Goal: Task Accomplishment & Management: Complete application form

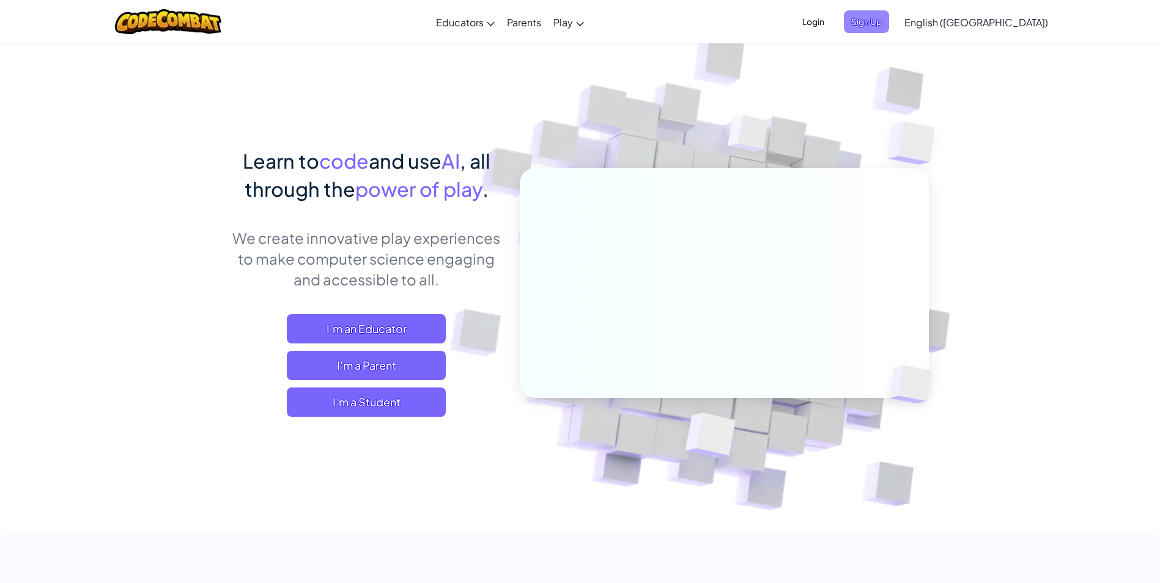
click at [889, 28] on span "Sign Up" at bounding box center [866, 21] width 45 height 23
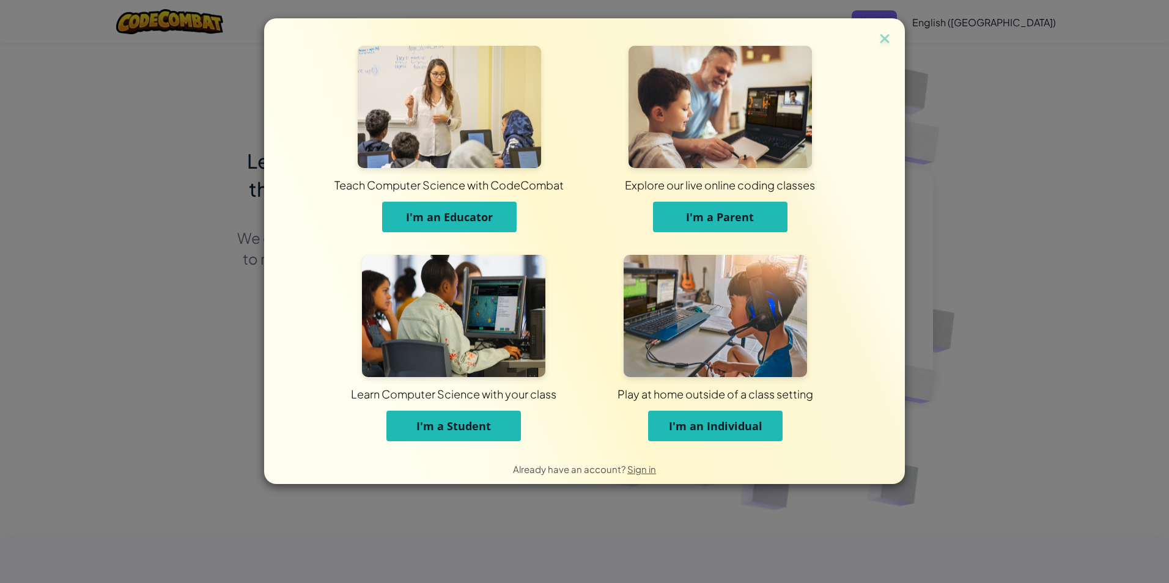
click at [456, 427] on span "I'm a Student" at bounding box center [453, 426] width 75 height 15
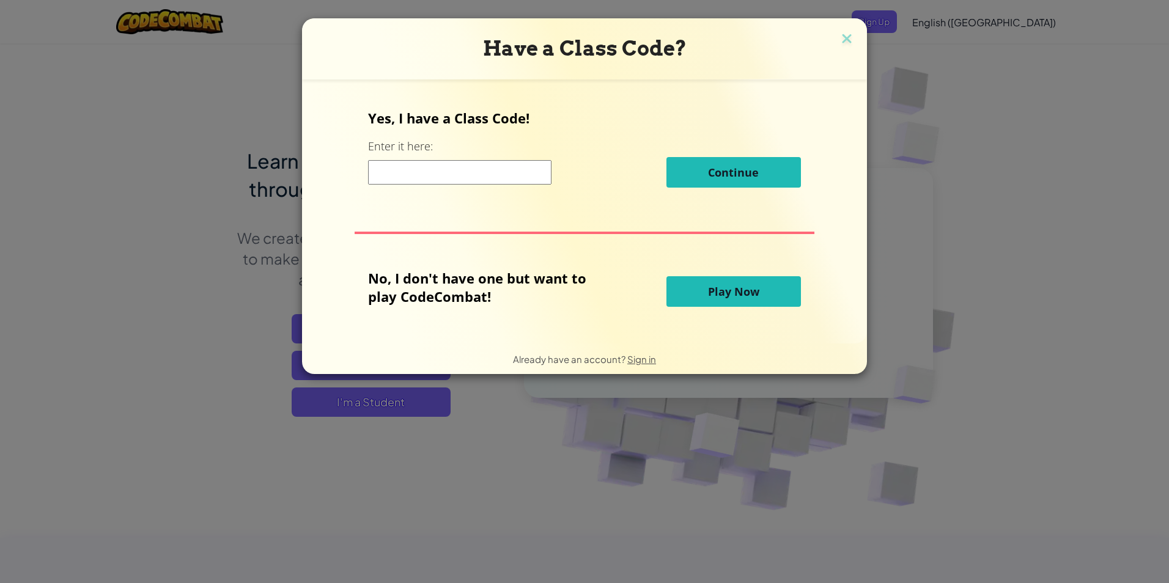
click at [483, 171] on input at bounding box center [459, 172] width 183 height 24
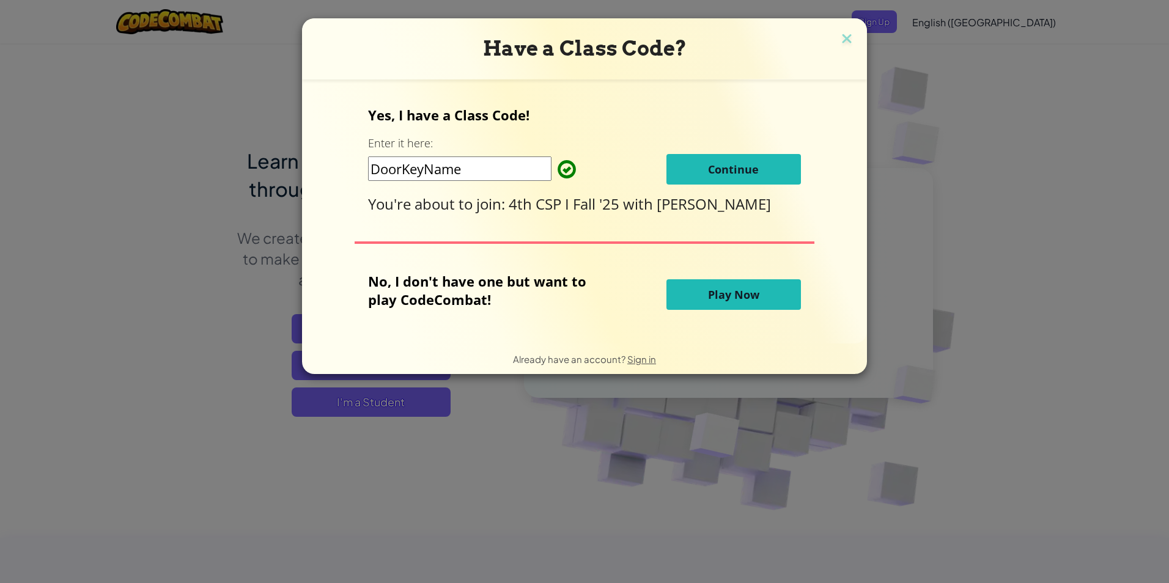
type input "DoorKeyName"
click at [766, 169] on button "Continue" at bounding box center [734, 169] width 135 height 31
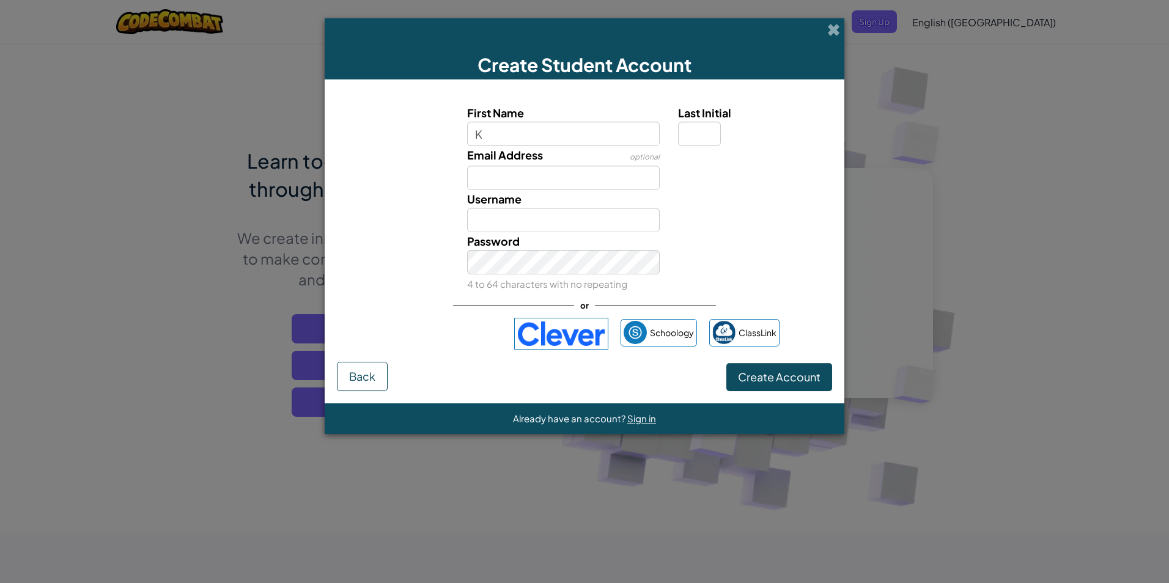
type input "Kevin Silva"
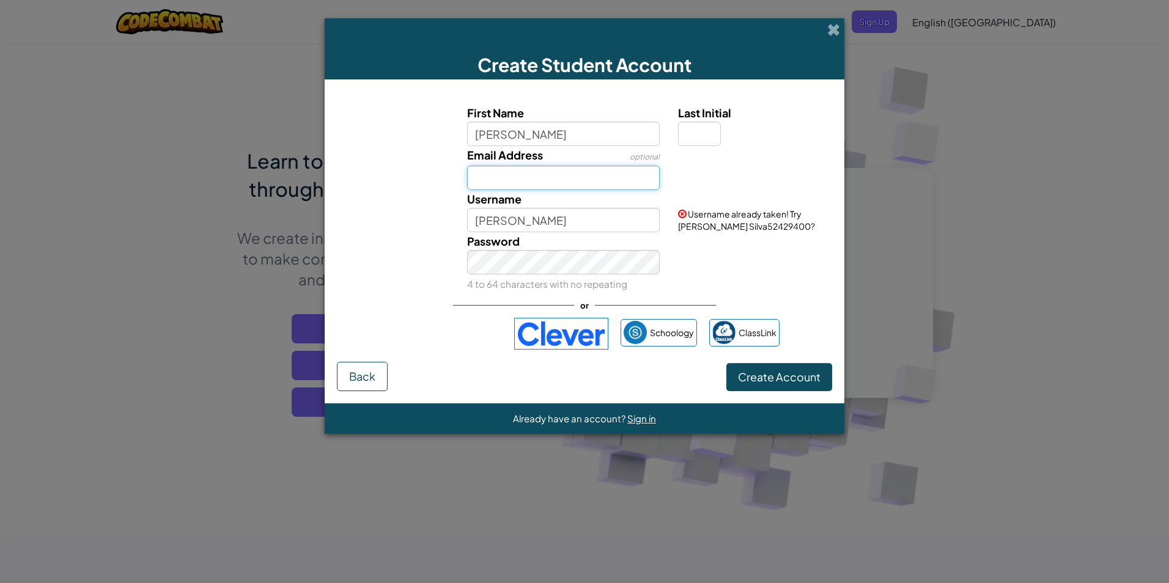
click at [541, 177] on input "Email Address" at bounding box center [563, 178] width 193 height 24
type input "6716418598@stu.gcsnc.com"
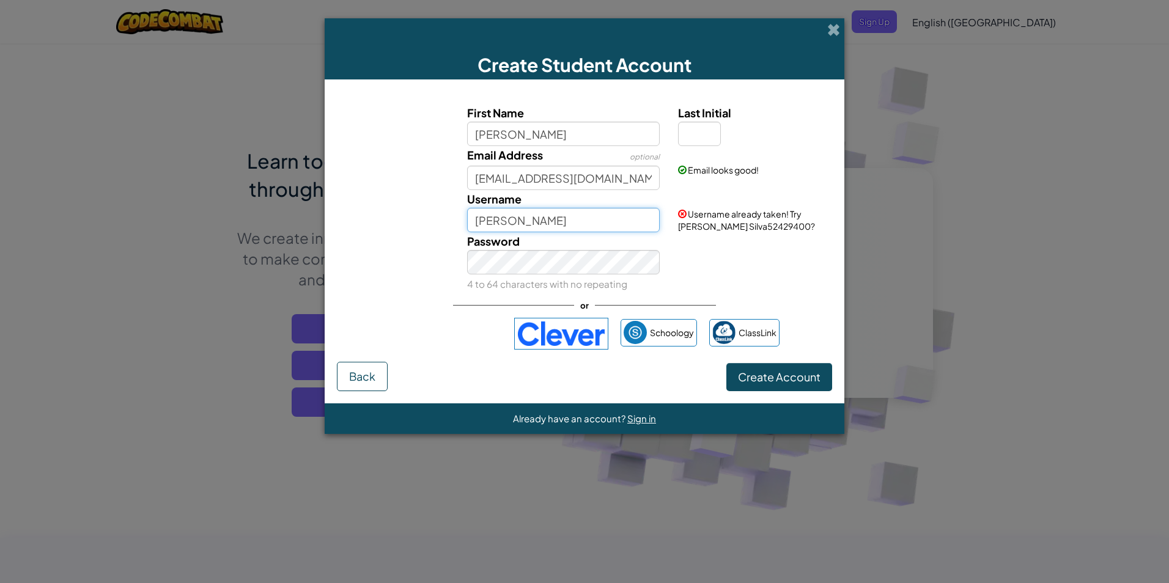
click at [571, 227] on input "Kevin Silva" at bounding box center [563, 220] width 193 height 24
click at [504, 218] on input "Kevin Silva" at bounding box center [563, 220] width 193 height 24
click at [521, 232] on input "Kevin Silva" at bounding box center [563, 220] width 193 height 24
click at [532, 226] on input "Kevin Silva" at bounding box center [563, 220] width 193 height 24
click at [602, 225] on input "[PERSON_NAME]" at bounding box center [563, 220] width 193 height 24
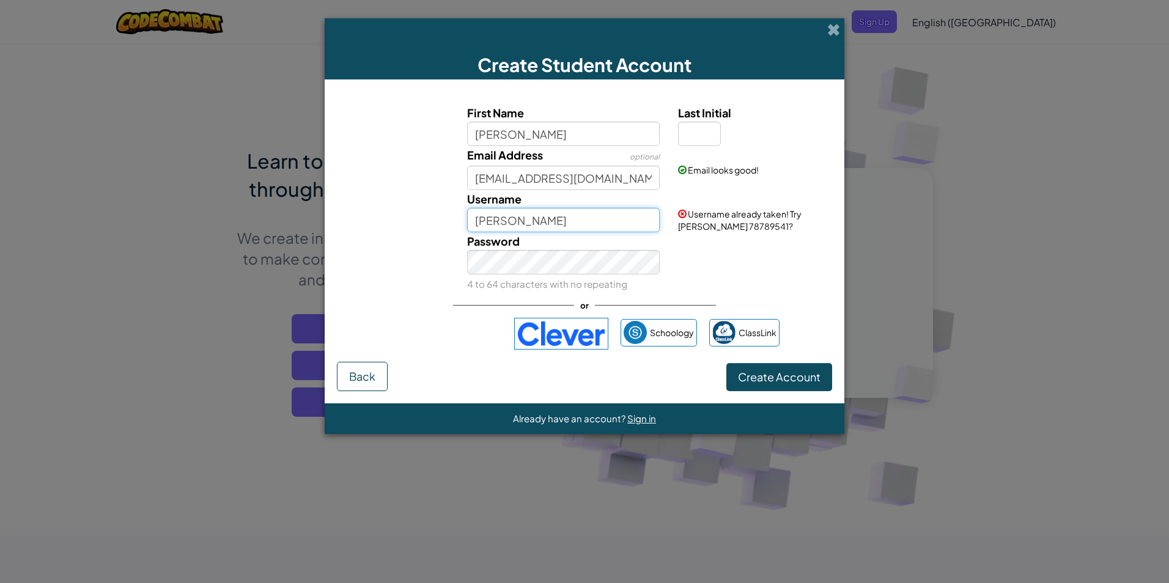
click at [621, 209] on input "Kevin Silva" at bounding box center [563, 220] width 193 height 24
click at [629, 246] on div "Password 4 to 64 characters with no repeating" at bounding box center [564, 262] width 212 height 61
click at [456, 302] on div "First Name Kevin Silva Last Initial Email Address optional 6716418598@stu.gcsnc…" at bounding box center [584, 227] width 495 height 270
click at [609, 223] on input "Kevin Silva" at bounding box center [563, 220] width 193 height 24
click at [592, 223] on input "Kevin Silva67" at bounding box center [563, 220] width 193 height 24
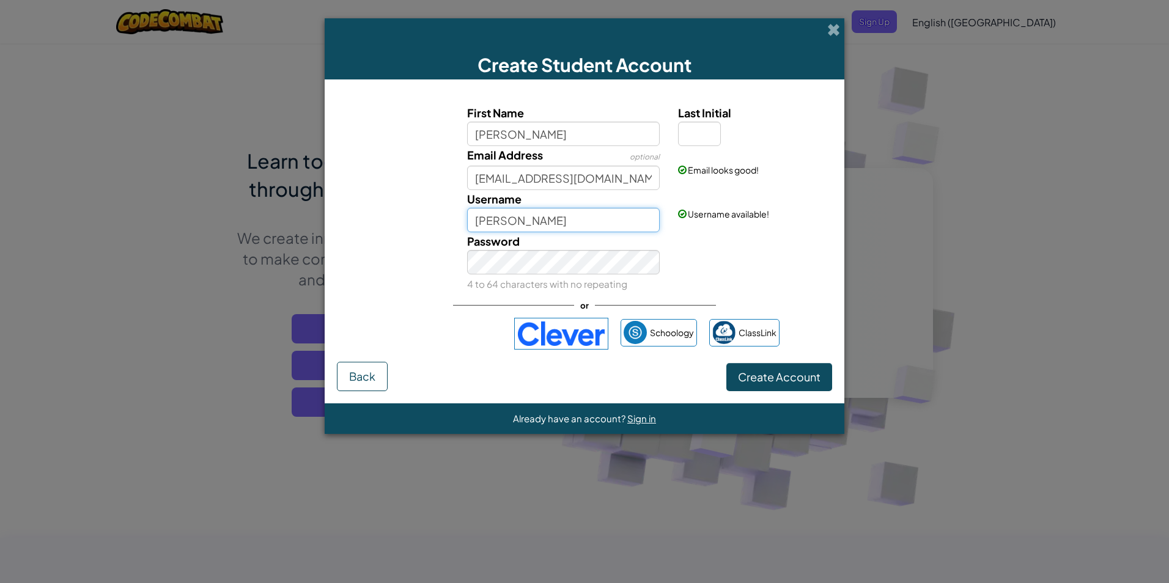
type input "Kevin Silva"
click at [761, 253] on div "Password 4 to 64 characters with no repeating" at bounding box center [585, 262] width 508 height 61
click at [706, 125] on input "Last Initial" at bounding box center [699, 134] width 43 height 24
type input "S"
click at [568, 225] on input "Kevin SilvaS" at bounding box center [563, 220] width 193 height 24
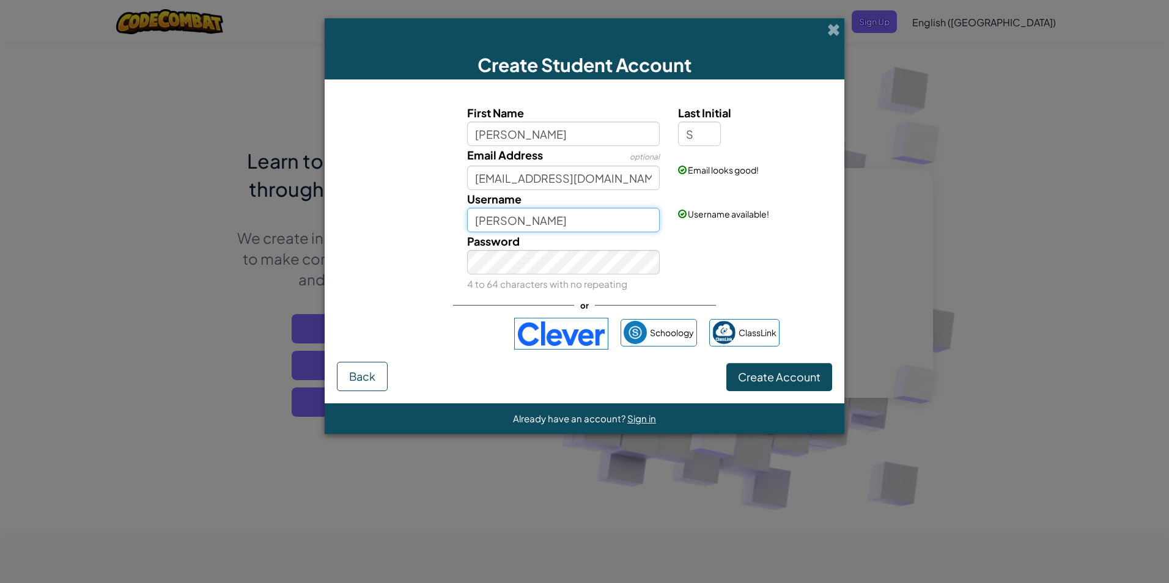
click at [568, 225] on input "Kevin SilvaS" at bounding box center [563, 220] width 193 height 24
click at [727, 363] on button "Create Account" at bounding box center [780, 377] width 106 height 28
click at [602, 210] on input "Kevin" at bounding box center [563, 220] width 193 height 24
click at [813, 295] on div "First Name Kevin Silva Last Initial S Email Address optional 6716418598@stu.gcs…" at bounding box center [584, 227] width 495 height 270
click at [580, 222] on input "Kevin Silva67" at bounding box center [563, 220] width 193 height 24
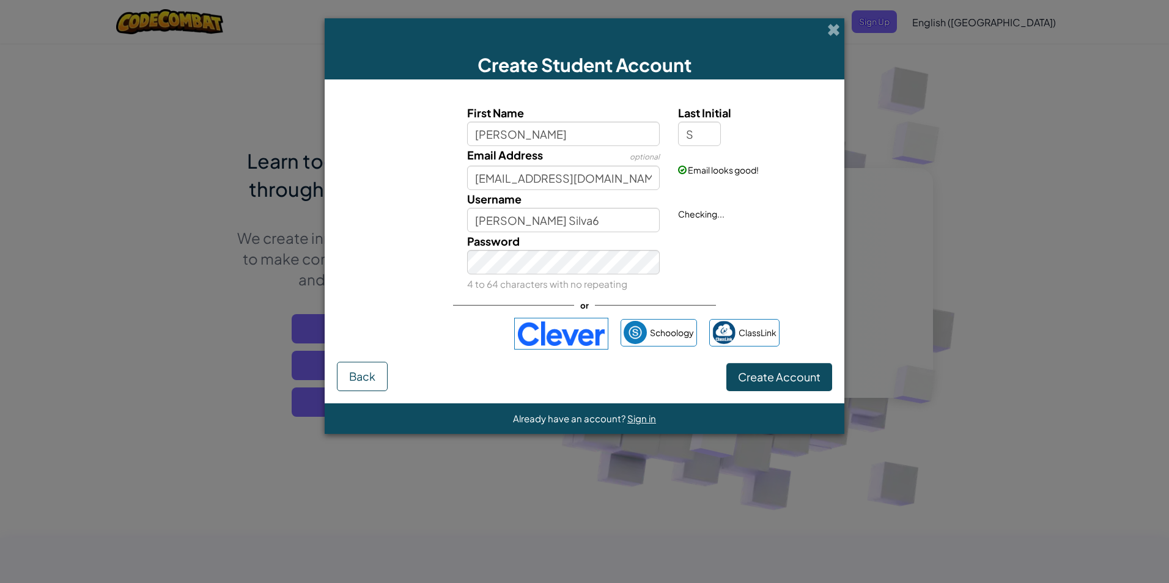
click at [792, 341] on div "First Name Kevin Silva Last Initial S Email Address optional 6716418598@stu.gcs…" at bounding box center [584, 227] width 495 height 270
click at [748, 217] on span "Username available!" at bounding box center [728, 214] width 81 height 11
click at [564, 229] on input "Kevin Silva6" at bounding box center [563, 220] width 193 height 24
type input "K"
click at [620, 133] on input "Kevin Silva" at bounding box center [563, 134] width 193 height 24
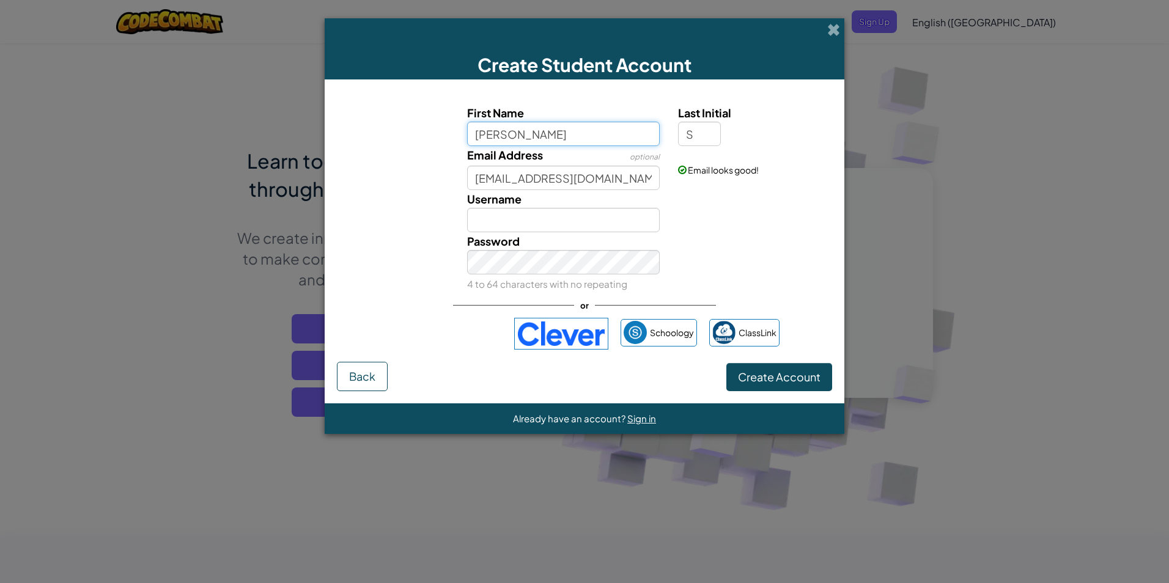
type input "Kevin"
click at [631, 212] on input "KevinS" at bounding box center [563, 220] width 193 height 24
type input "K"
click at [618, 211] on input "Username" at bounding box center [563, 220] width 193 height 24
click at [659, 235] on div "Password 4 to 64 characters with no repeating" at bounding box center [564, 262] width 212 height 61
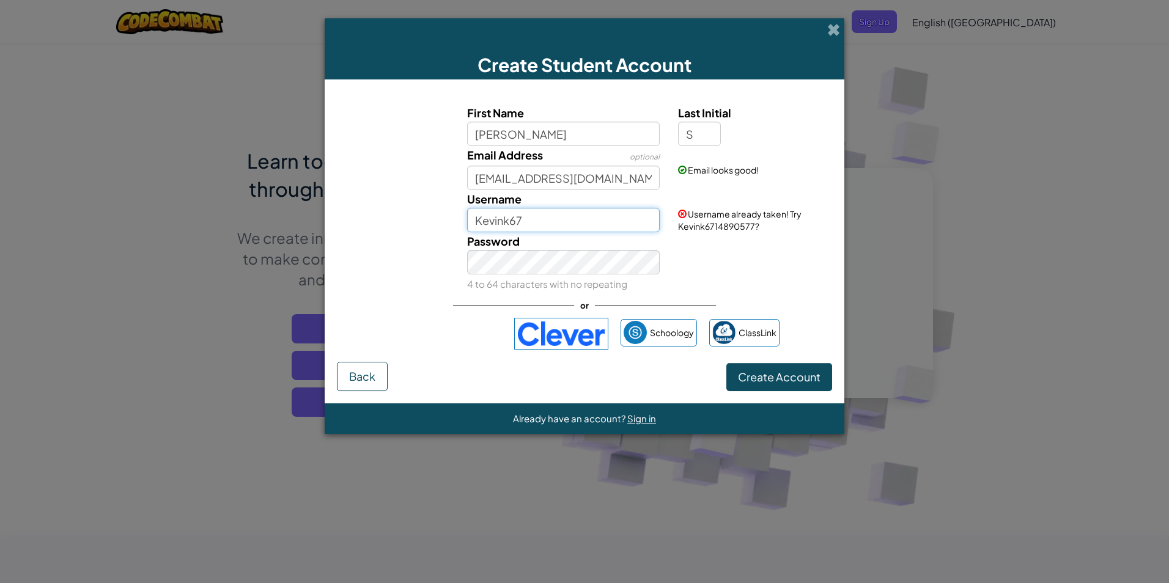
drag, startPoint x: 527, startPoint y: 219, endPoint x: 479, endPoint y: 223, distance: 47.9
click at [526, 219] on input "Kevink67" at bounding box center [563, 220] width 193 height 24
click at [479, 223] on input "Kevink67" at bounding box center [563, 220] width 193 height 24
click at [506, 221] on input "Kevink67" at bounding box center [563, 220] width 193 height 24
click at [513, 221] on input "Kevink67" at bounding box center [563, 220] width 193 height 24
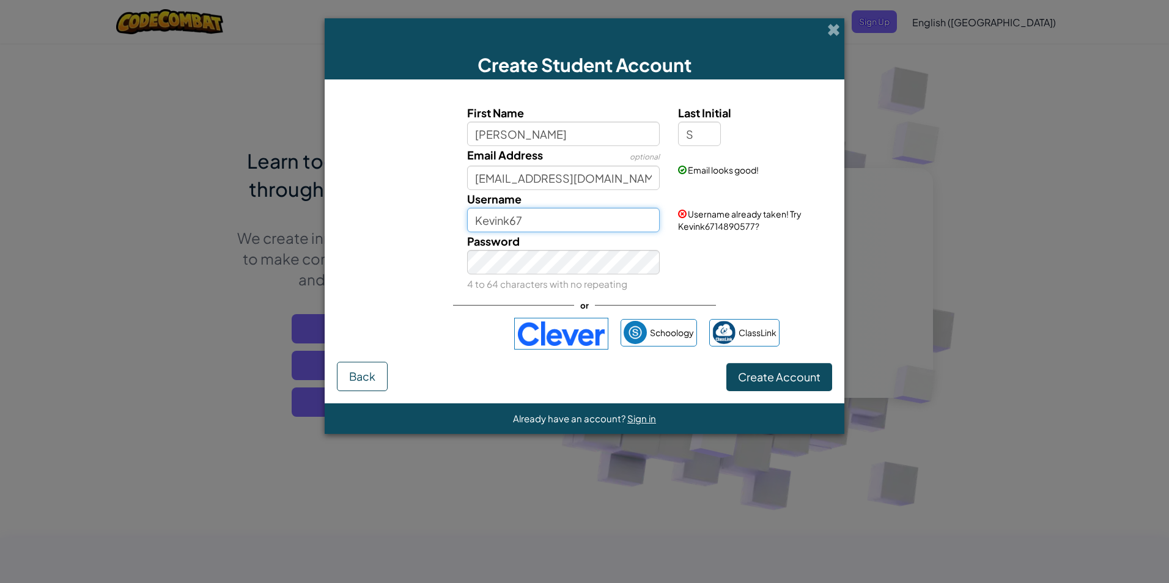
click at [507, 223] on input "Kevink67" at bounding box center [563, 220] width 193 height 24
click at [520, 218] on input "Kevin 67" at bounding box center [563, 220] width 193 height 24
type input "K"
type input "kevinkks"
click at [725, 276] on div "Password 4 to 64 characters with no repeating" at bounding box center [585, 262] width 508 height 61
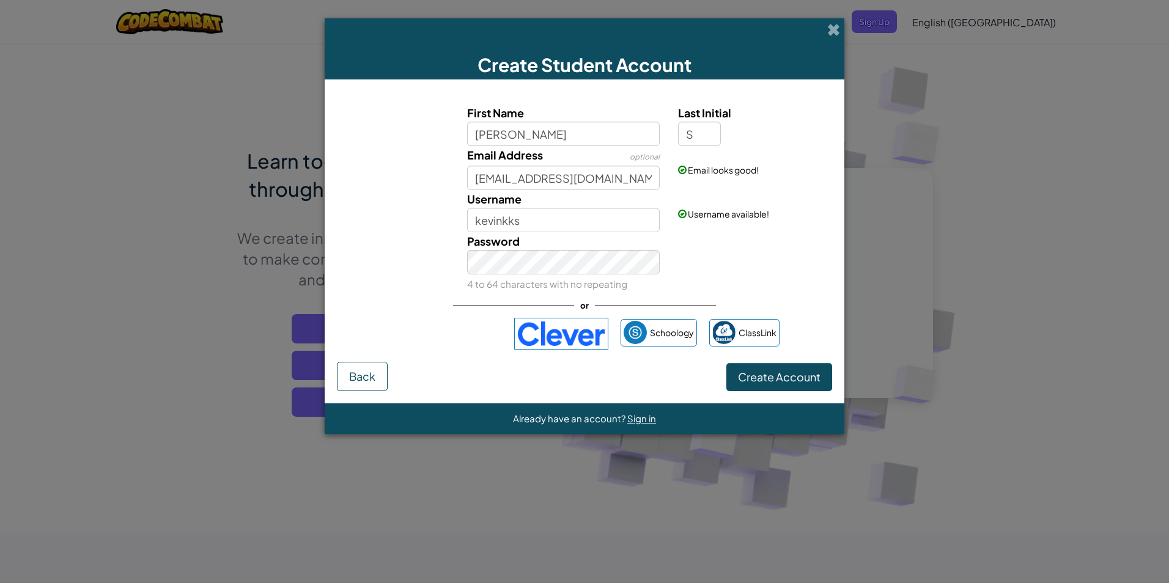
click at [600, 207] on div "Username kevinkks" at bounding box center [564, 211] width 212 height 42
click at [784, 385] on button "Create Account" at bounding box center [780, 377] width 106 height 28
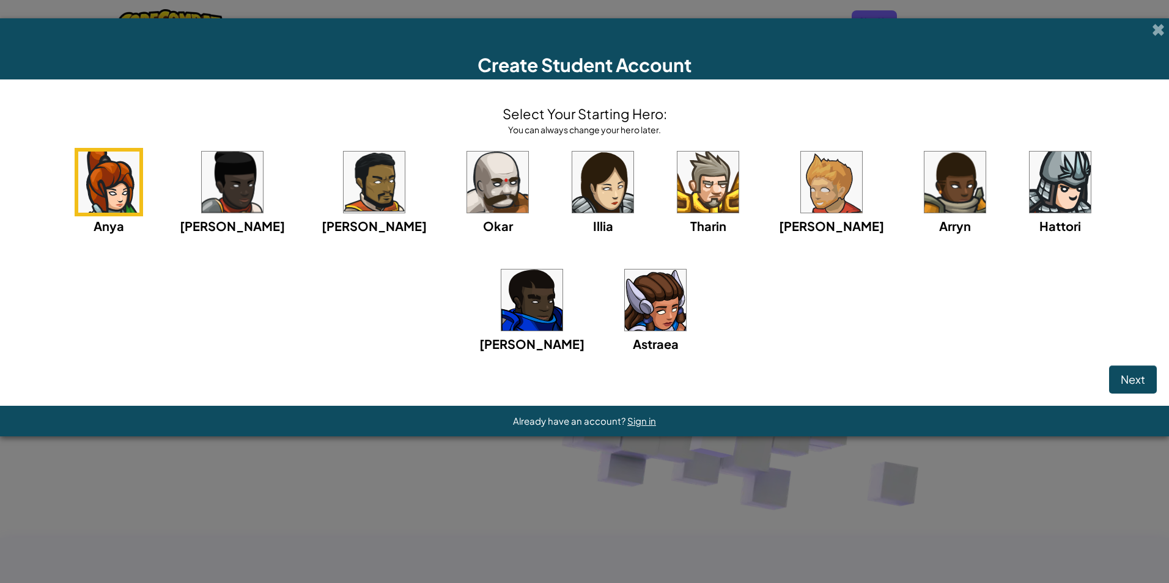
click at [467, 160] on img at bounding box center [497, 182] width 61 height 61
click at [344, 183] on img at bounding box center [374, 182] width 61 height 61
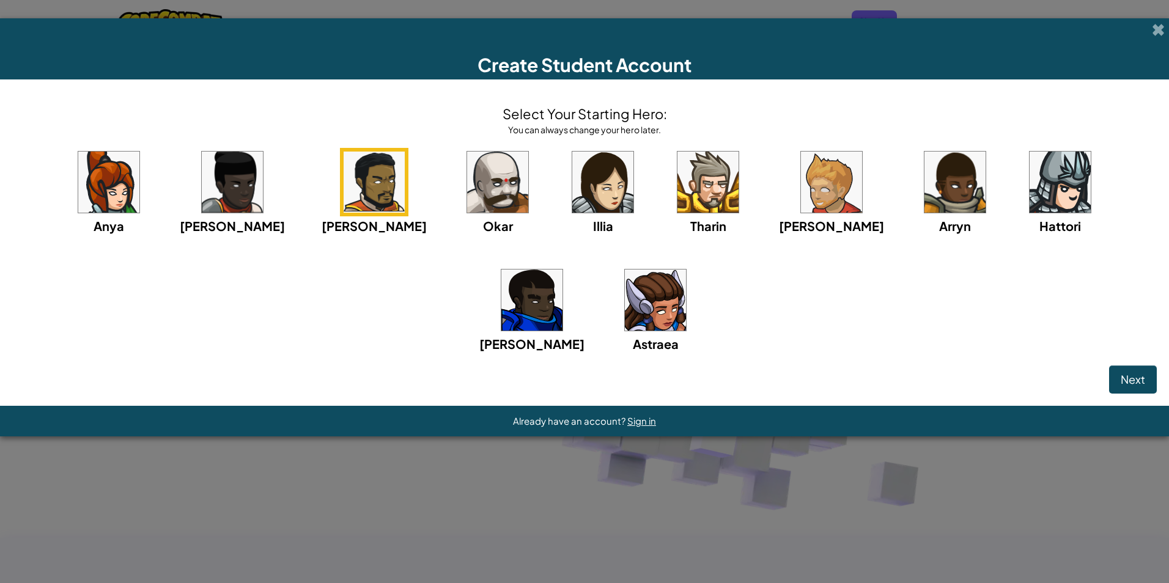
click at [467, 188] on img at bounding box center [497, 182] width 61 height 61
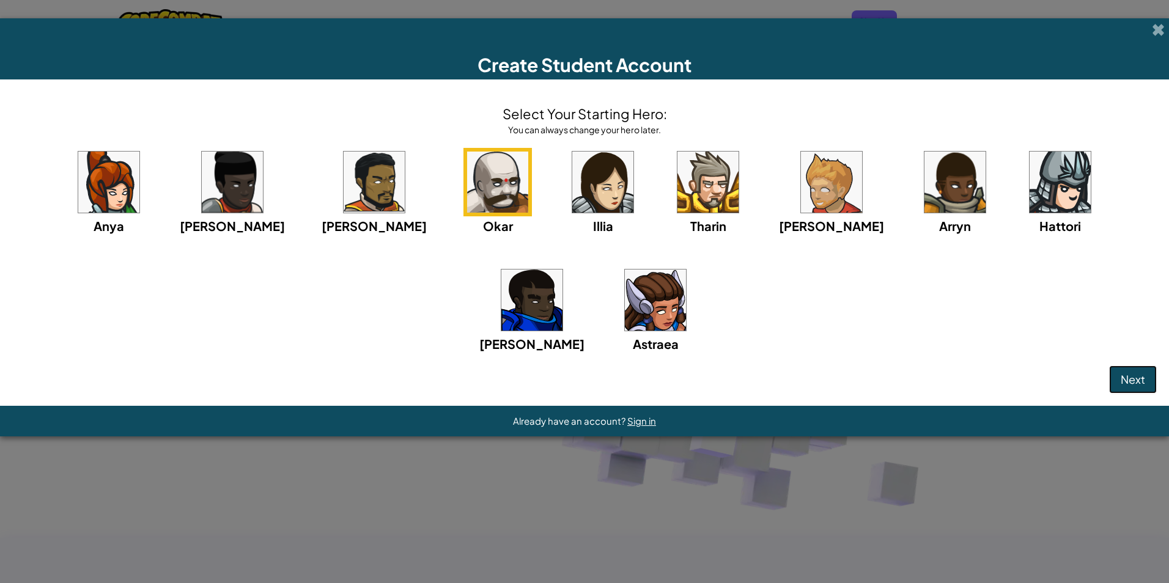
click at [1126, 383] on span "Next" at bounding box center [1133, 379] width 24 height 14
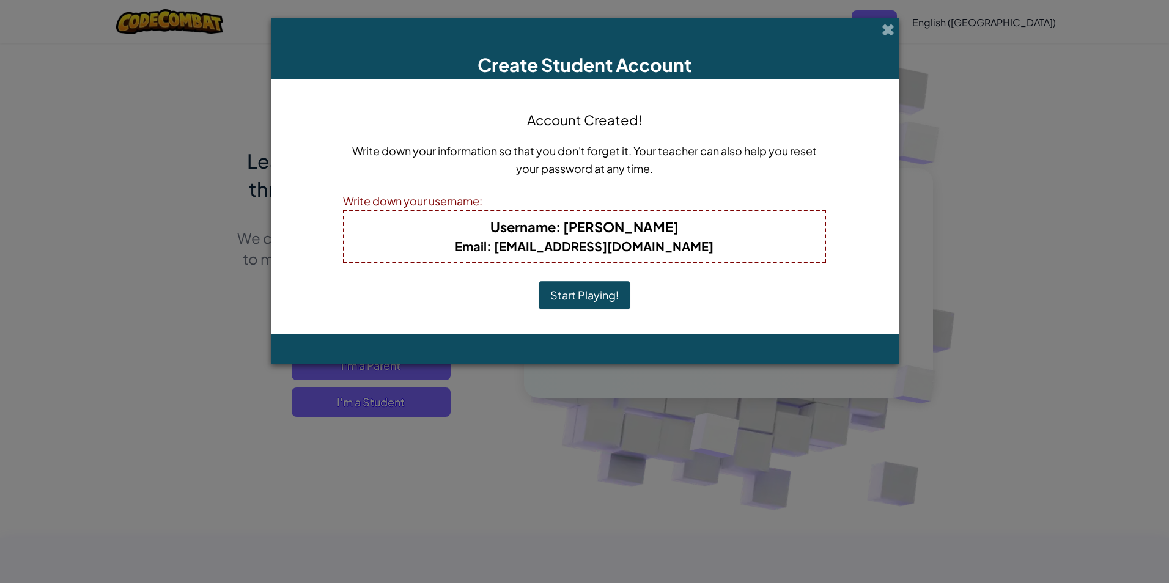
click at [571, 292] on button "Start Playing!" at bounding box center [585, 295] width 92 height 28
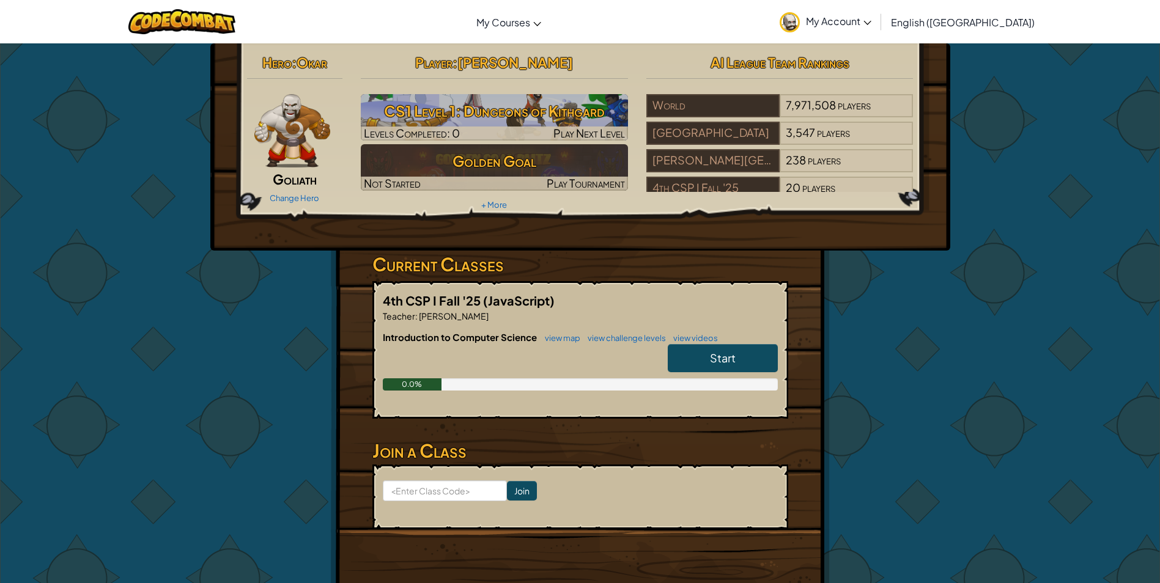
click at [293, 191] on div "Change Hero" at bounding box center [295, 198] width 96 height 20
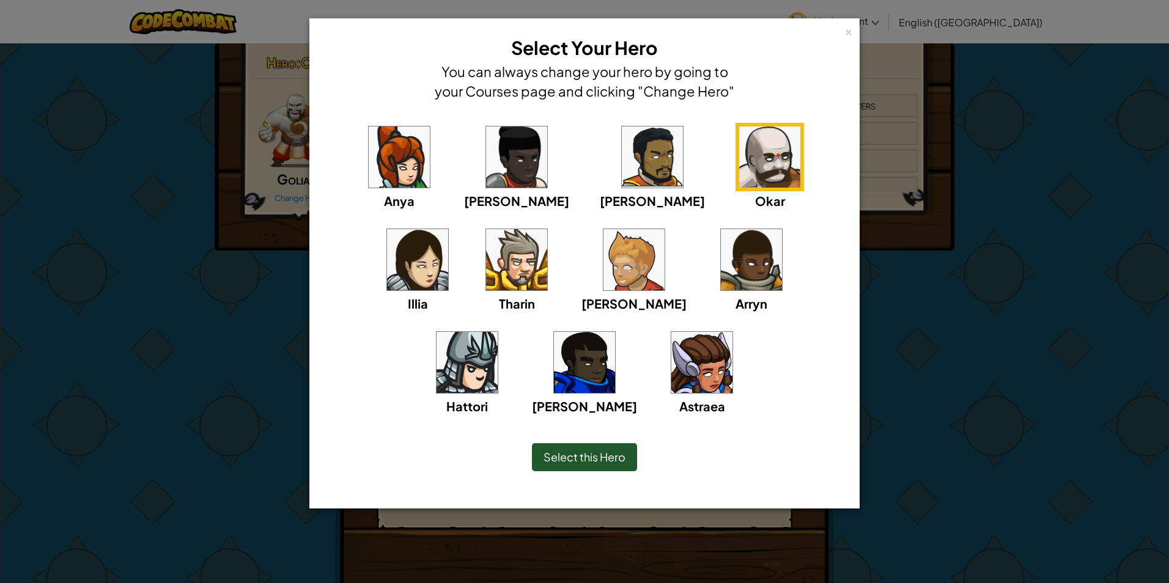
click at [977, 457] on div "× Select Your Hero You can always change your hero by going to your Courses pag…" at bounding box center [584, 291] width 1169 height 583
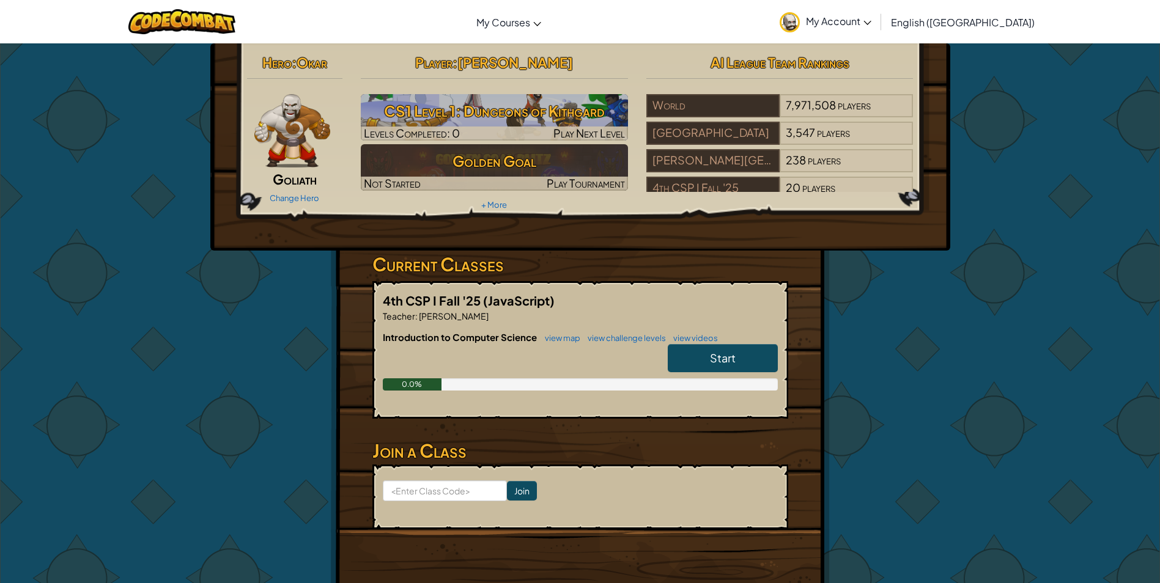
click at [922, 256] on div "Hero : Okar Goliath Change Hero Player : [PERSON_NAME] S CS1 Level 1: Dungeons …" at bounding box center [581, 319] width 716 height 553
click at [752, 357] on link "Start" at bounding box center [723, 358] width 110 height 28
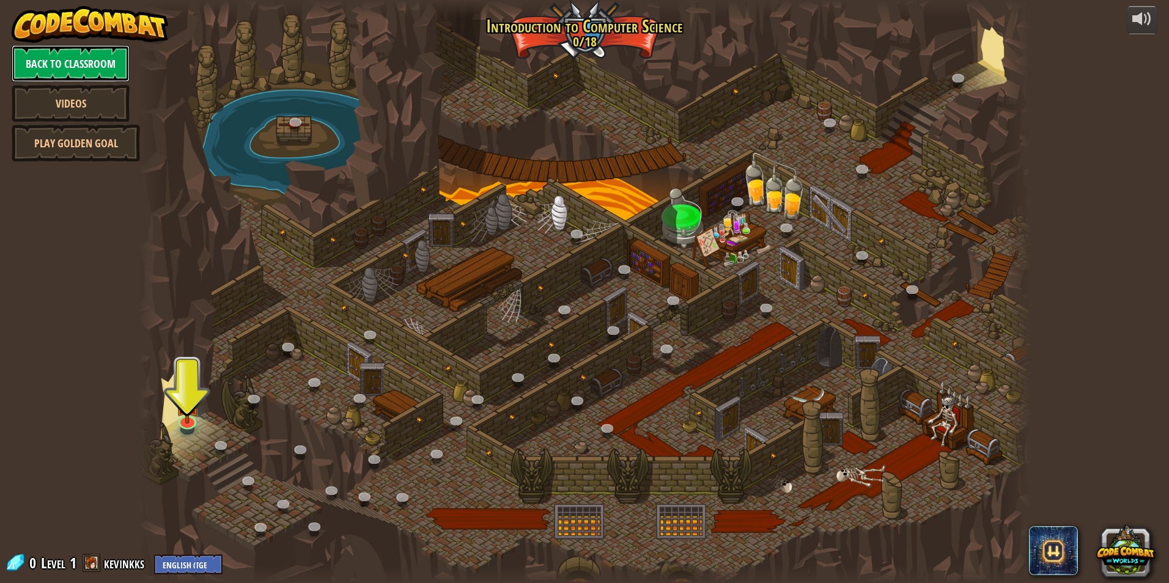
click at [73, 55] on link "Back to Classroom" at bounding box center [71, 63] width 118 height 37
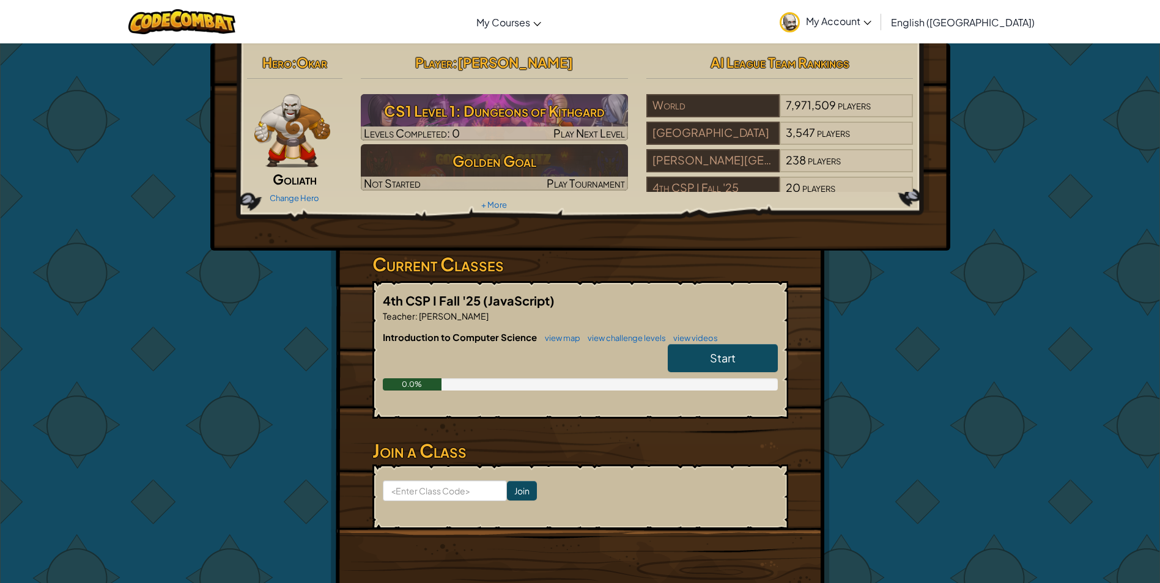
click at [754, 358] on link "Start" at bounding box center [723, 358] width 110 height 28
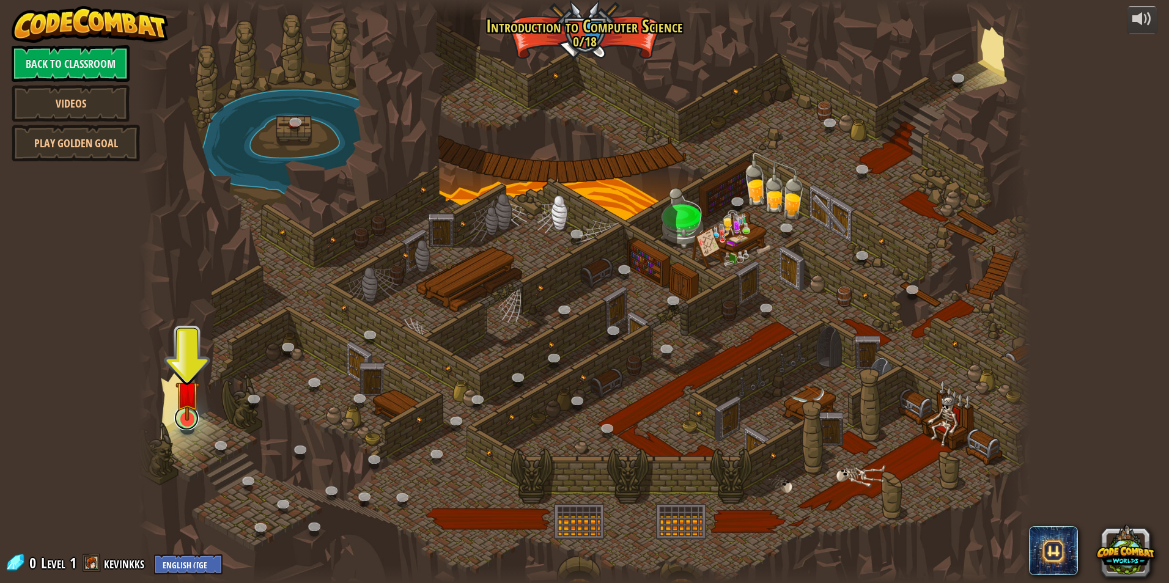
click at [187, 427] on link at bounding box center [186, 418] width 24 height 24
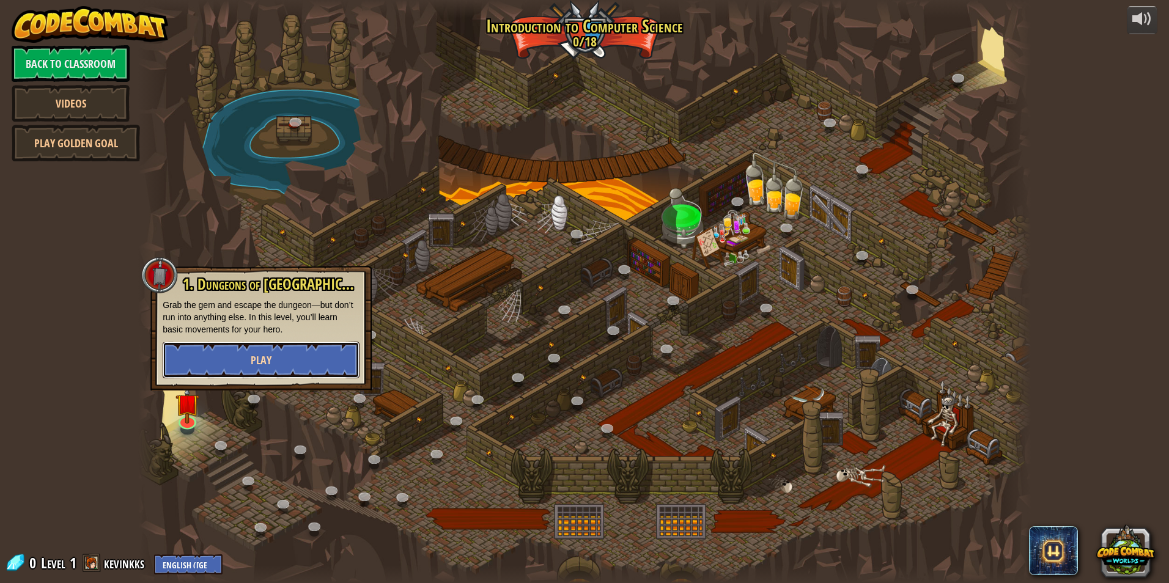
click at [267, 353] on span "Play" at bounding box center [261, 360] width 21 height 15
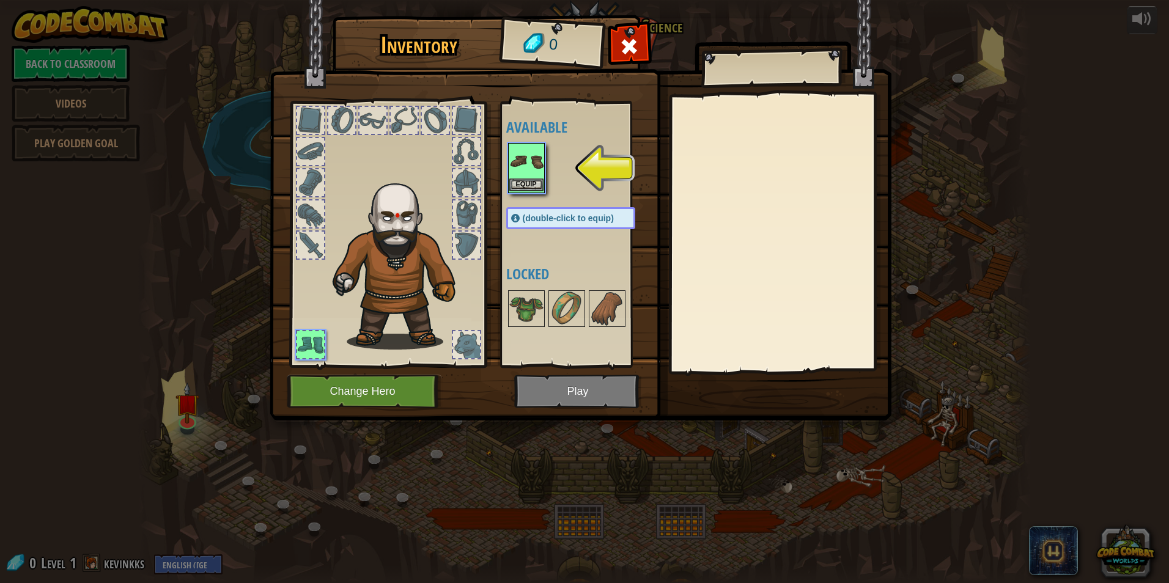
click at [528, 172] on img at bounding box center [526, 161] width 34 height 34
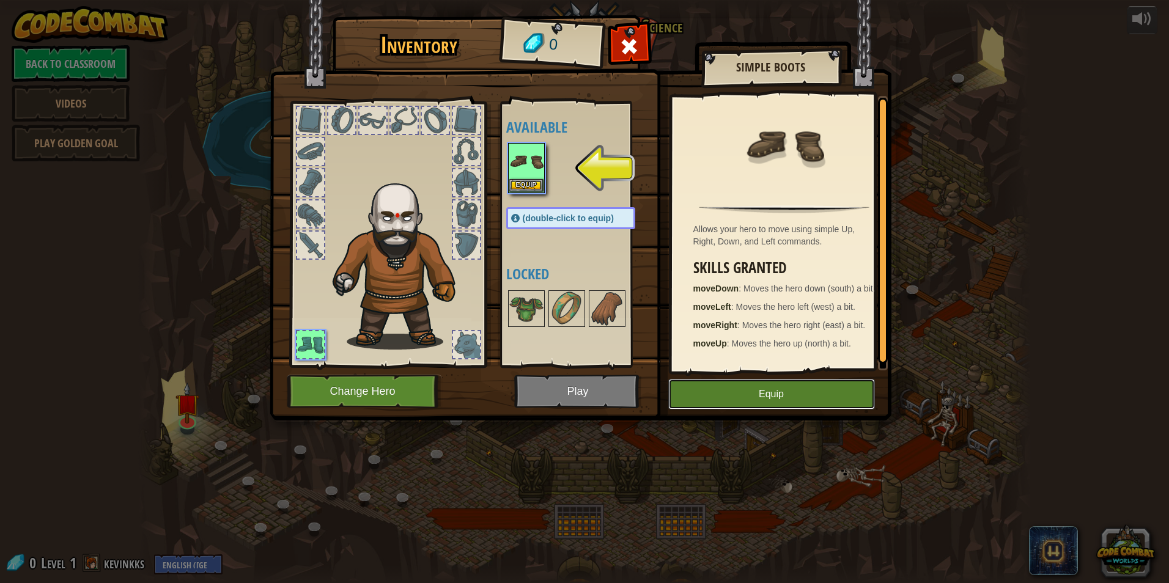
click at [796, 382] on button "Equip" at bounding box center [771, 394] width 207 height 31
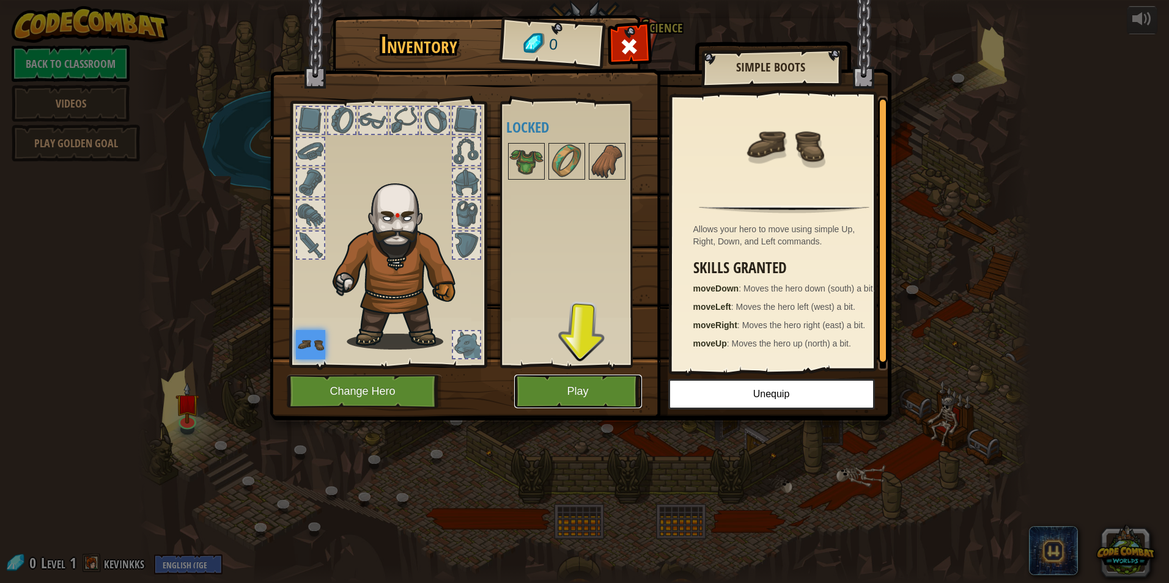
click at [616, 379] on button "Play" at bounding box center [578, 392] width 128 height 34
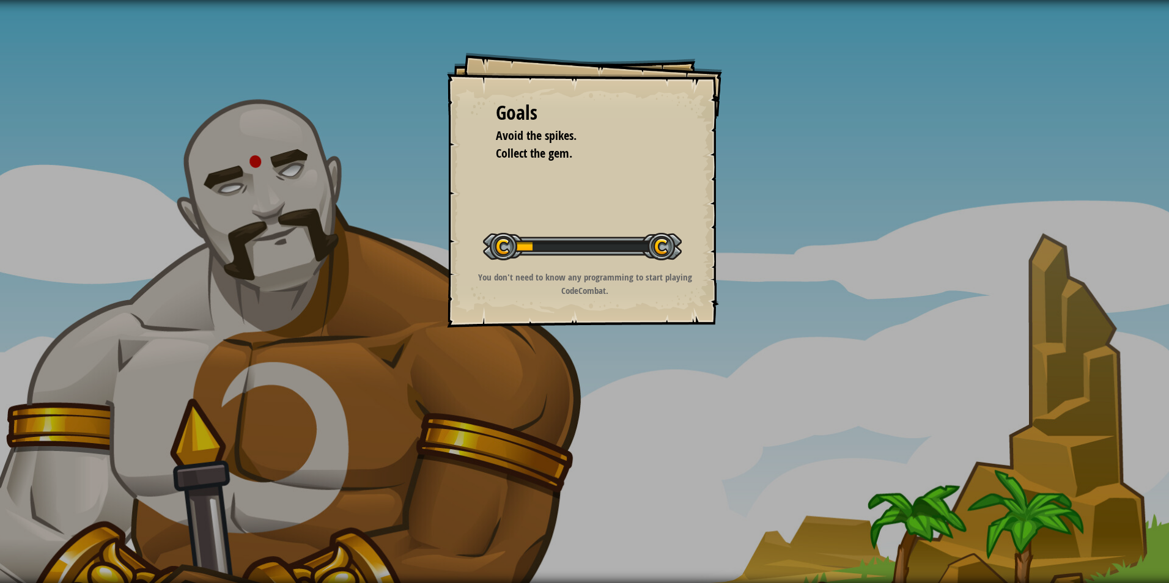
click at [618, 381] on div "Goals Avoid the spikes. Collect the gem. Start Level Error loading from server.…" at bounding box center [584, 291] width 1169 height 583
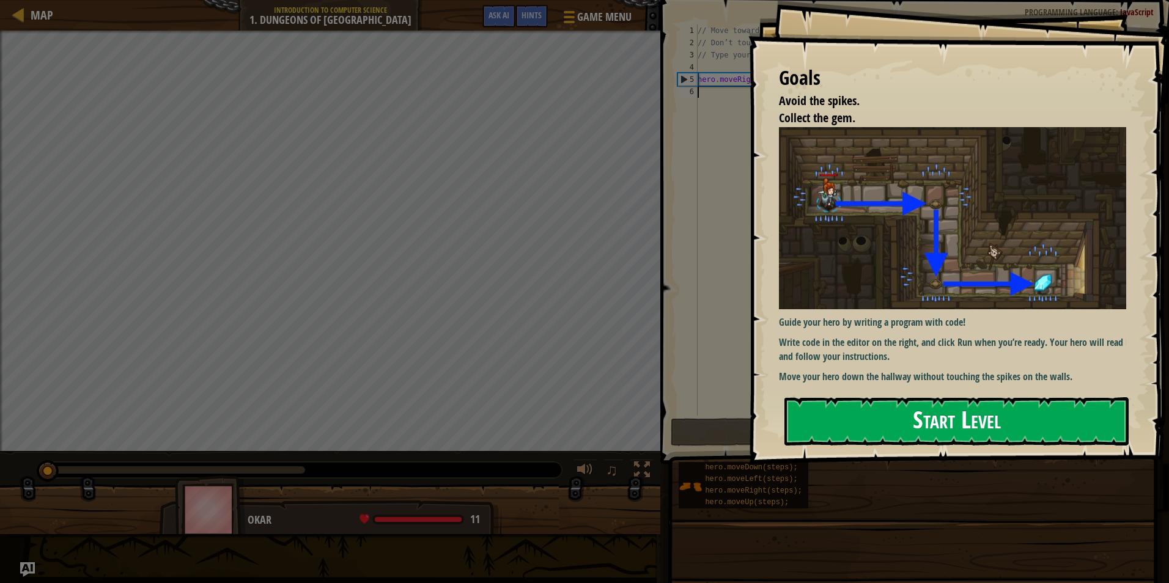
click at [866, 412] on button "Start Level" at bounding box center [957, 422] width 344 height 48
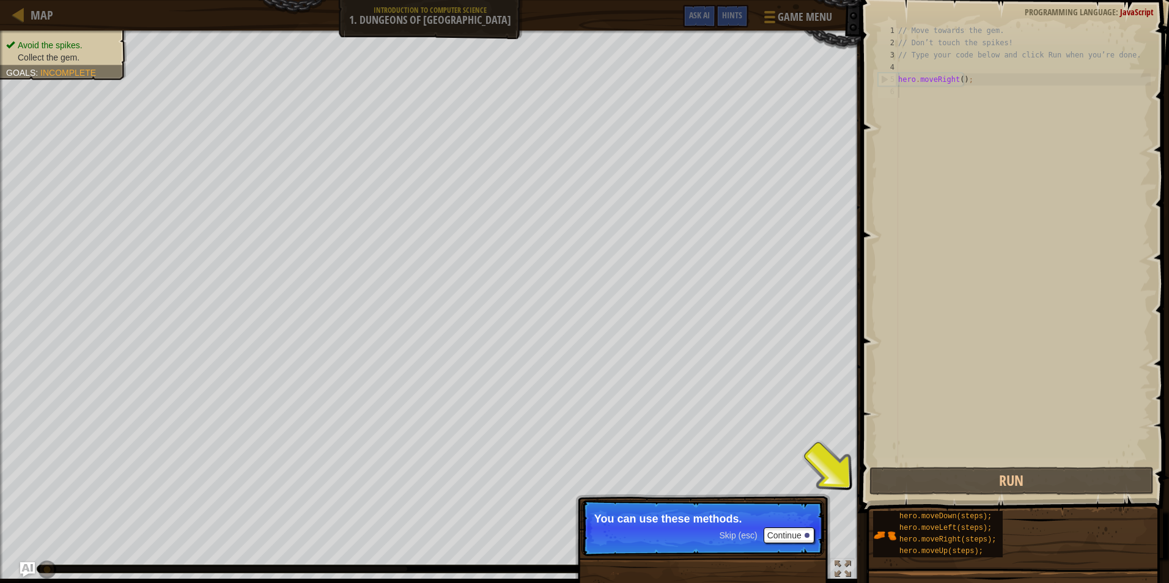
click at [816, 501] on p "Skip (esc) Continue You can use these methods." at bounding box center [703, 528] width 243 height 56
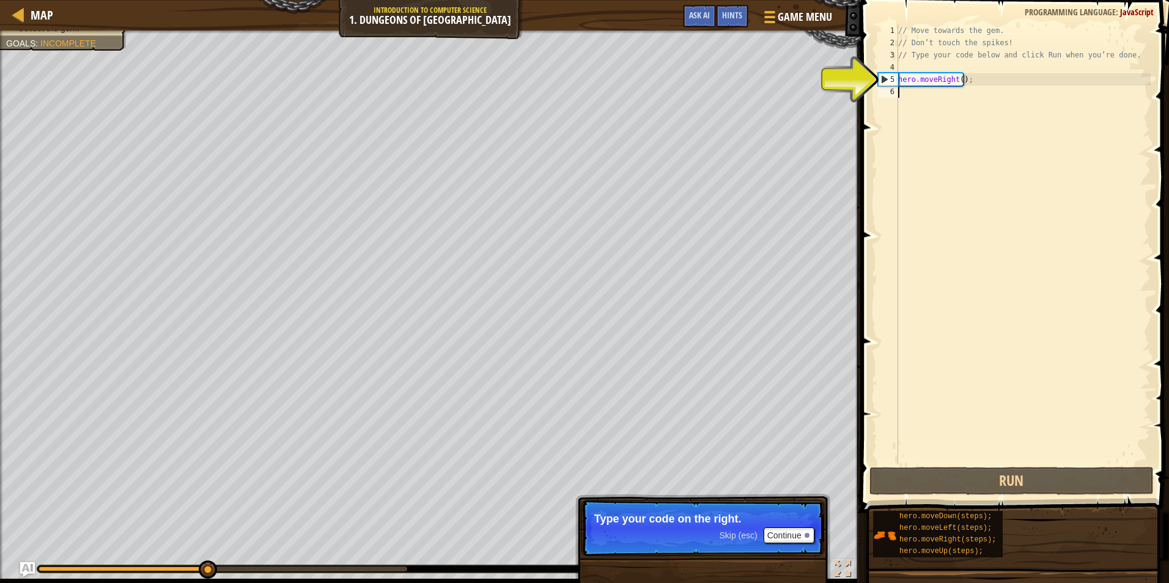
click at [813, 503] on p "Skip (esc) Continue Type your code on the right." at bounding box center [703, 528] width 243 height 56
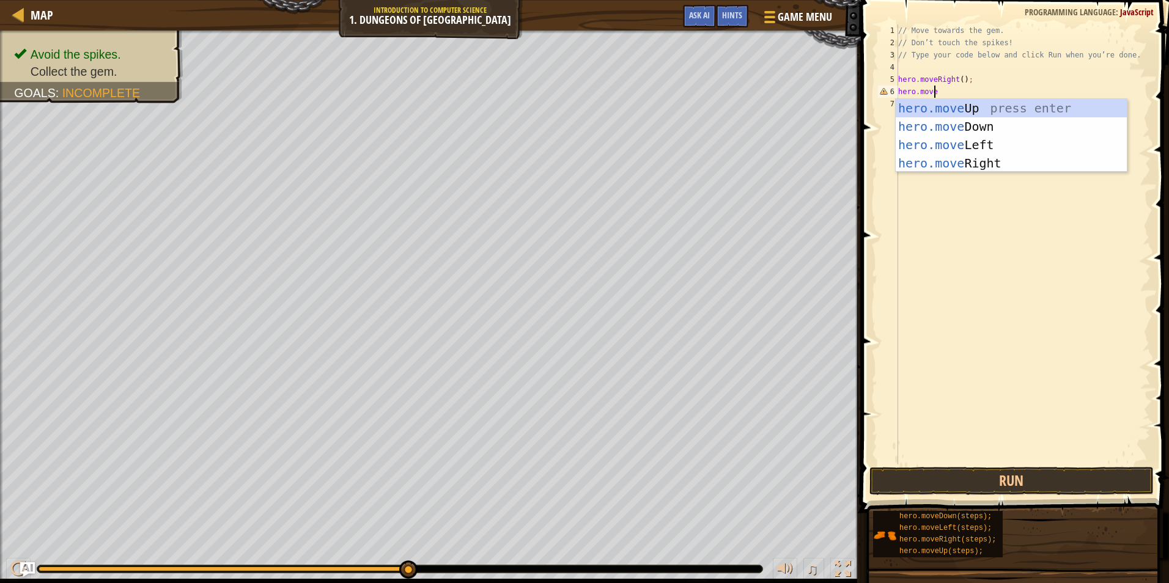
scroll to position [6, 2]
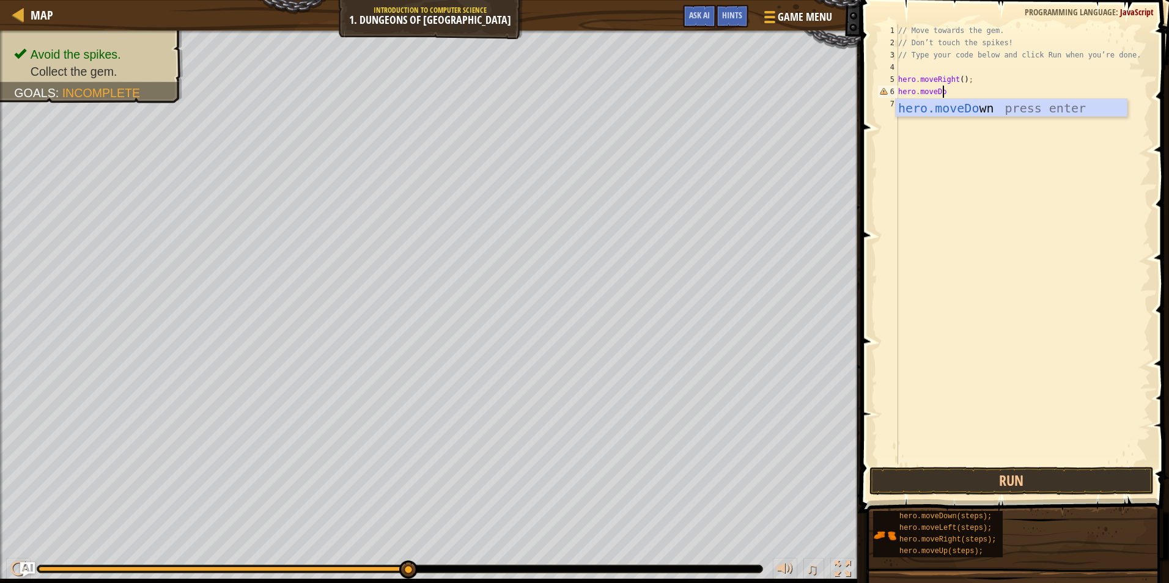
type textarea "hero.moveDown"
type textarea "hero.moveRight()"
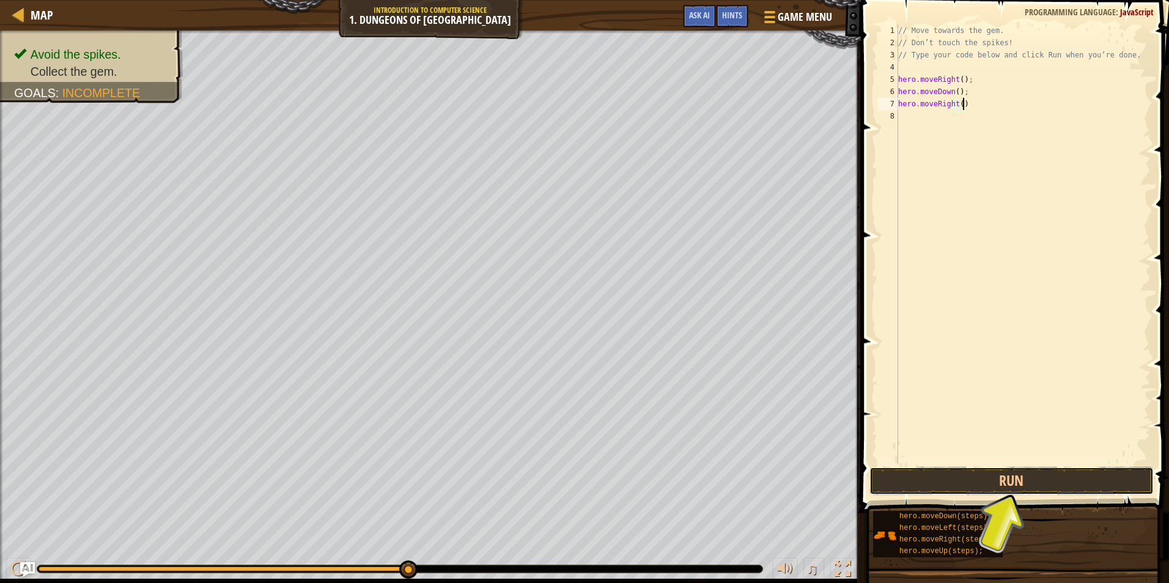
drag, startPoint x: 1078, startPoint y: 494, endPoint x: 1093, endPoint y: 457, distance: 39.8
click at [1081, 488] on button "Run" at bounding box center [1012, 481] width 285 height 28
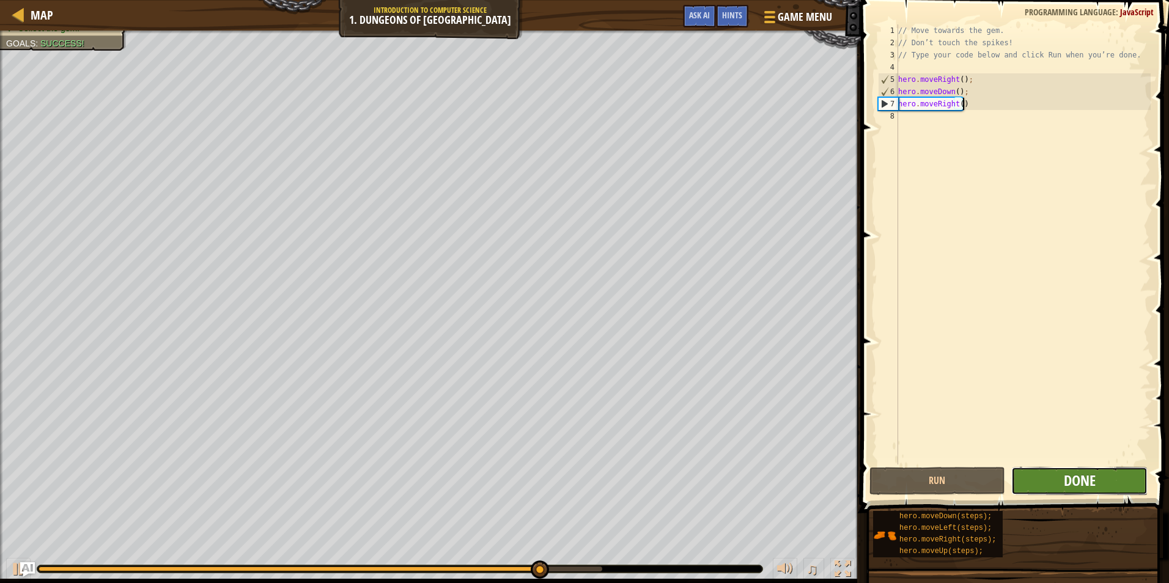
click at [1095, 489] on span "Done" at bounding box center [1080, 481] width 32 height 20
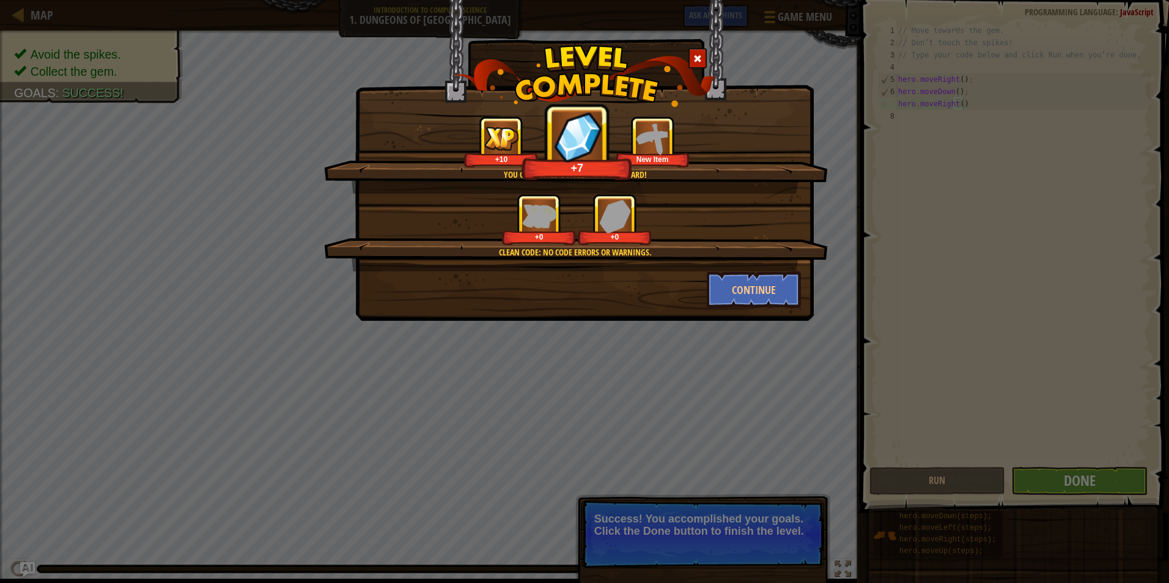
click at [619, 215] on img at bounding box center [615, 216] width 32 height 34
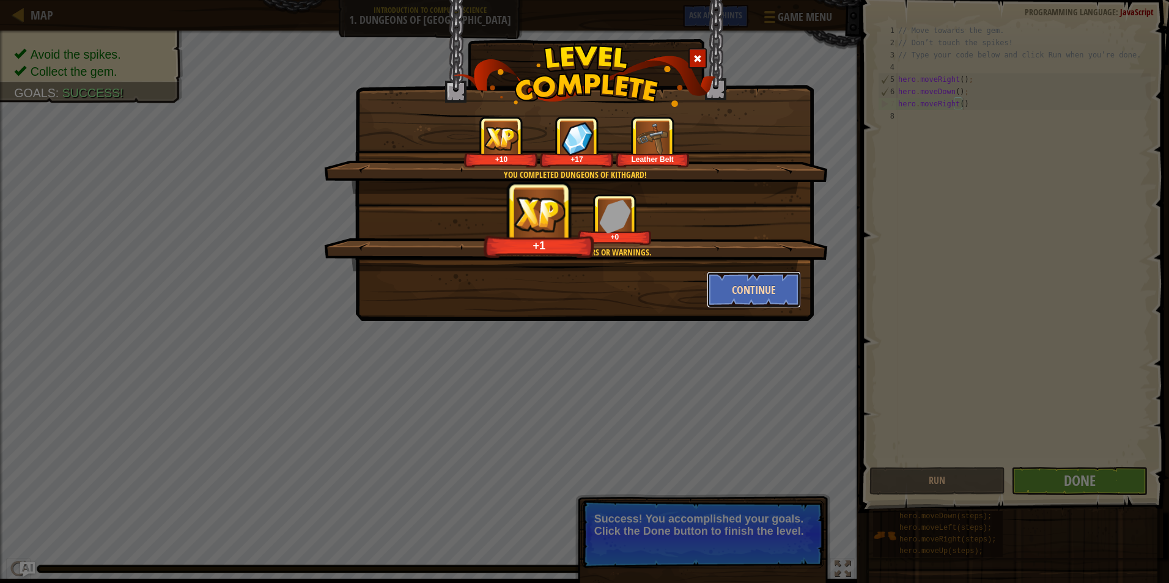
click at [782, 297] on button "Continue" at bounding box center [754, 290] width 95 height 37
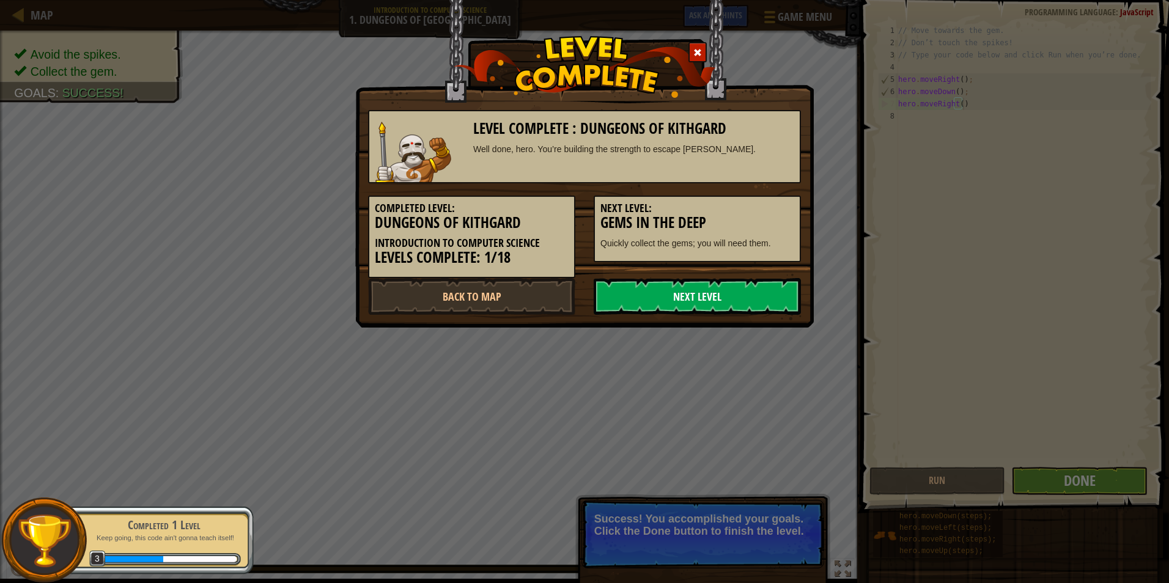
click at [761, 290] on link "Next Level" at bounding box center [697, 296] width 207 height 37
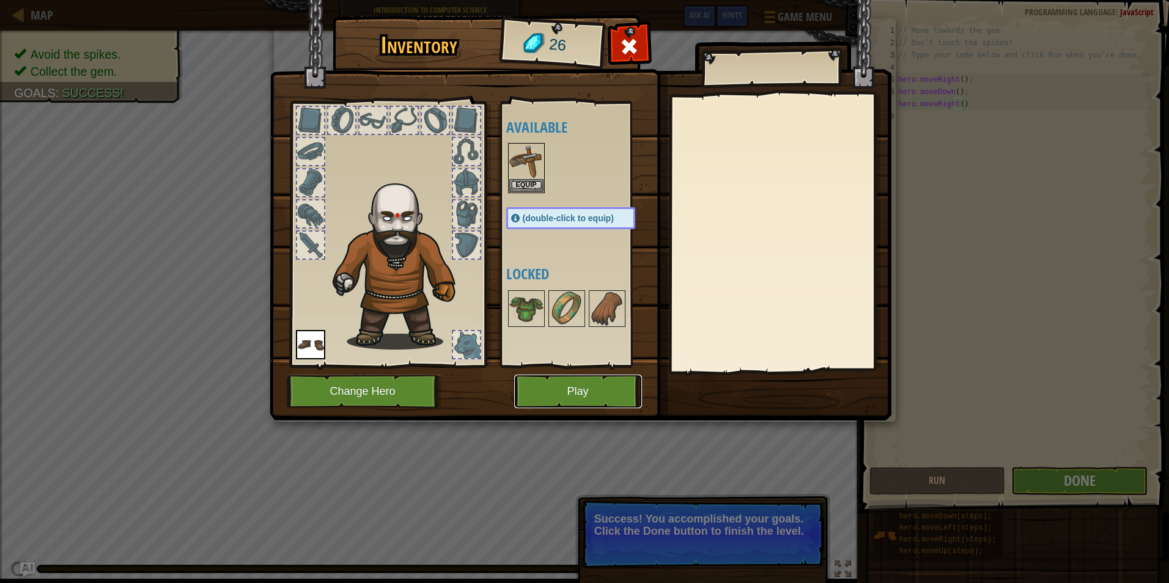
click at [586, 383] on button "Play" at bounding box center [578, 392] width 128 height 34
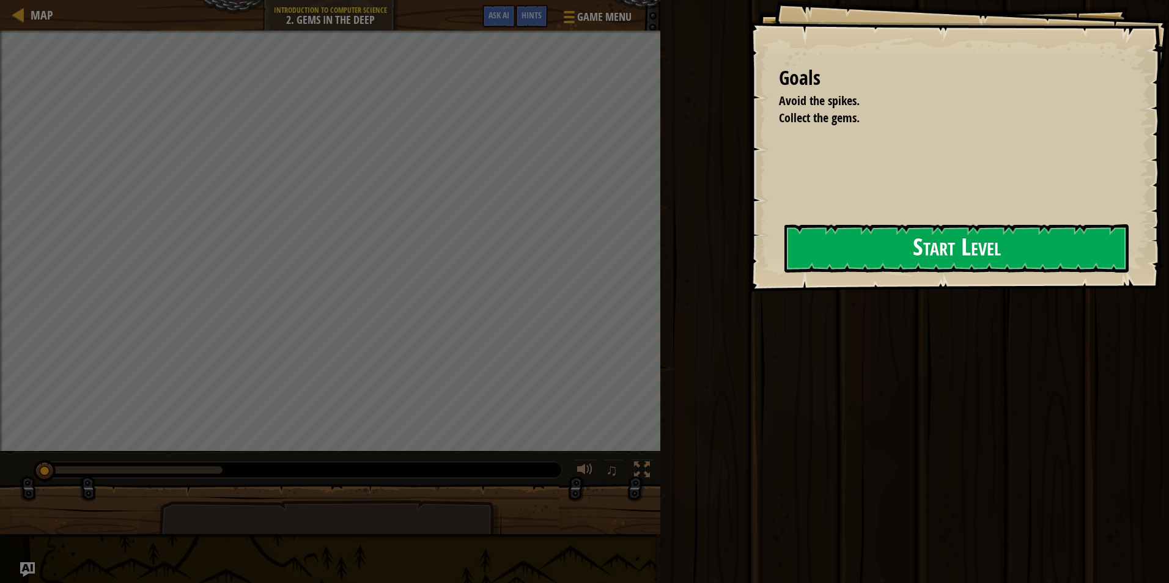
click at [790, 259] on button "Start Level" at bounding box center [957, 248] width 344 height 48
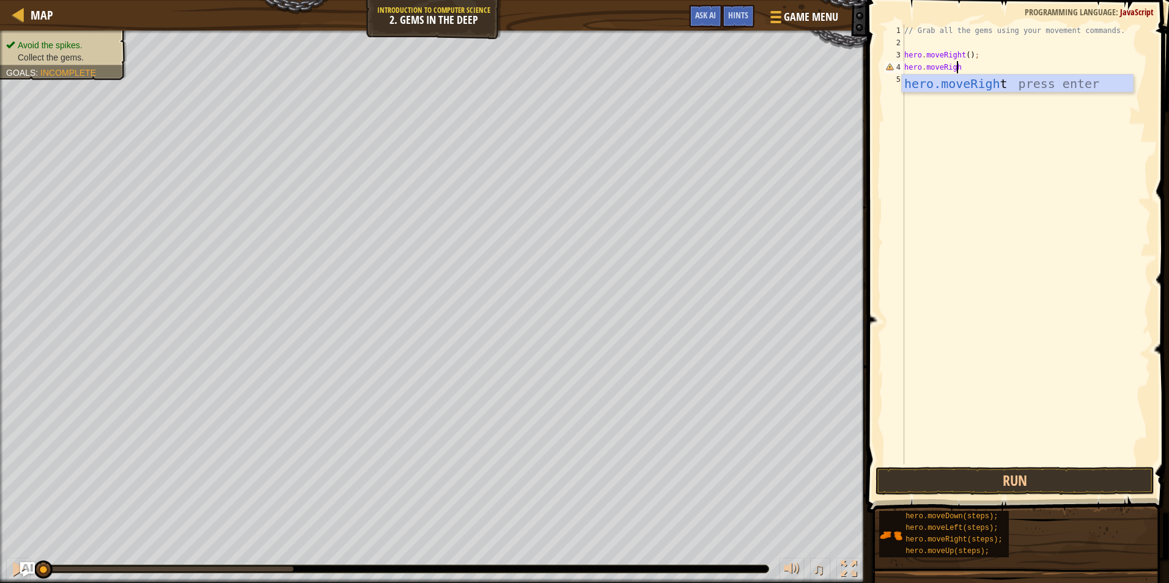
scroll to position [6, 4]
type textarea "hero.moveRight()"
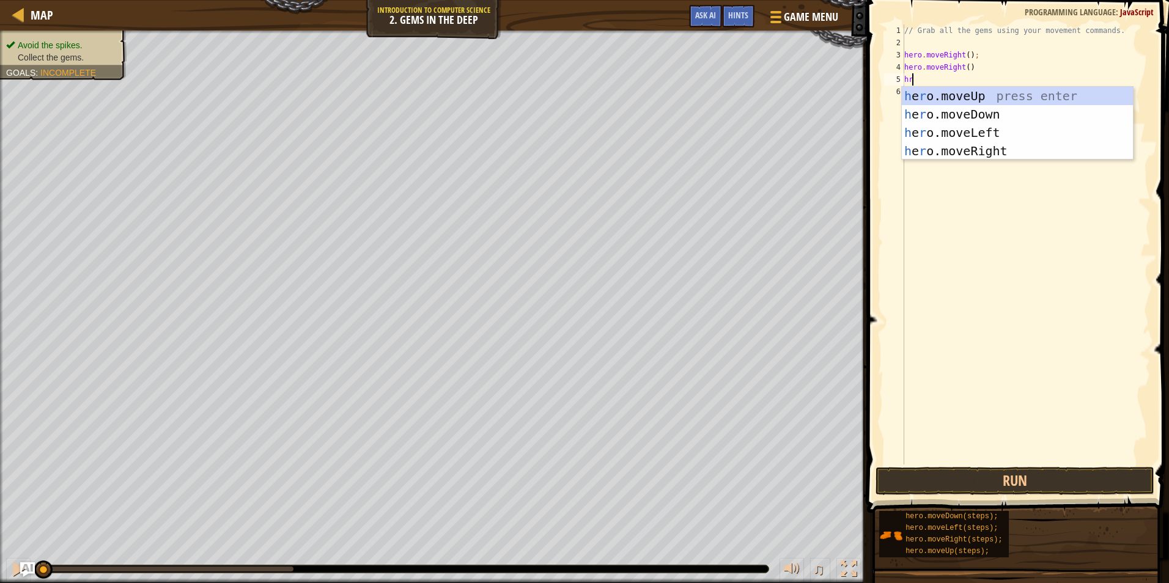
scroll to position [6, 1]
type textarea "h"
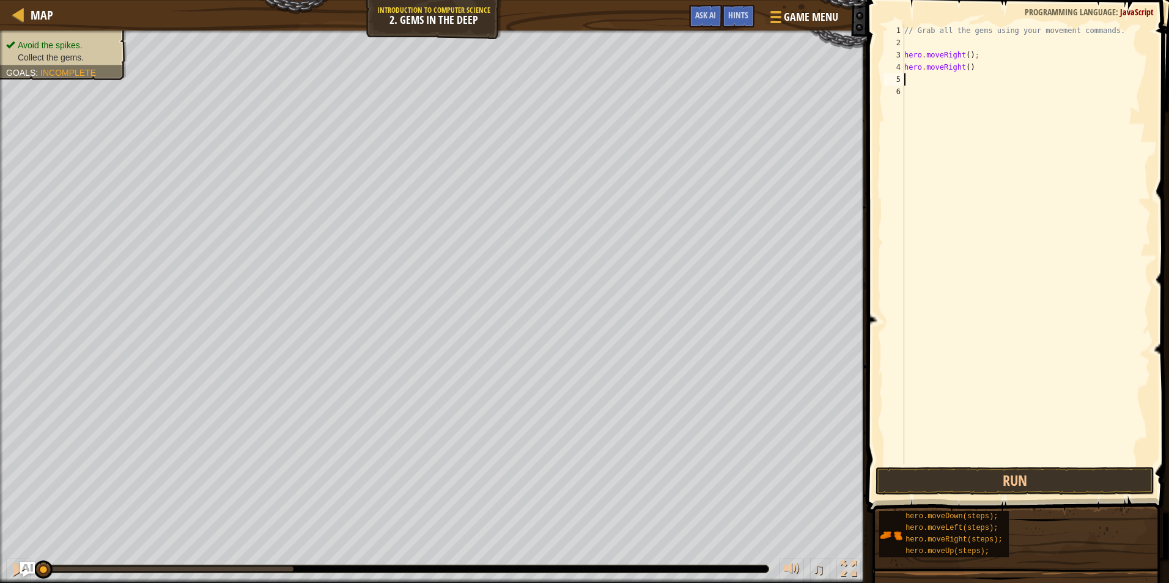
type textarea "e"
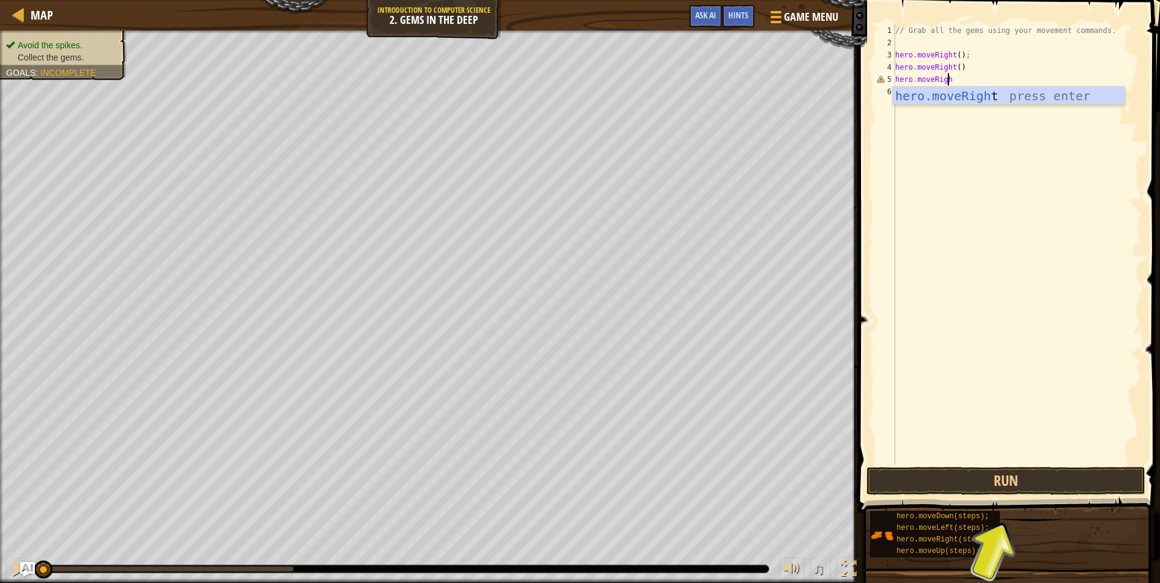
scroll to position [6, 4]
type textarea "hero.moveRight()"
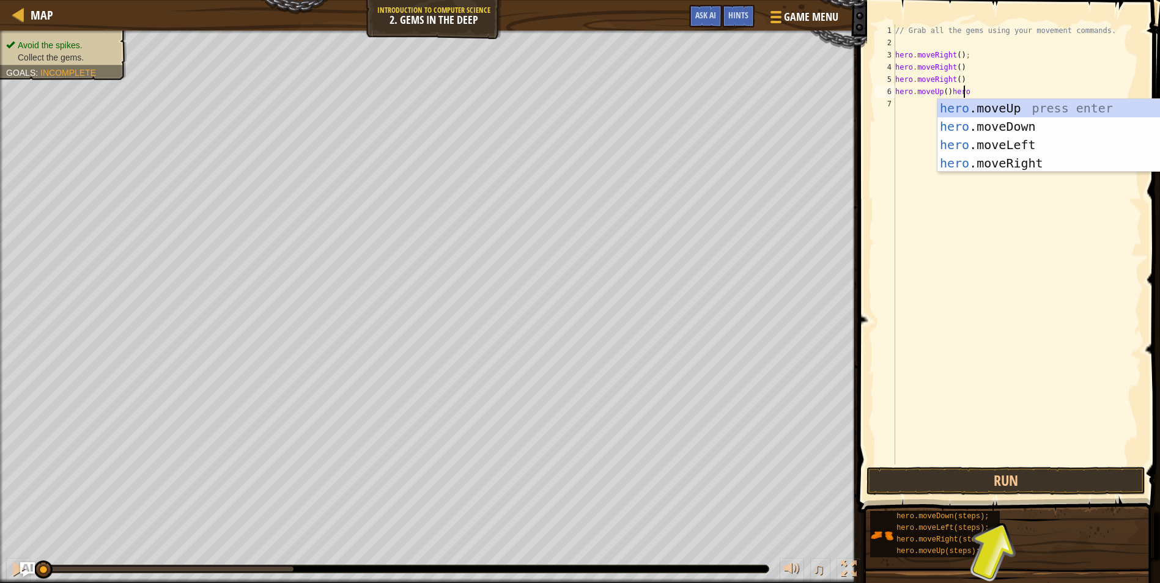
scroll to position [6, 5]
type textarea "hero.moveUp()"
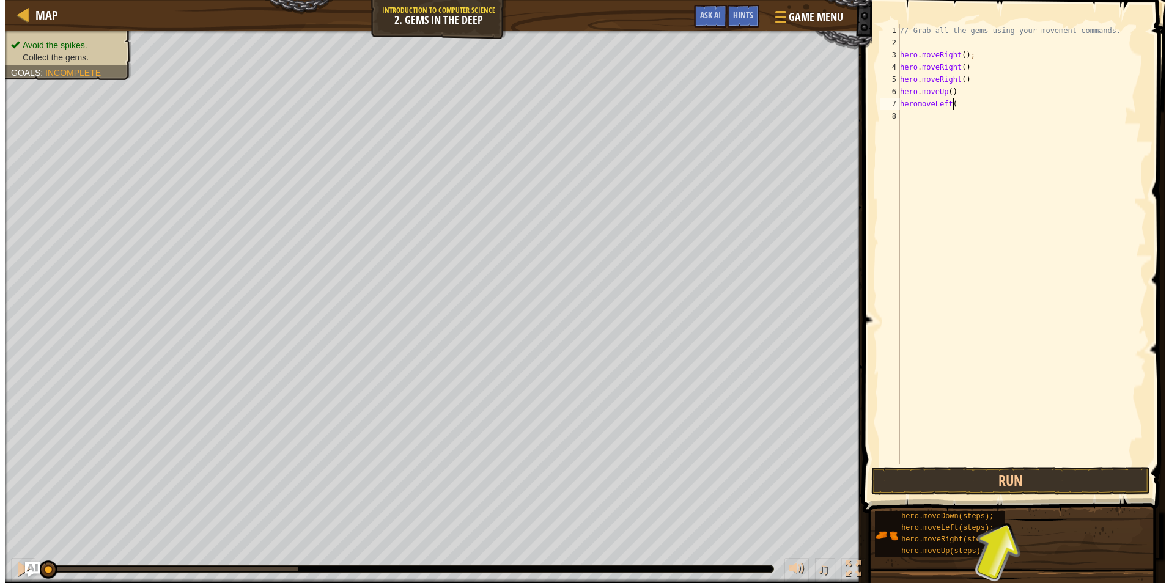
scroll to position [6, 4]
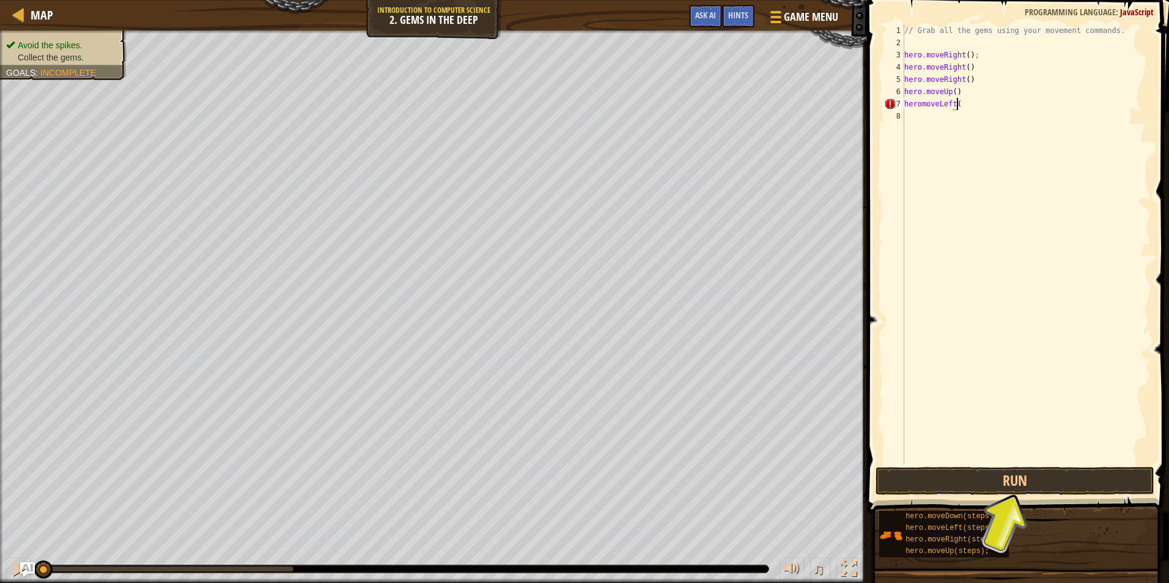
type textarea "heromoveLeft()"
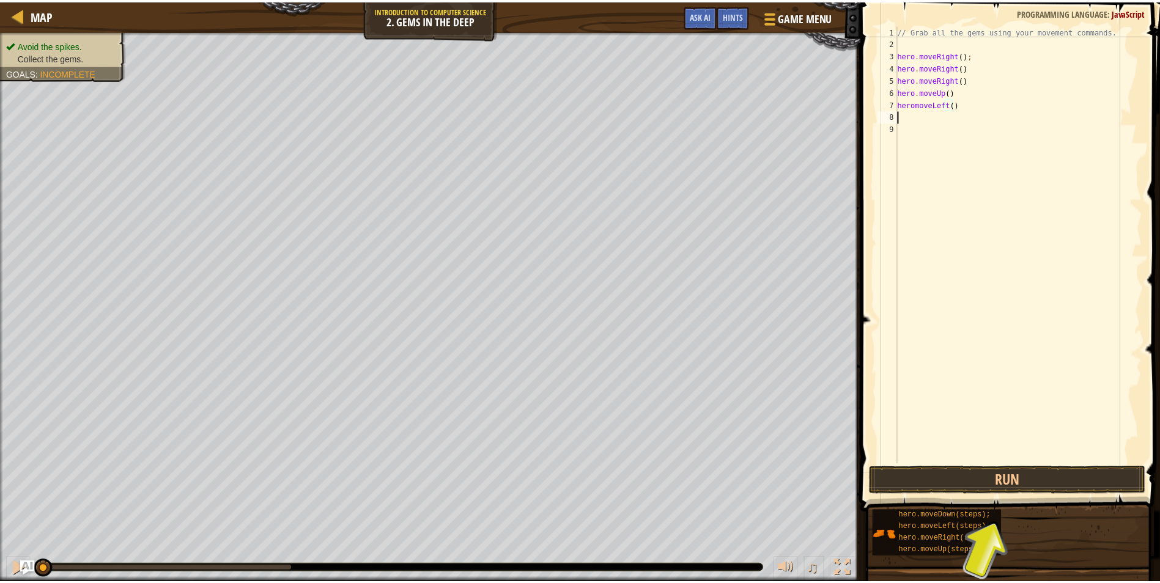
scroll to position [6, 0]
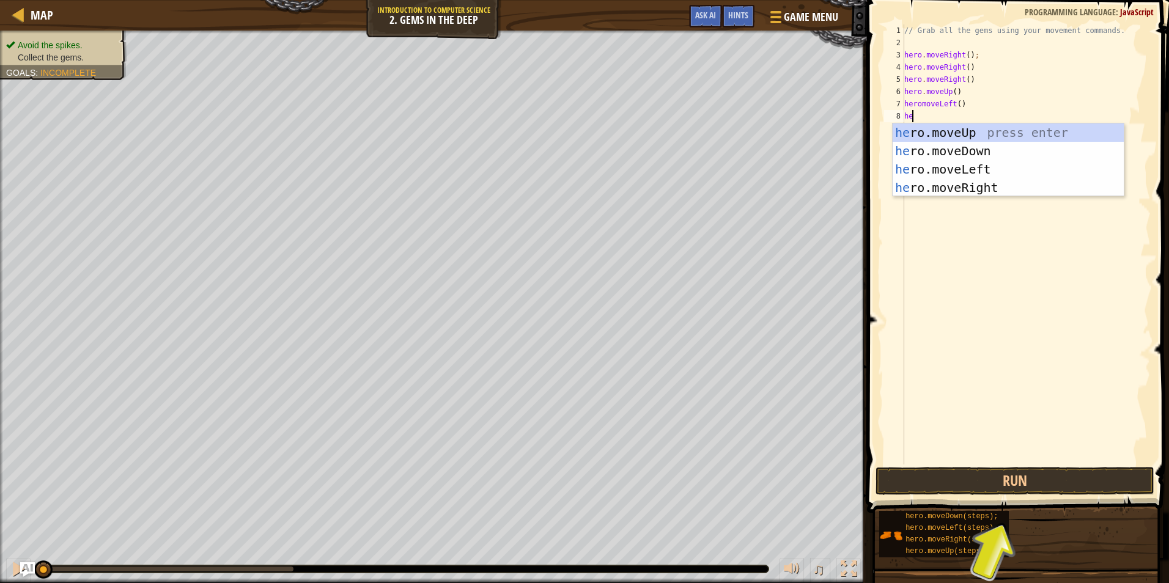
type textarea "h"
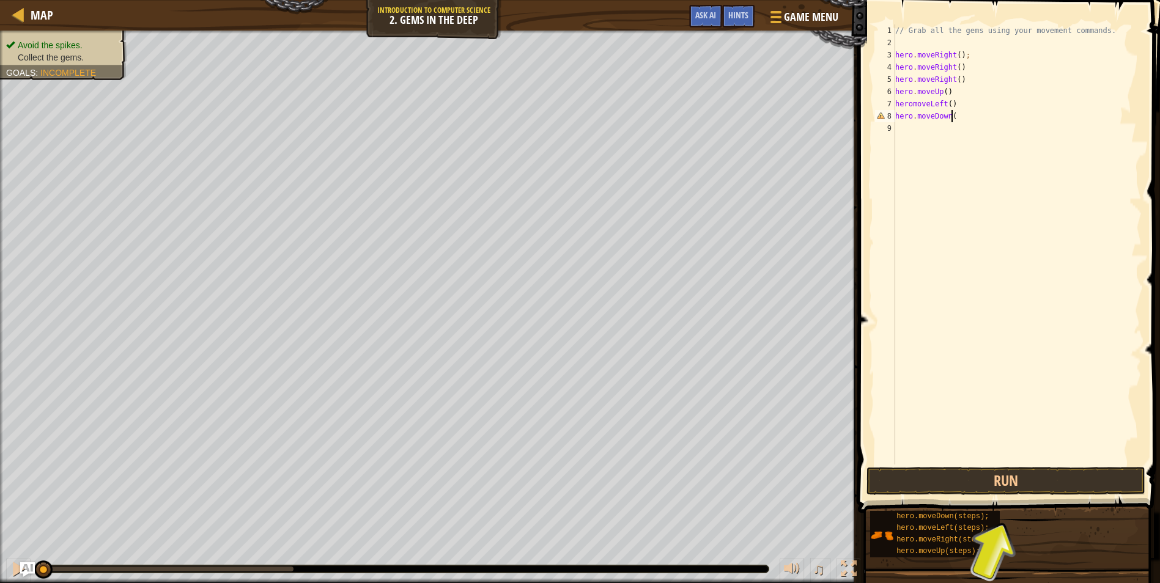
scroll to position [6, 4]
type textarea "hero.moveDown()"
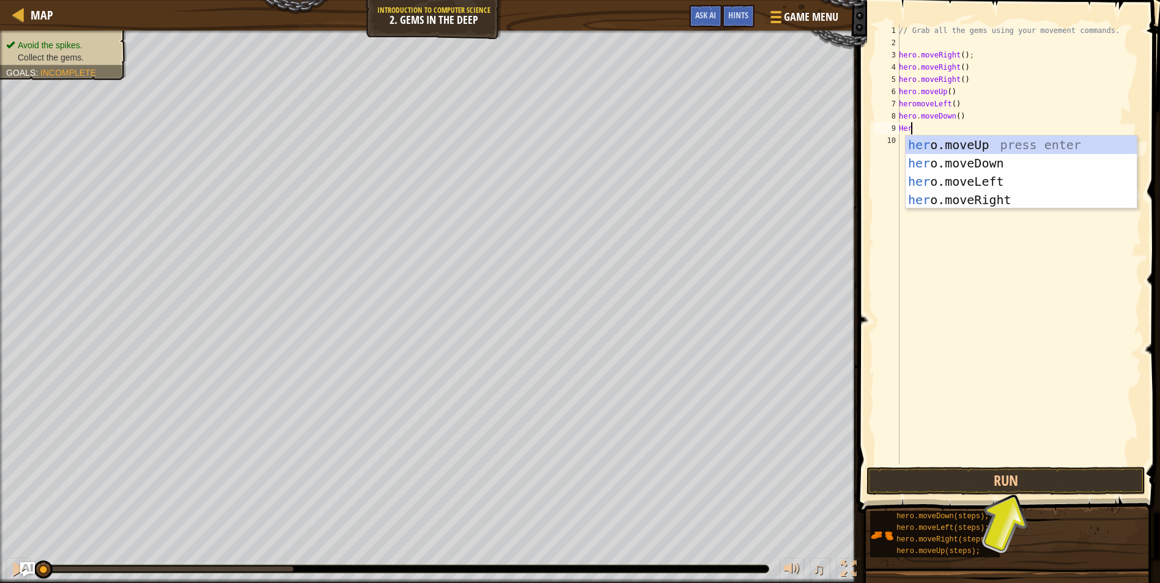
scroll to position [6, 0]
type textarea "H"
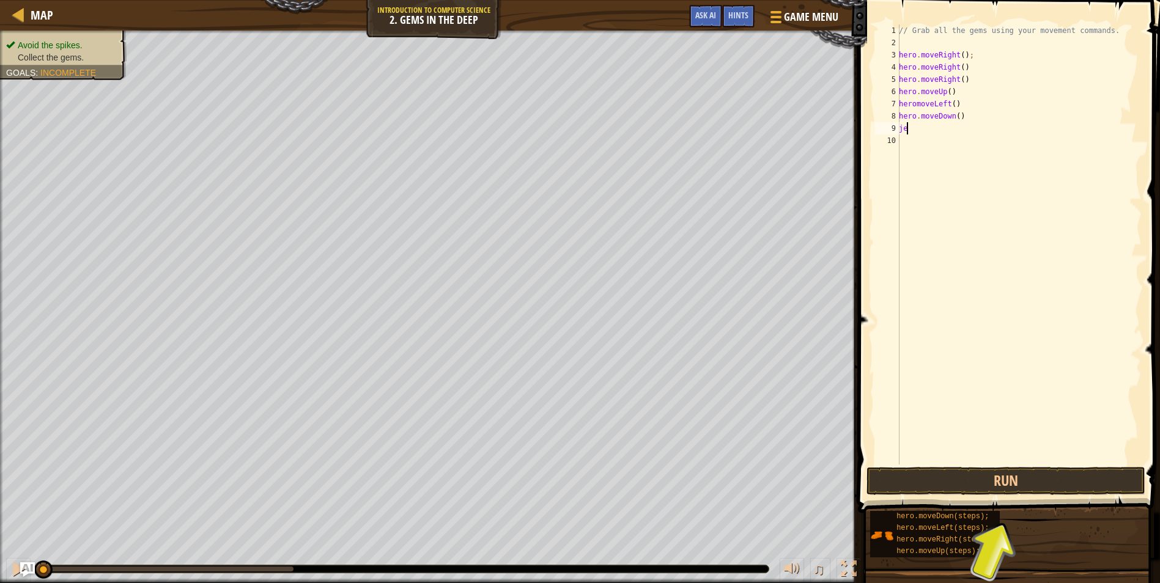
type textarea "j"
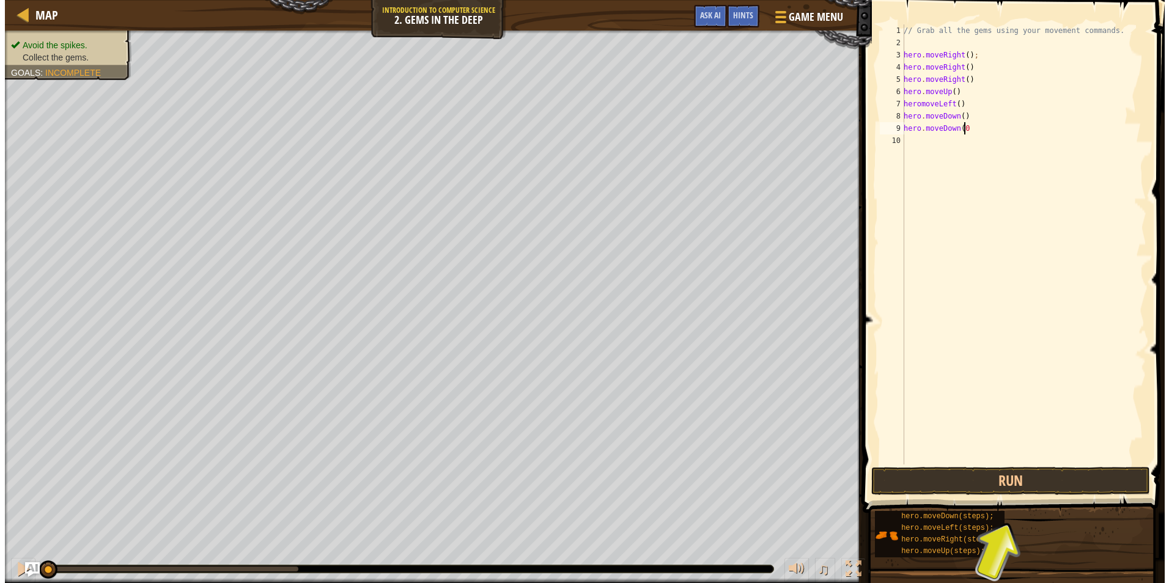
scroll to position [6, 4]
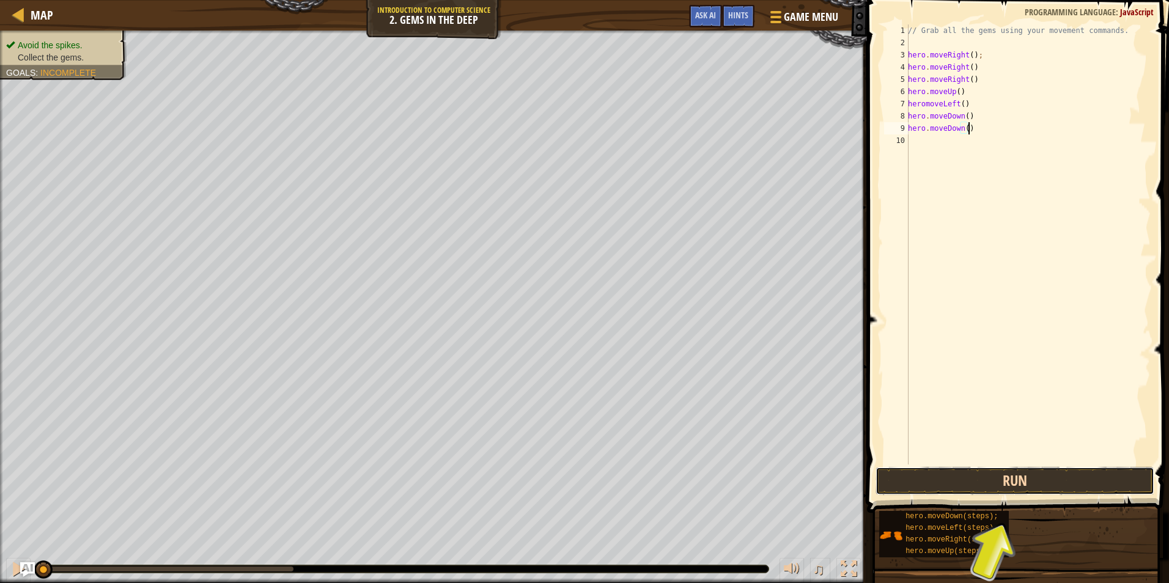
click at [1020, 479] on button "Run" at bounding box center [1015, 481] width 279 height 28
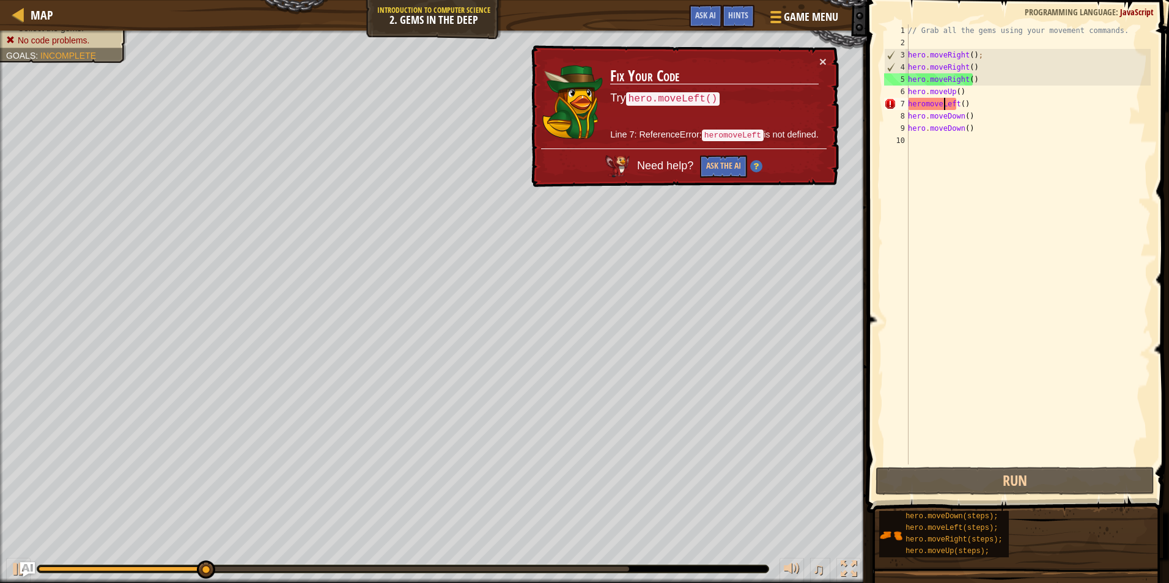
click at [947, 109] on div "// Grab all the gems using your movement commands. hero . moveRight ( ) ; hero …" at bounding box center [1028, 256] width 245 height 465
click at [927, 103] on div "// Grab all the gems using your movement commands. hero . moveRight ( ) ; hero …" at bounding box center [1028, 256] width 245 height 465
click at [920, 105] on div "// Grab all the gems using your movement commands. hero . moveRight ( ) ; hero …" at bounding box center [1028, 256] width 245 height 465
click at [925, 106] on div "// Grab all the gems using your movement commands. hero . moveRight ( ) ; hero …" at bounding box center [1028, 256] width 245 height 465
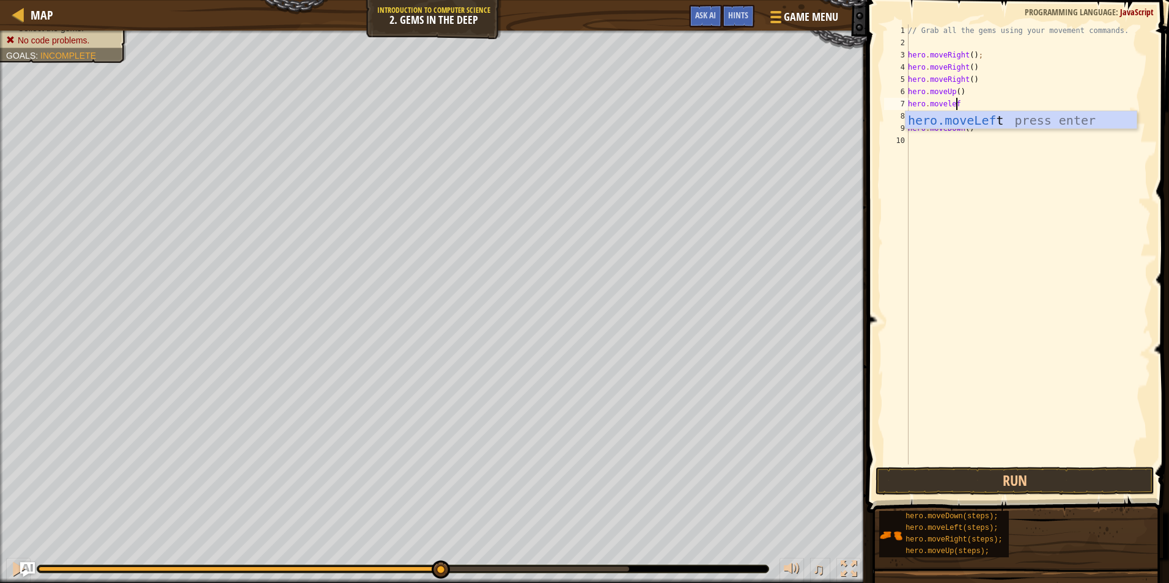
scroll to position [6, 4]
type textarea "hero.moveleft"
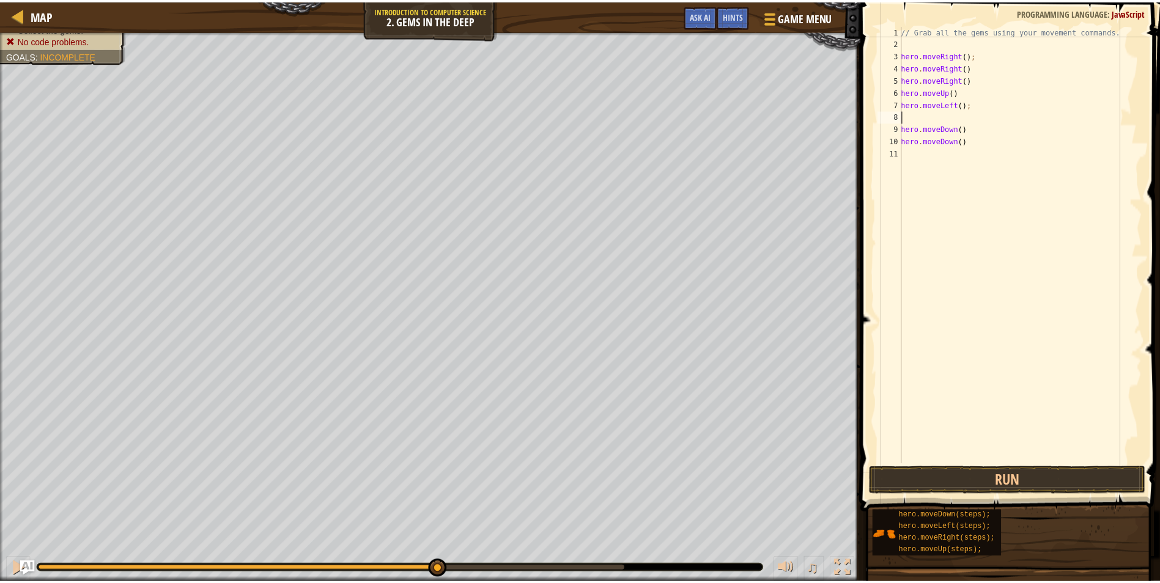
scroll to position [6, 0]
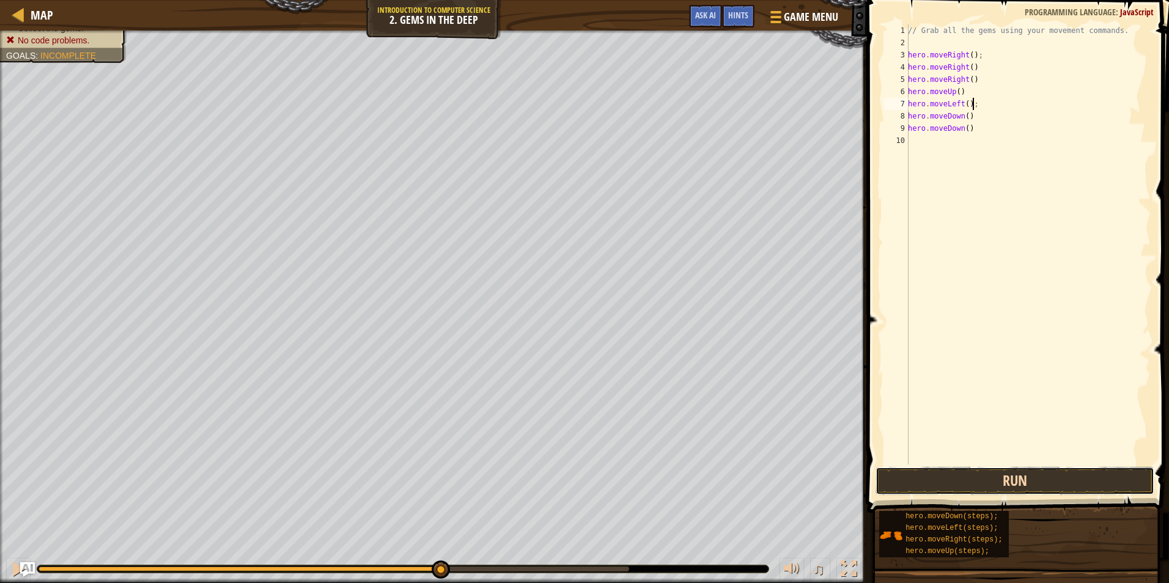
click at [914, 476] on button "Run" at bounding box center [1015, 481] width 279 height 28
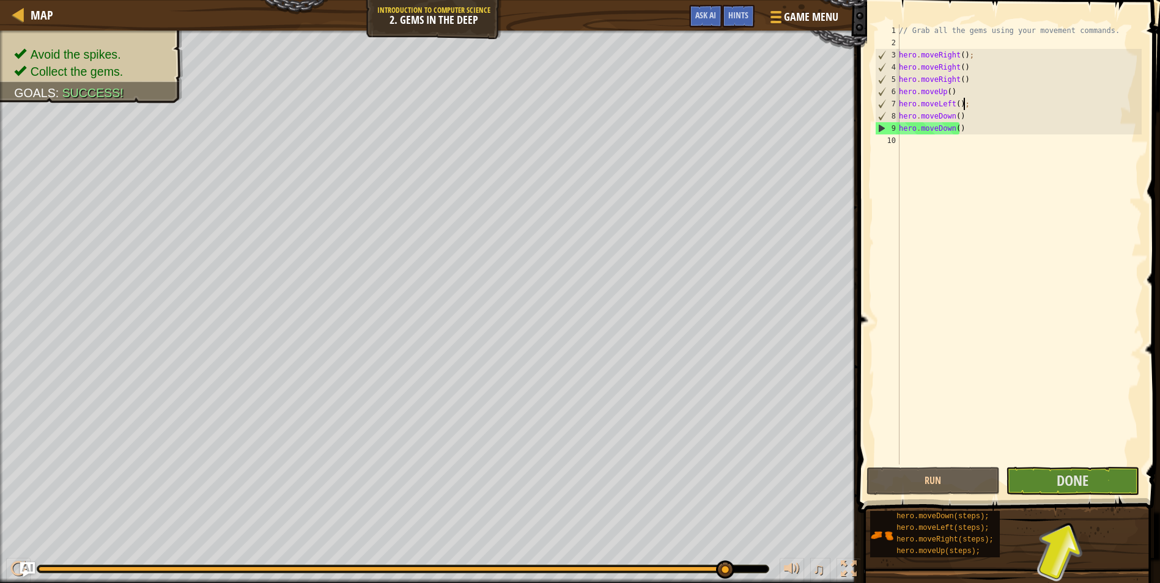
click at [962, 77] on div "// Grab all the gems using your movement commands. hero . moveRight ( ) ; hero …" at bounding box center [1019, 256] width 245 height 465
click at [947, 73] on div "// Grab all the gems using your movement commands. hero . moveRight ( ) ; hero …" at bounding box center [1019, 256] width 245 height 465
click at [953, 80] on div "// Grab all the gems using your movement commands. hero . moveRight ( ) ; hero …" at bounding box center [1019, 256] width 245 height 465
click at [958, 84] on div "// Grab all the gems using your movement commands. hero . moveRight ( ) ; hero …" at bounding box center [1019, 256] width 245 height 465
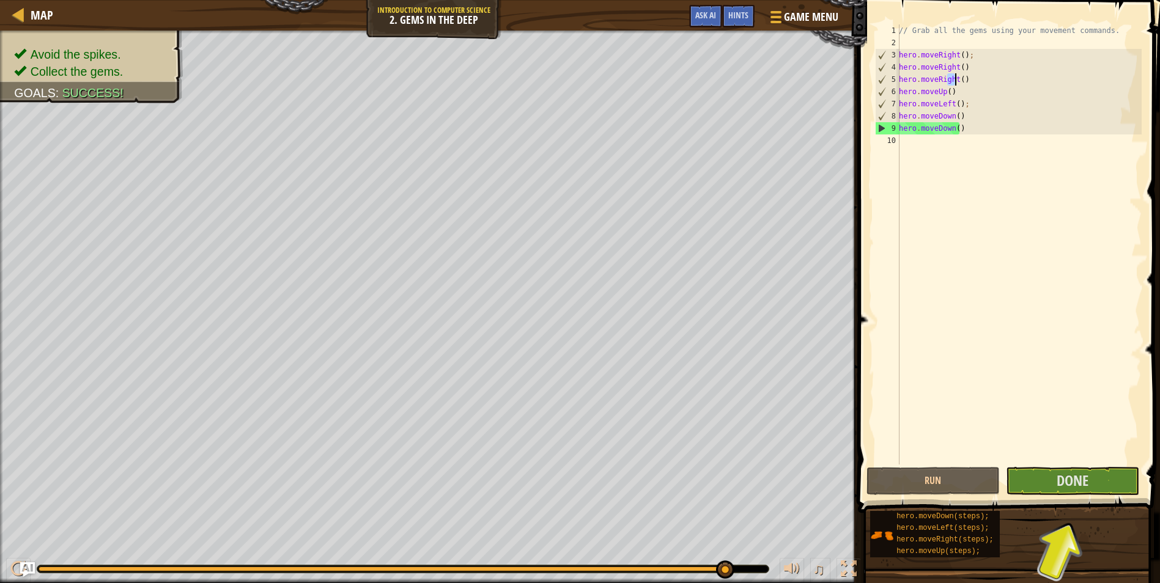
click at [958, 83] on div "// Grab all the gems using your movement commands. hero . moveRight ( ) ; hero …" at bounding box center [1019, 256] width 245 height 465
click at [958, 83] on div "// Grab all the gems using your movement commands. hero . moveRight ( ) ; hero …" at bounding box center [1019, 244] width 245 height 440
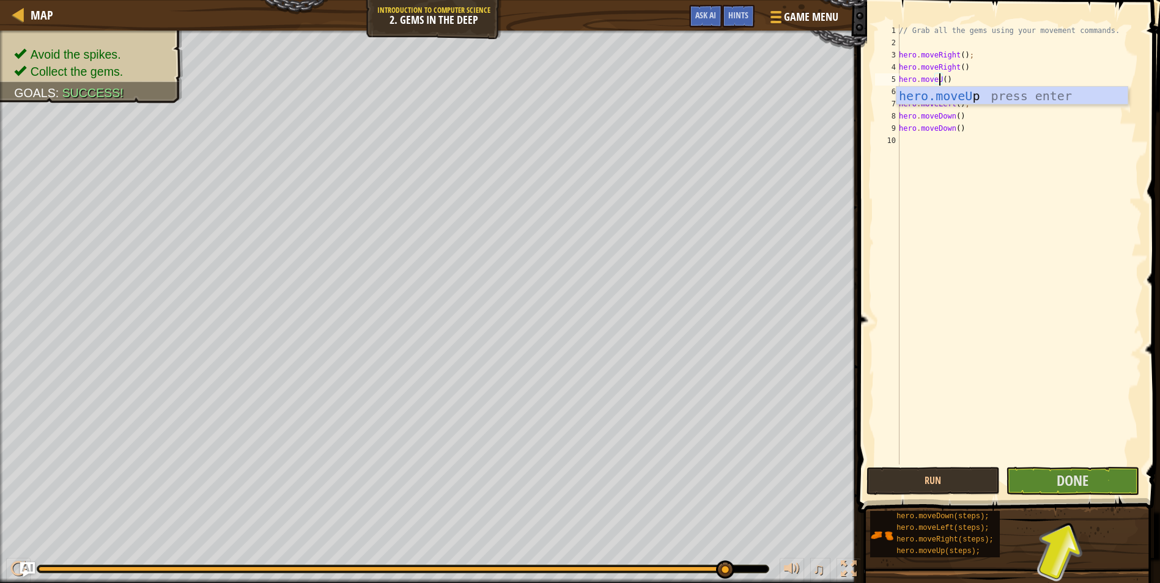
scroll to position [6, 4]
type textarea "hero.moveUp()"
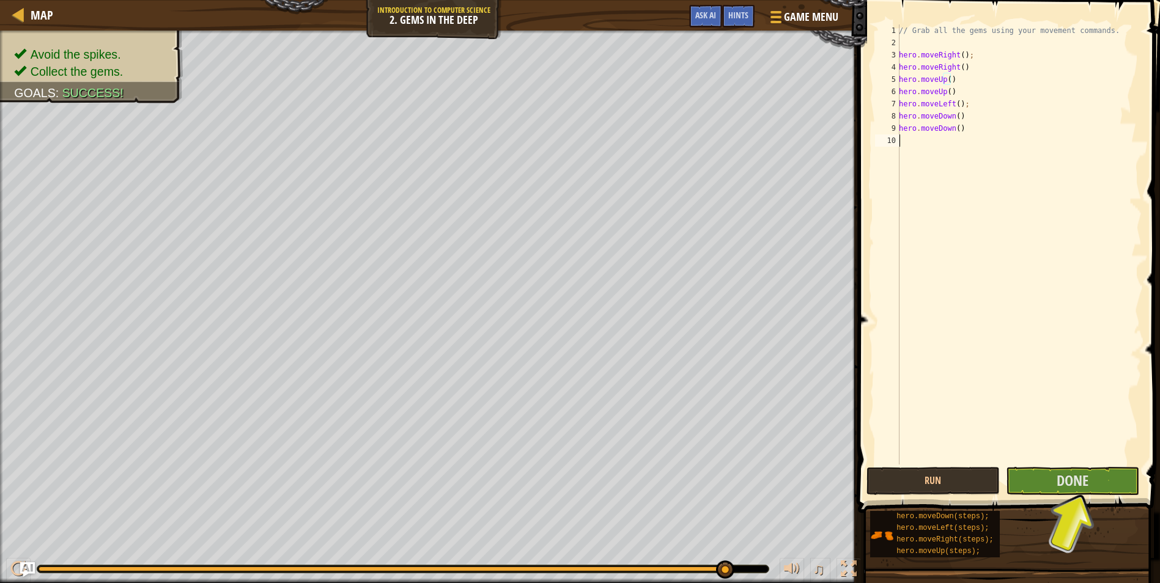
click at [975, 274] on div "// Grab all the gems using your movement commands. hero . moveRight ( ) ; hero …" at bounding box center [1019, 256] width 245 height 465
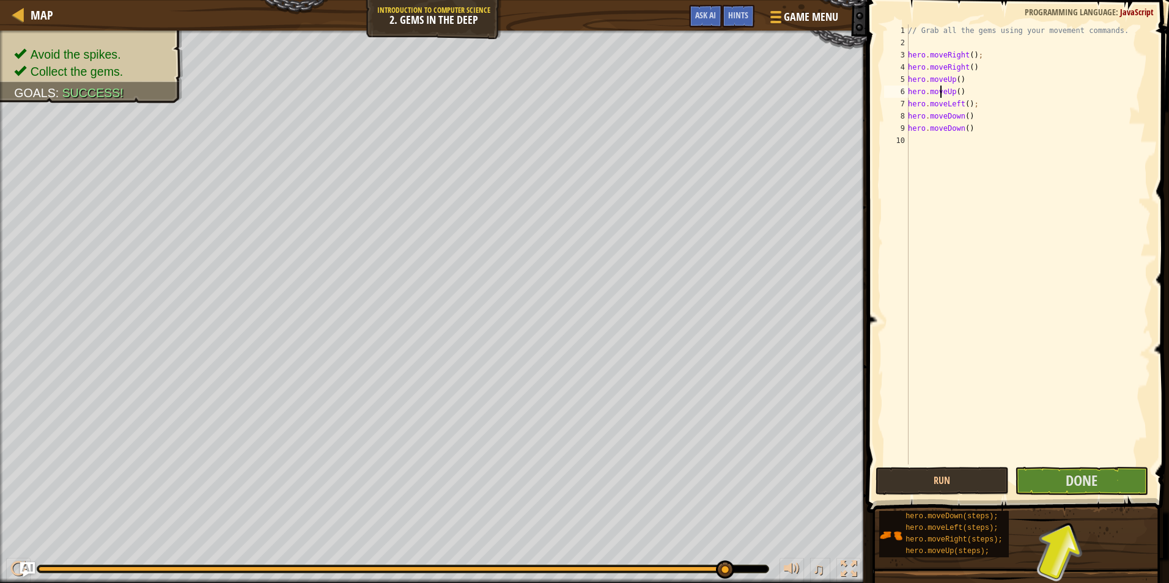
click at [942, 90] on div "// Grab all the gems using your movement commands. hero . moveRight ( ) ; hero …" at bounding box center [1028, 256] width 245 height 465
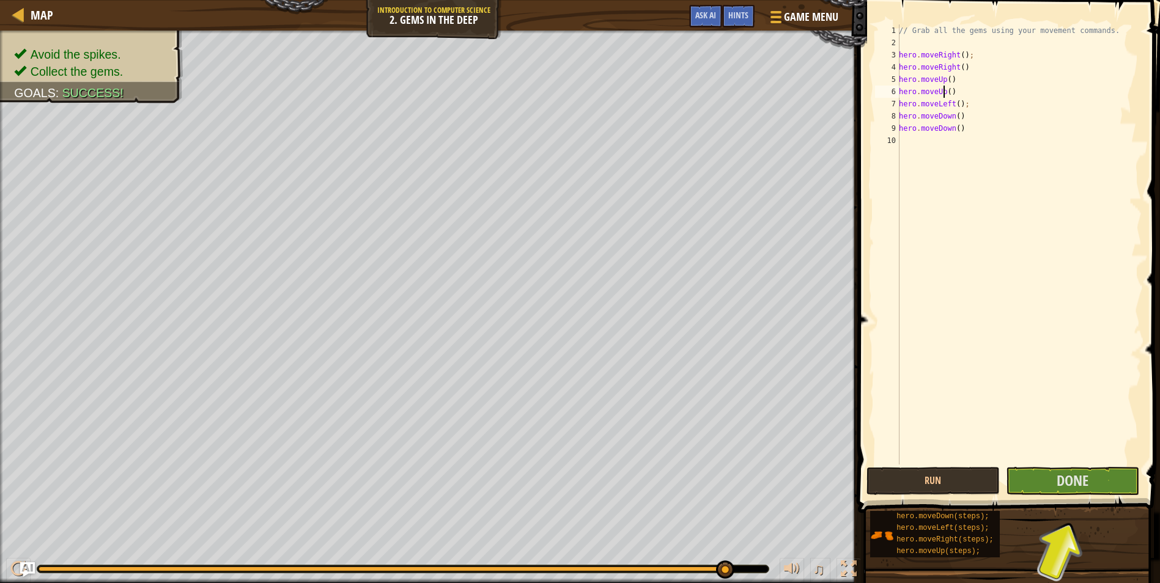
click at [944, 91] on div "// Grab all the gems using your movement commands. hero . moveRight ( ) ; hero …" at bounding box center [1019, 256] width 245 height 465
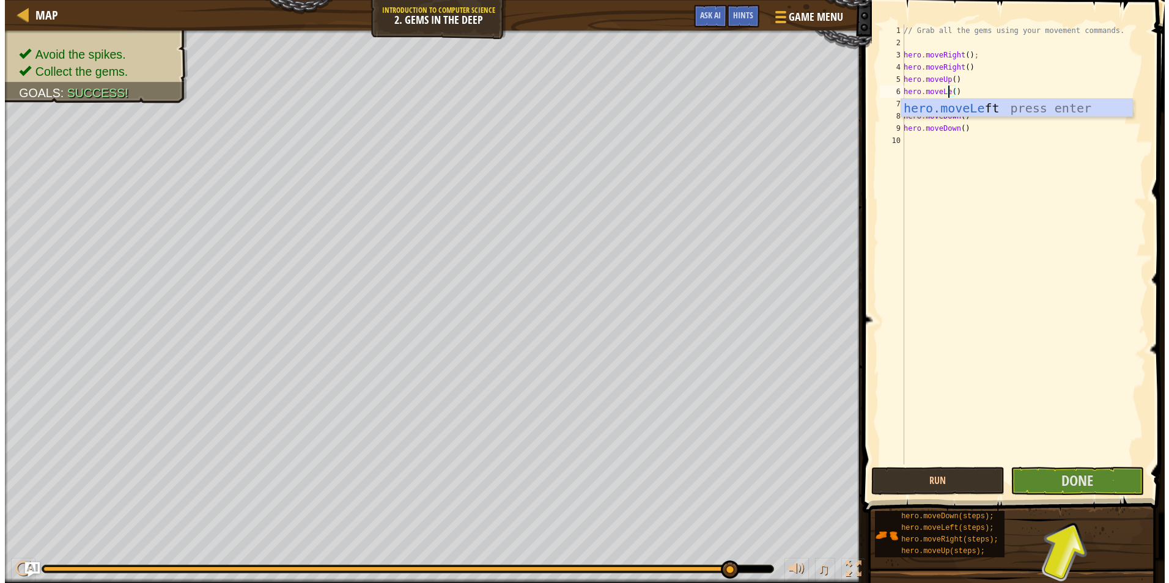
scroll to position [6, 4]
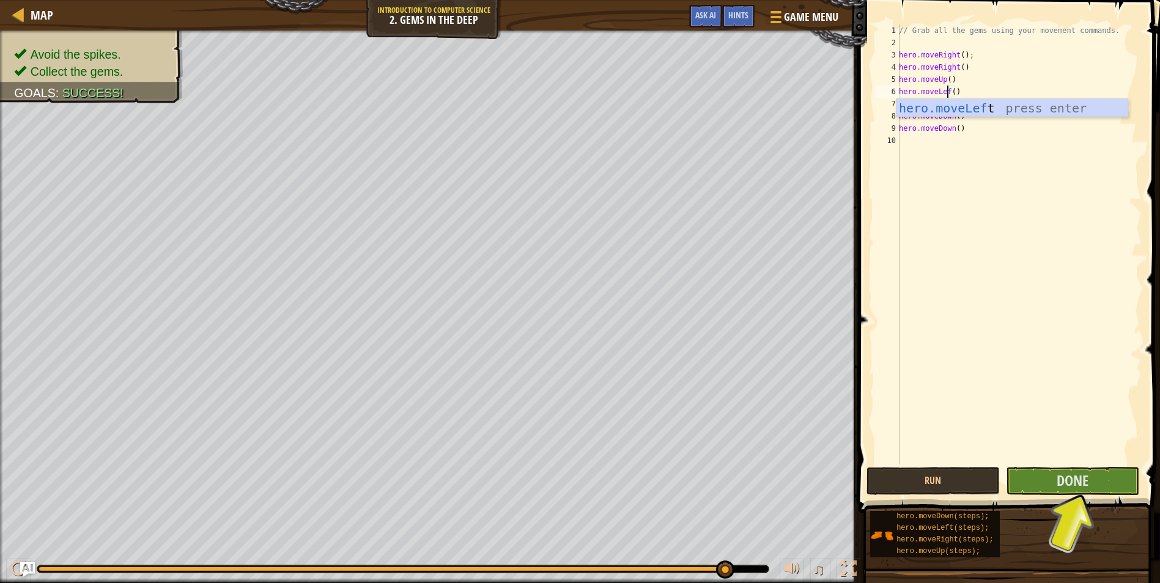
type textarea "hero.moveLeft()"
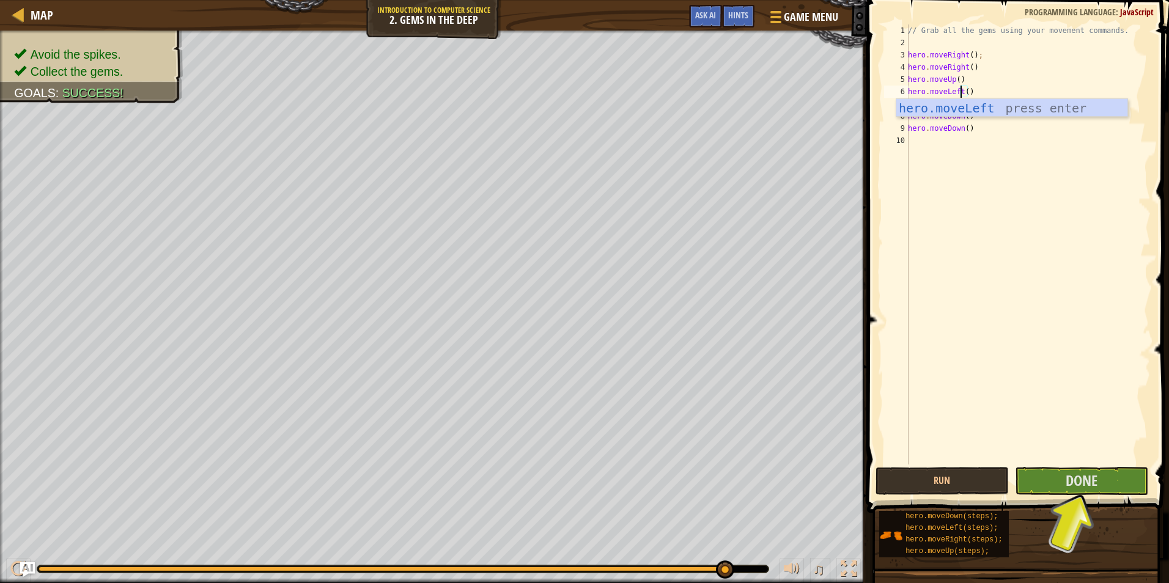
click at [967, 214] on div "// Grab all the gems using your movement commands. hero . moveRight ( ) ; hero …" at bounding box center [1028, 256] width 245 height 465
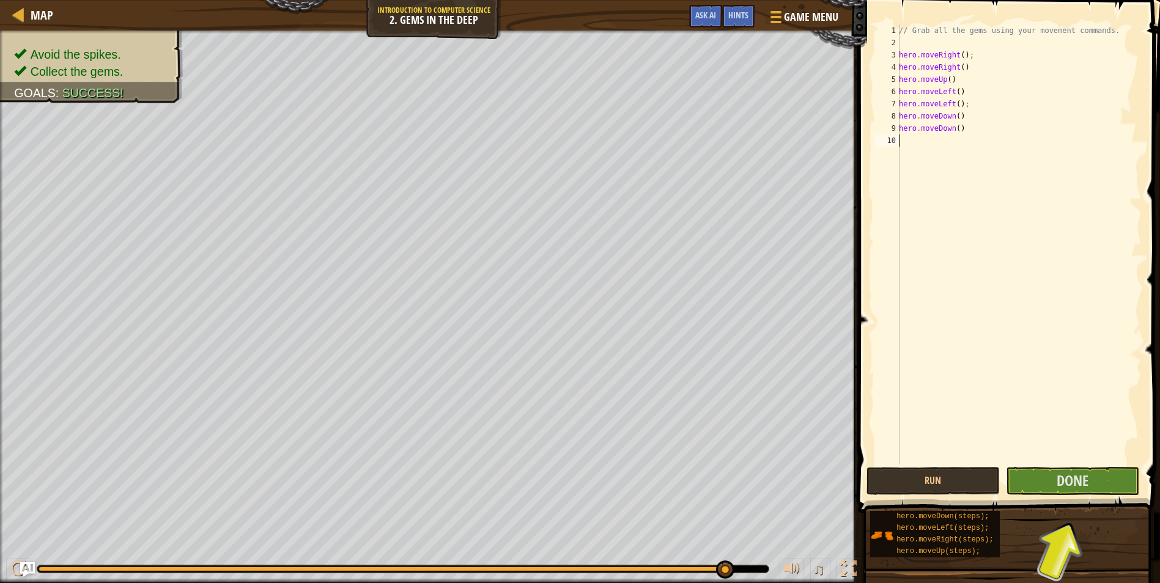
click at [1051, 495] on span at bounding box center [1010, 239] width 312 height 549
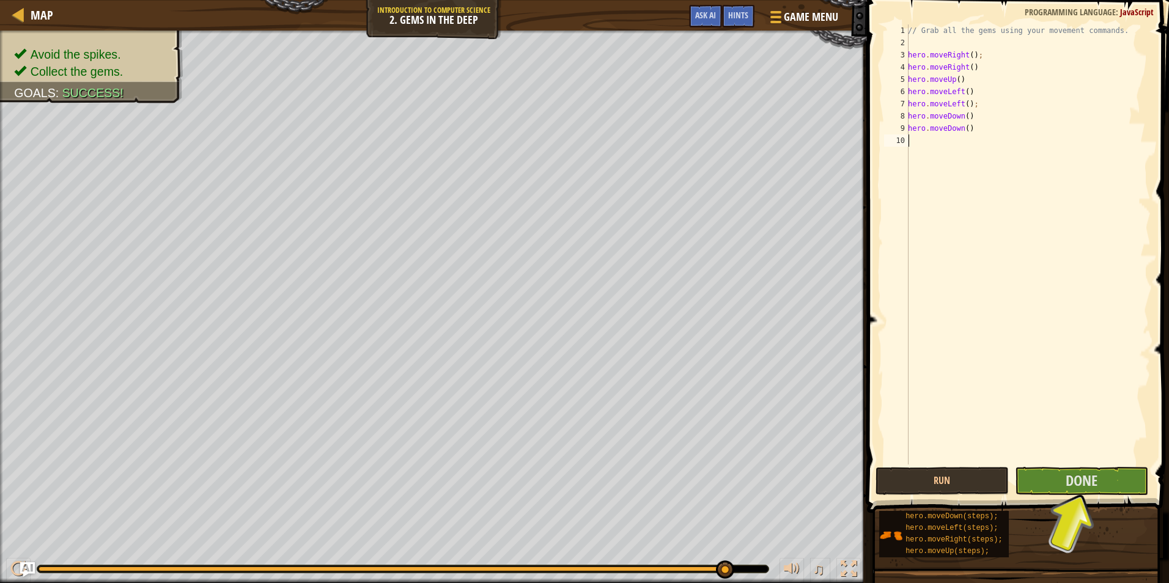
click at [1051, 495] on span at bounding box center [1020, 239] width 312 height 549
click at [1052, 492] on button "Done" at bounding box center [1081, 481] width 133 height 28
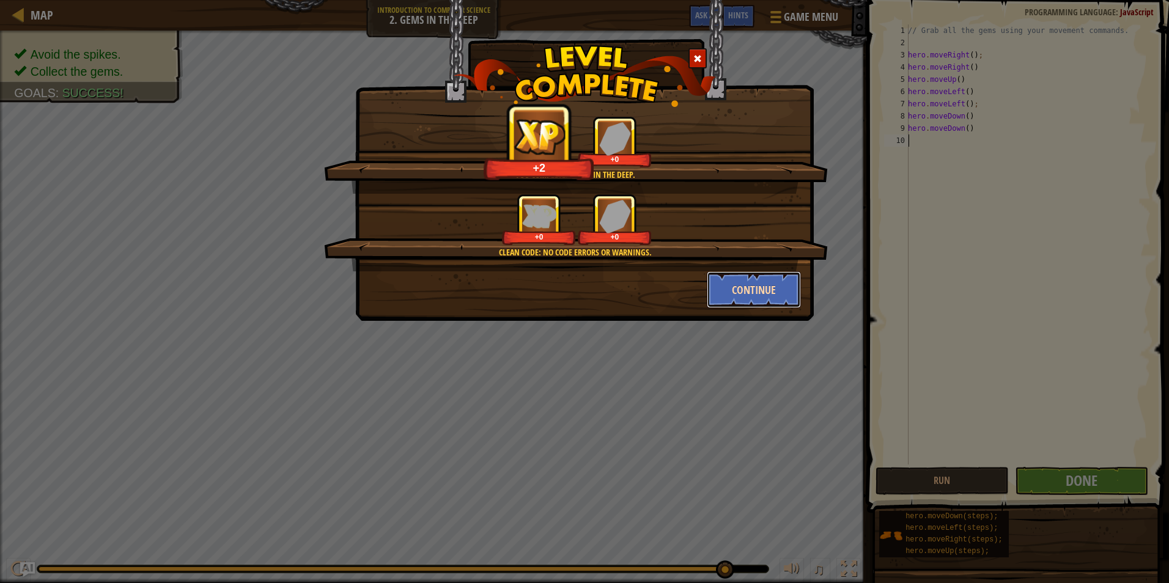
click at [780, 287] on button "Continue" at bounding box center [754, 290] width 95 height 37
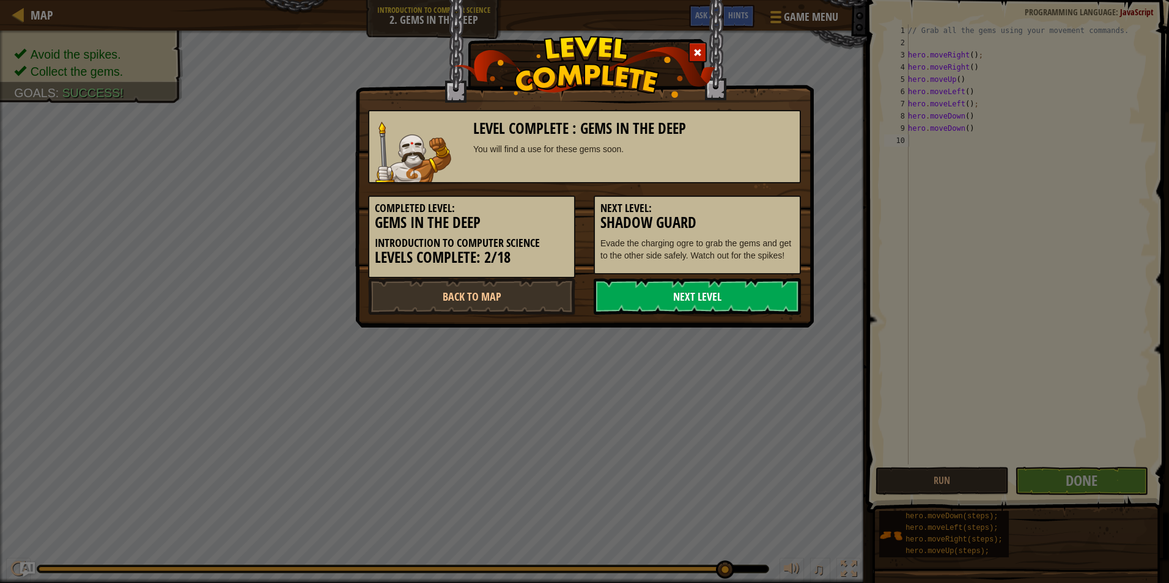
click at [656, 296] on link "Next Level" at bounding box center [697, 296] width 207 height 37
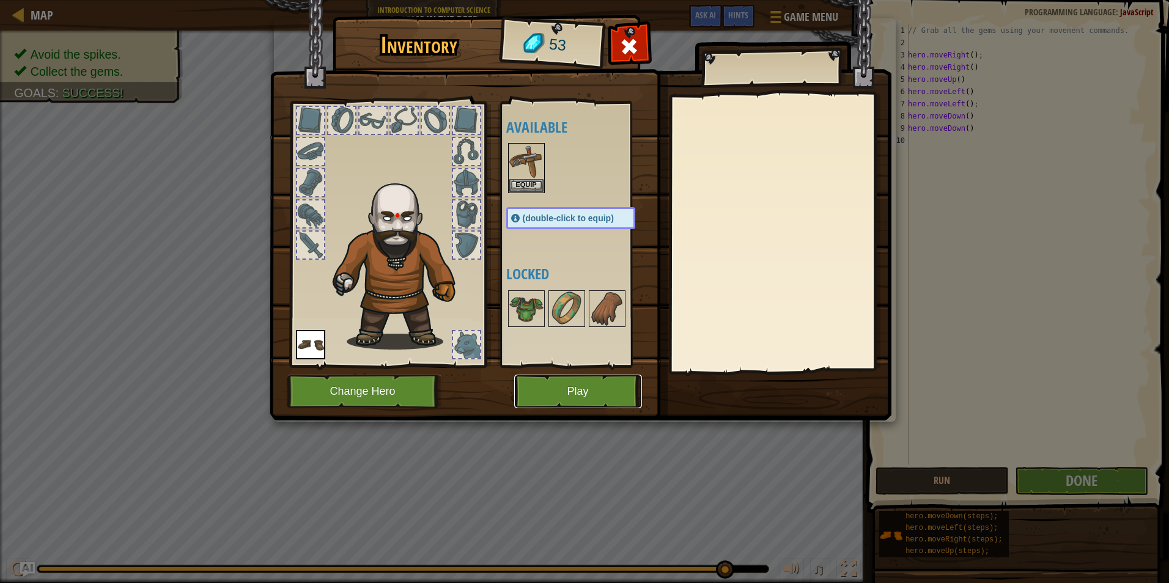
click at [520, 400] on button "Play" at bounding box center [578, 392] width 128 height 34
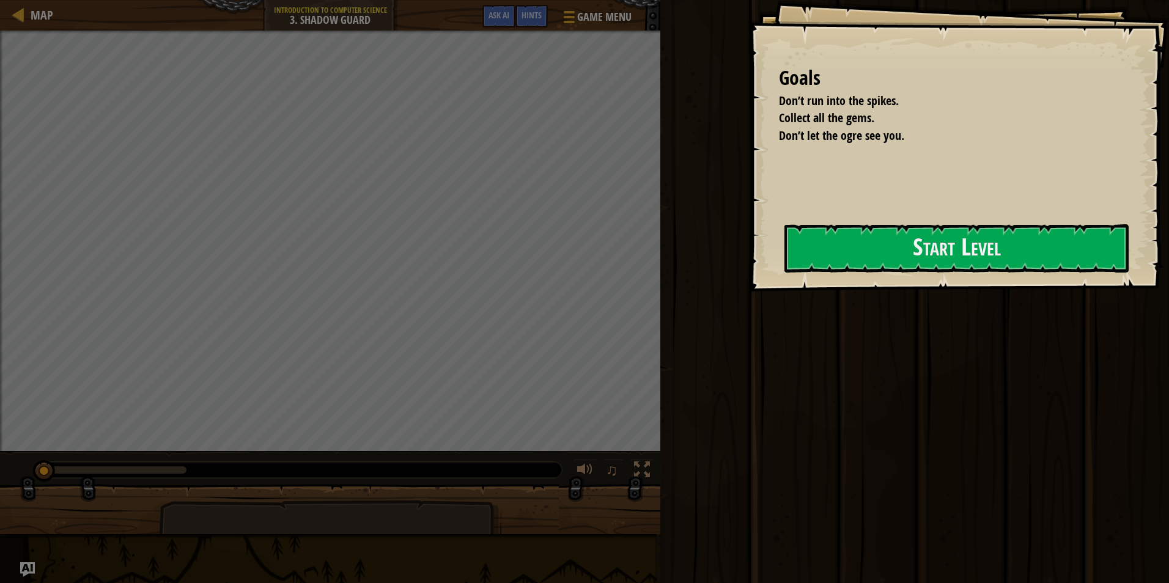
click at [749, 257] on div "Goals Don’t run into the spikes. Collect all the gems. Don’t let the ogre see y…" at bounding box center [959, 146] width 421 height 292
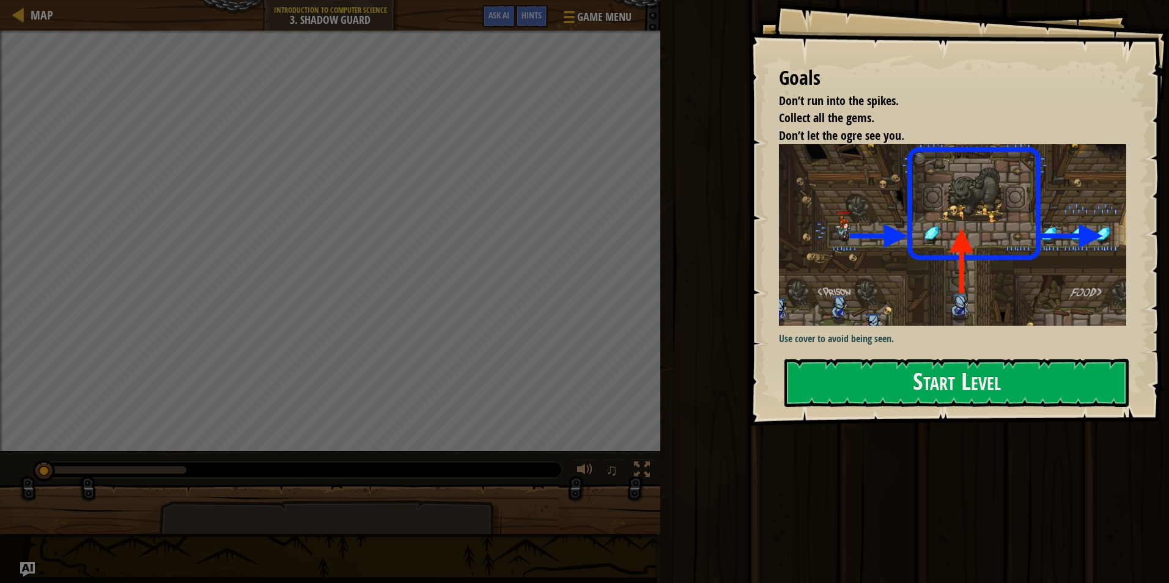
click at [768, 262] on div "Goals Don’t run into the spikes. Collect all the gems. Don’t let the ogre see y…" at bounding box center [959, 213] width 421 height 426
click at [995, 366] on button "Start Level" at bounding box center [957, 383] width 344 height 48
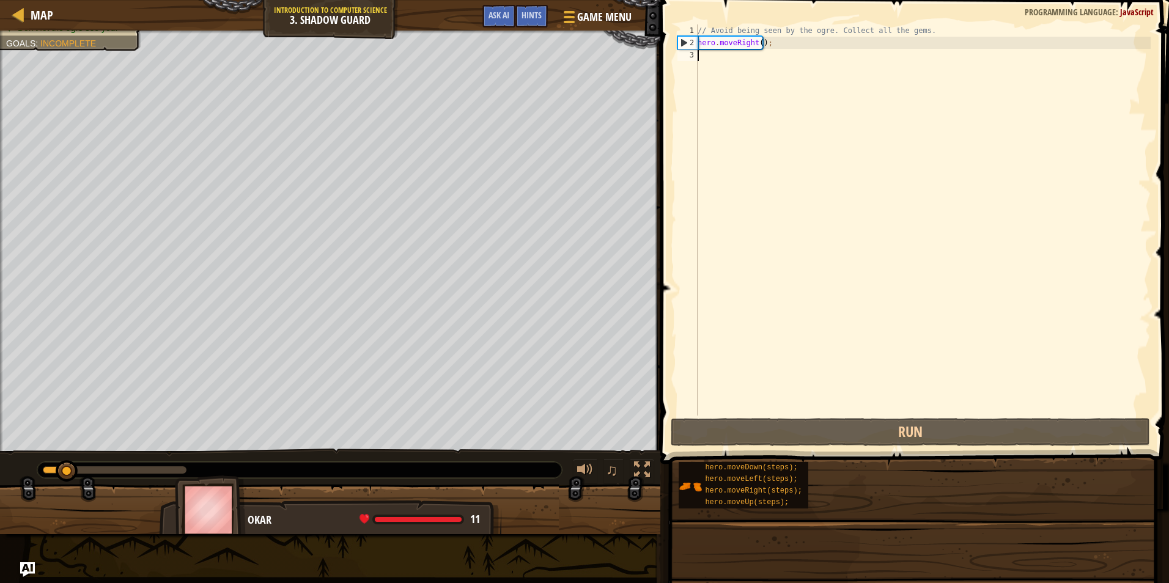
click at [797, 106] on div "// Avoid being seen by the ogre. Collect all the gems. hero . moveRight ( ) ;" at bounding box center [923, 232] width 456 height 416
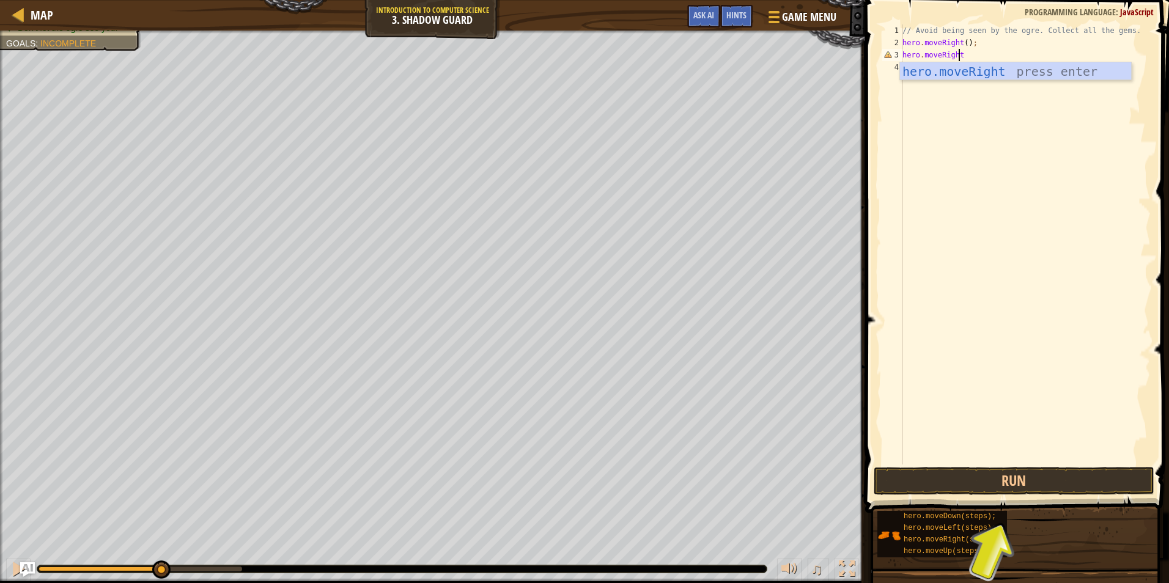
scroll to position [6, 4]
type textarea "hero.moveRight()"
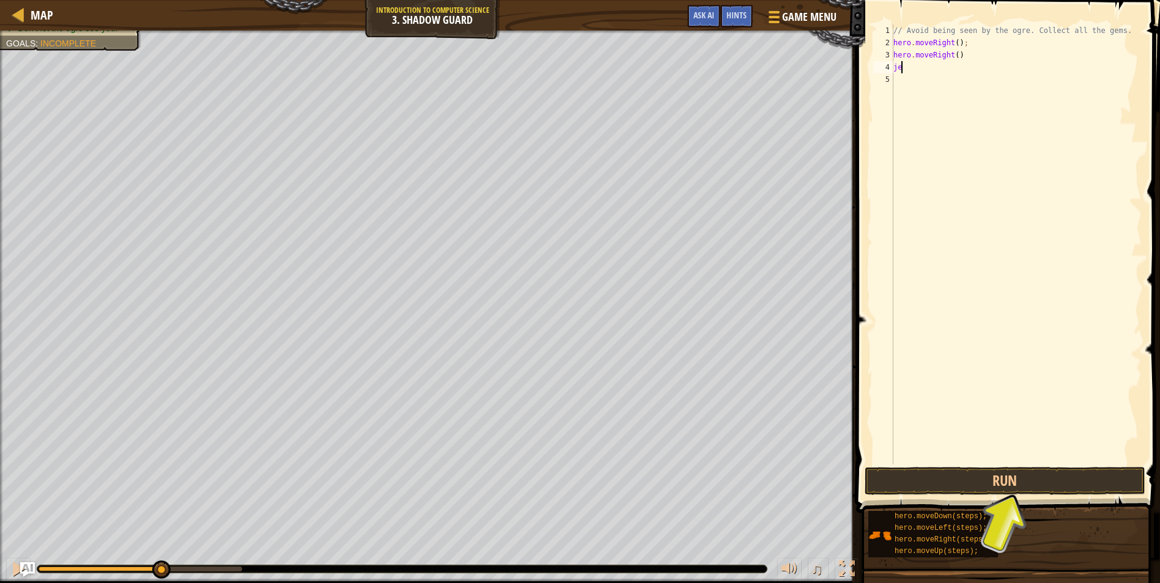
scroll to position [6, 0]
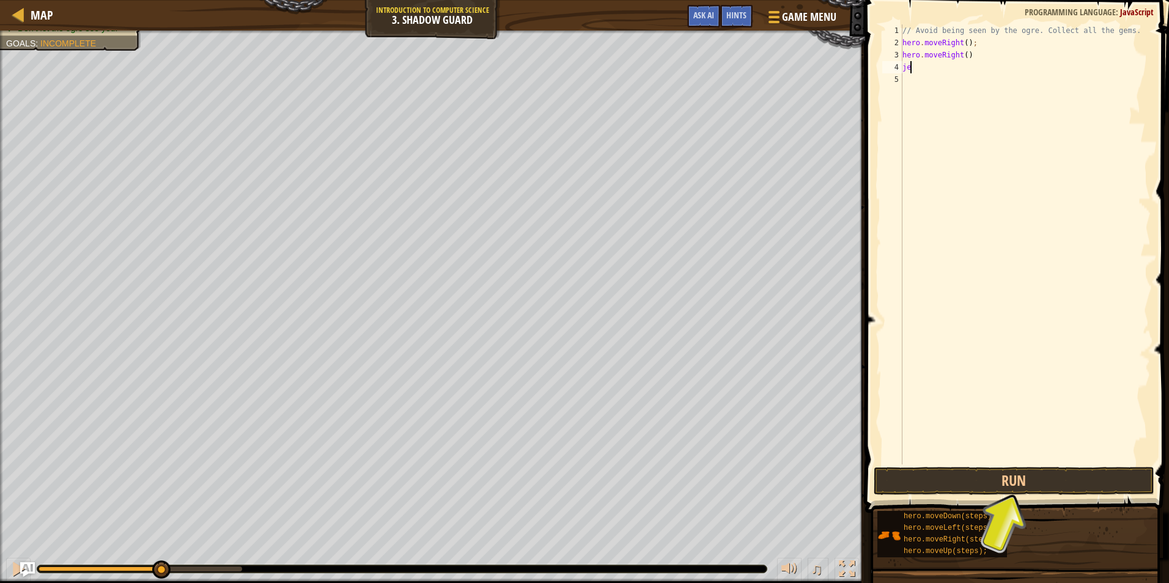
type textarea "j"
type textarea "e"
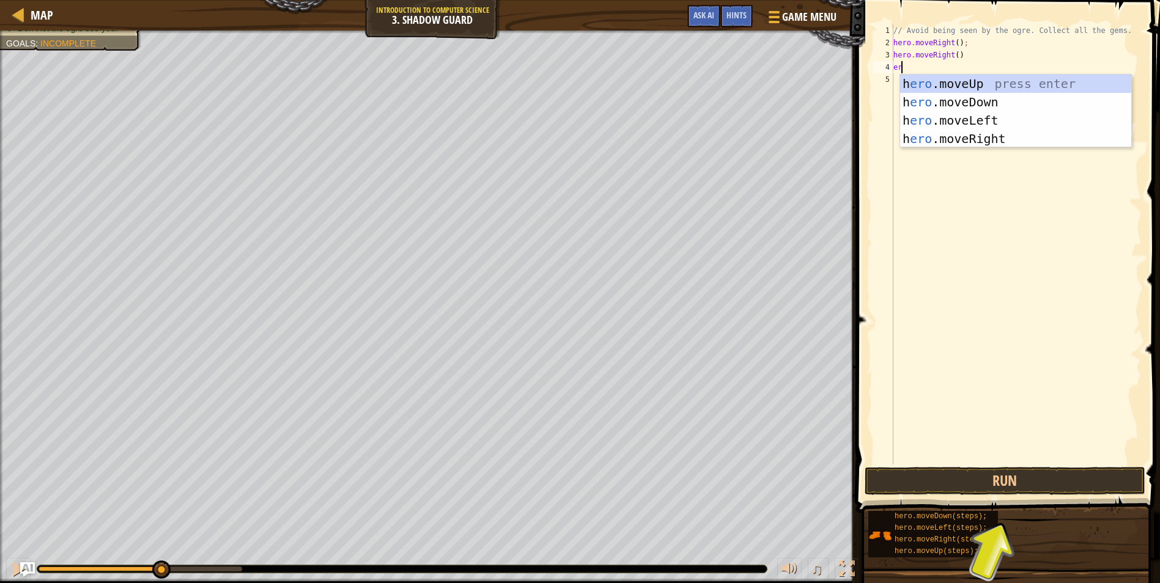
type textarea "e"
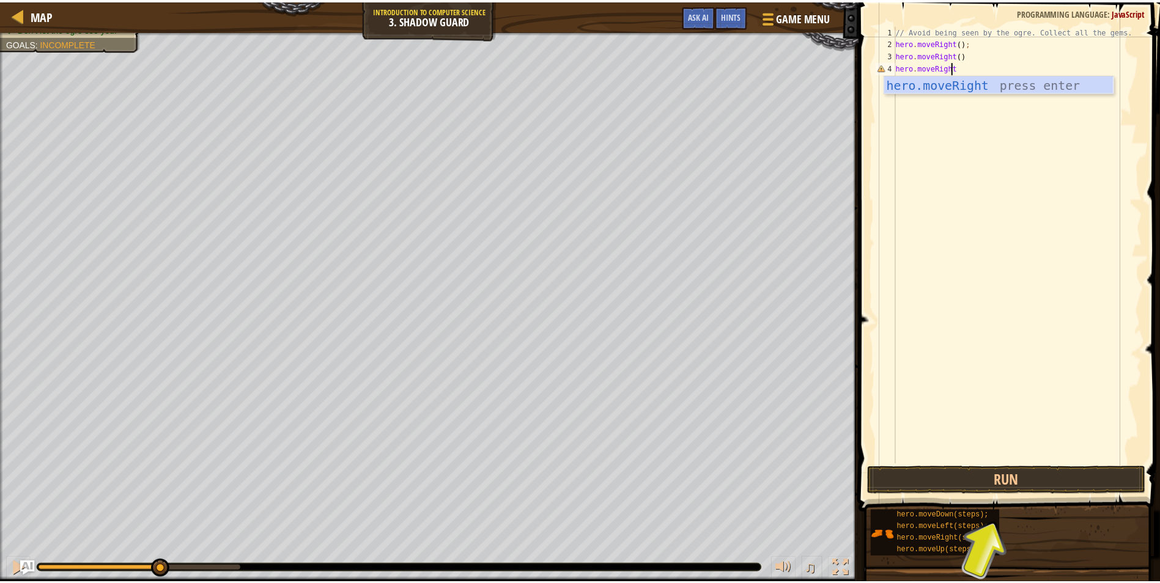
scroll to position [6, 4]
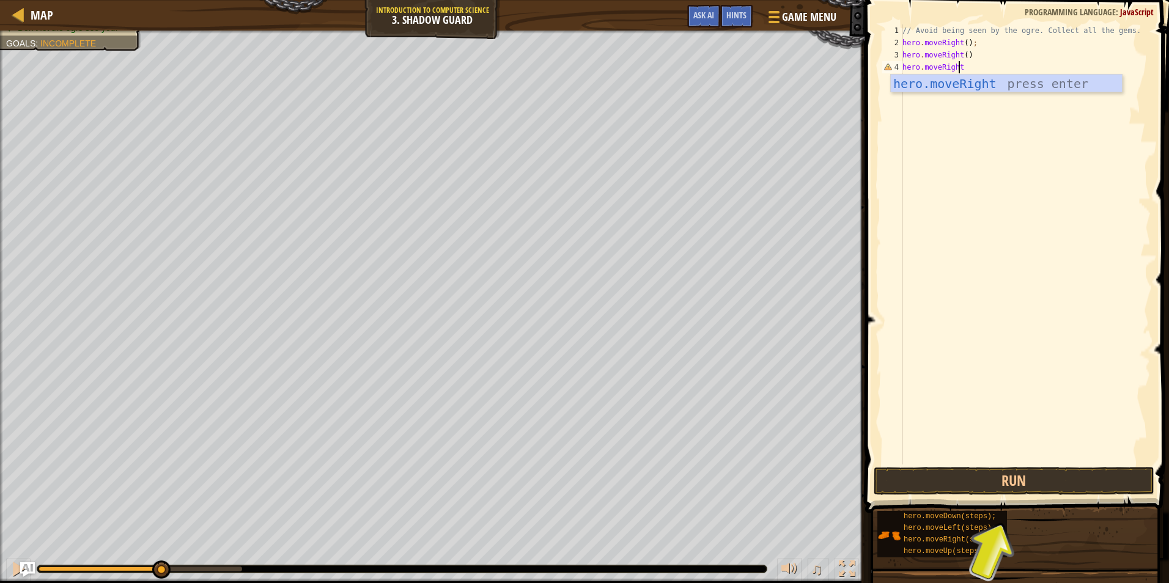
type textarea "hero.moveRight()"
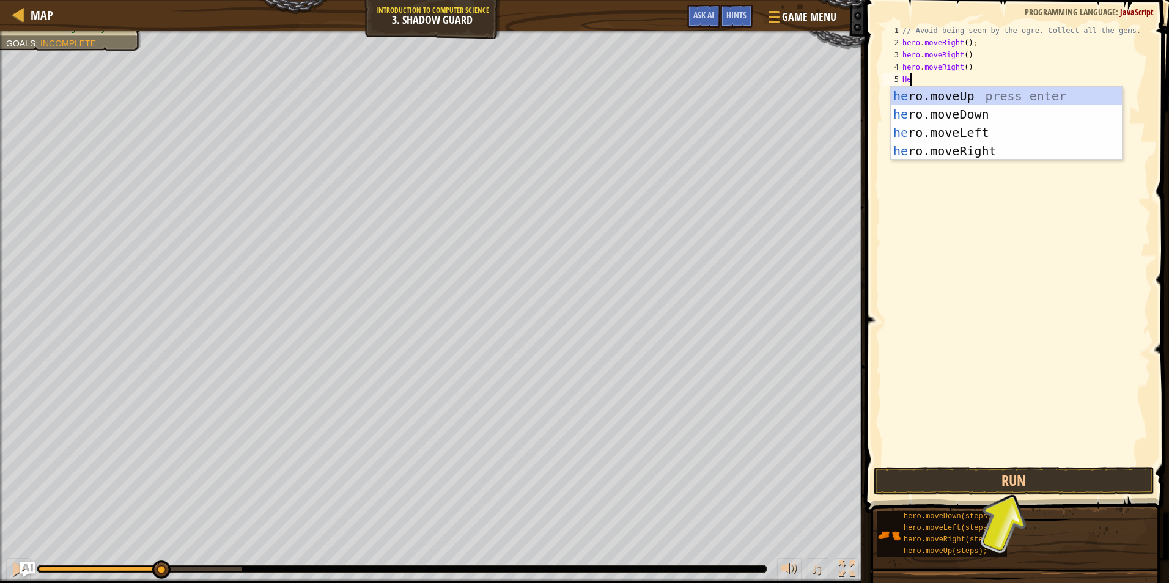
scroll to position [6, 1]
type textarea "H"
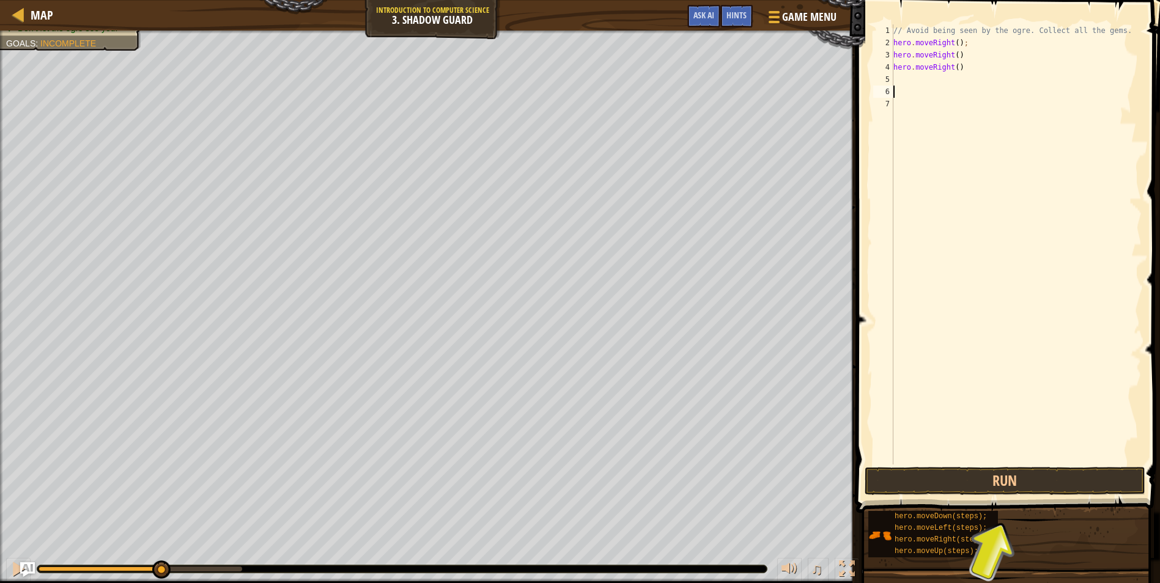
click at [963, 497] on span at bounding box center [1010, 239] width 314 height 549
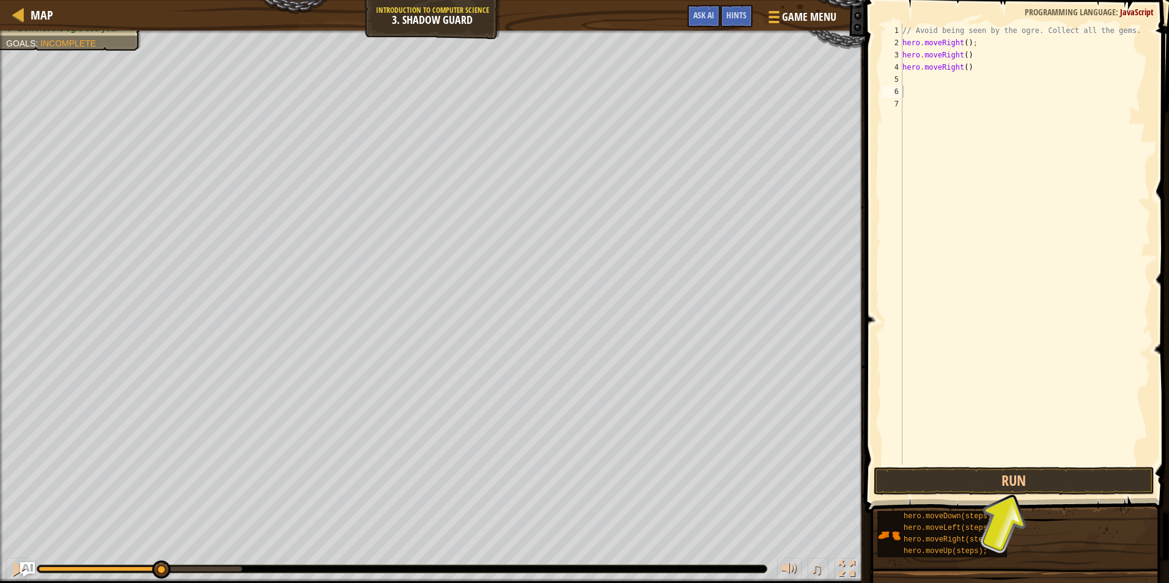
click at [964, 495] on span at bounding box center [1019, 239] width 314 height 549
click at [969, 495] on span at bounding box center [1019, 239] width 314 height 549
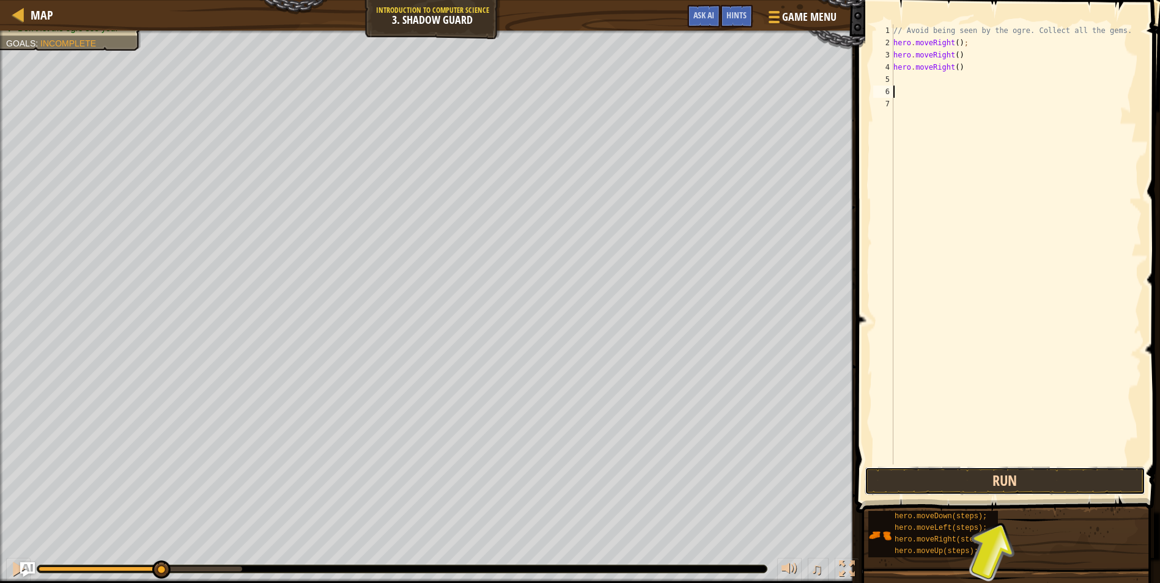
click at [985, 484] on button "Run" at bounding box center [1005, 481] width 281 height 28
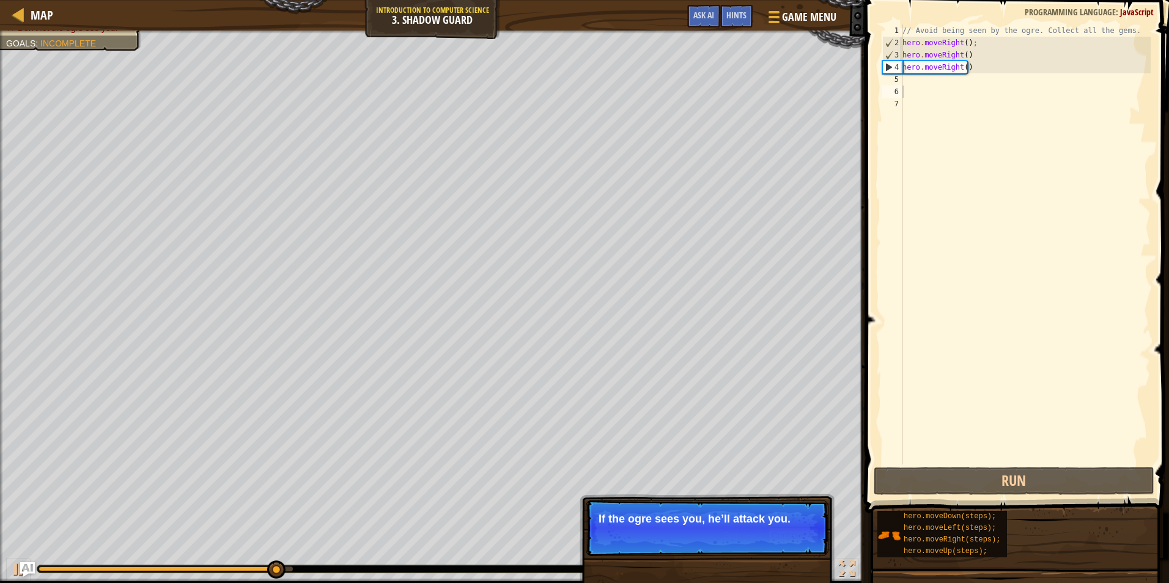
click at [757, 541] on div "Skip (esc) Continue" at bounding box center [771, 536] width 95 height 16
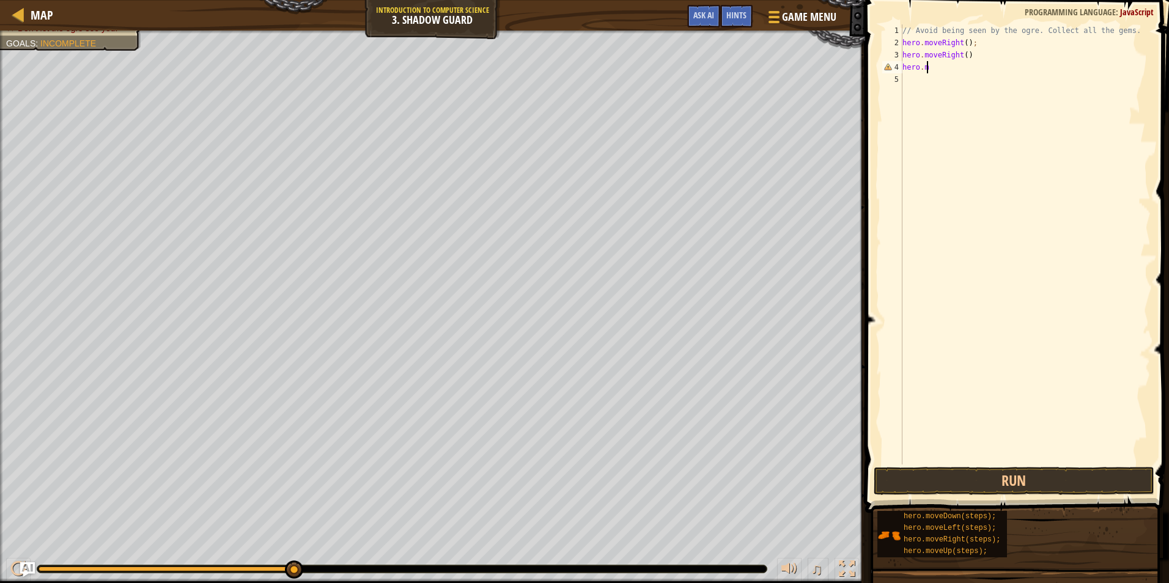
type textarea "h"
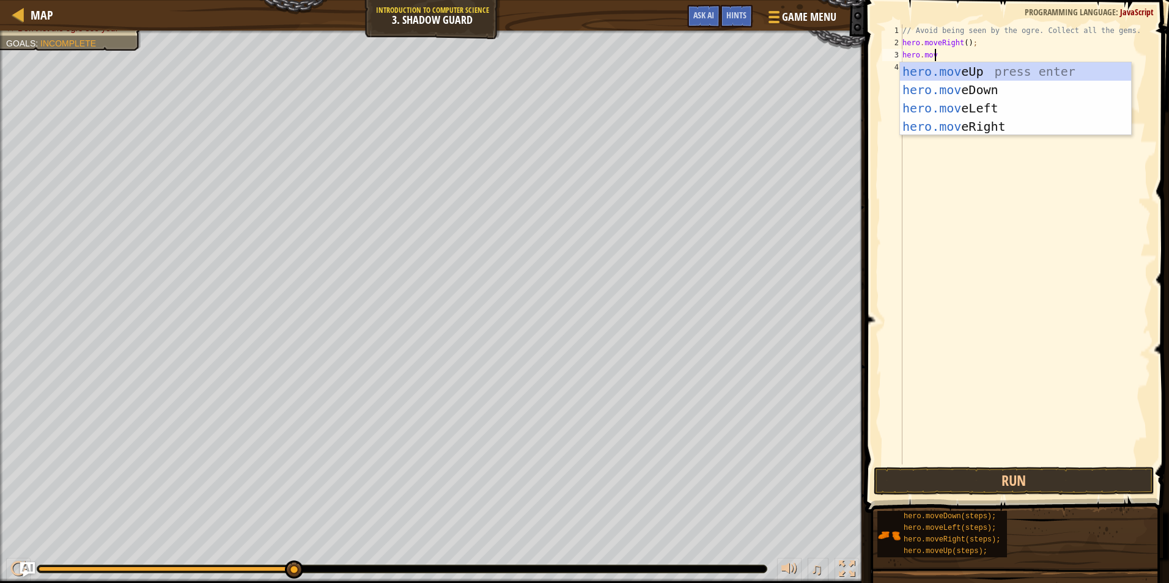
scroll to position [6, 2]
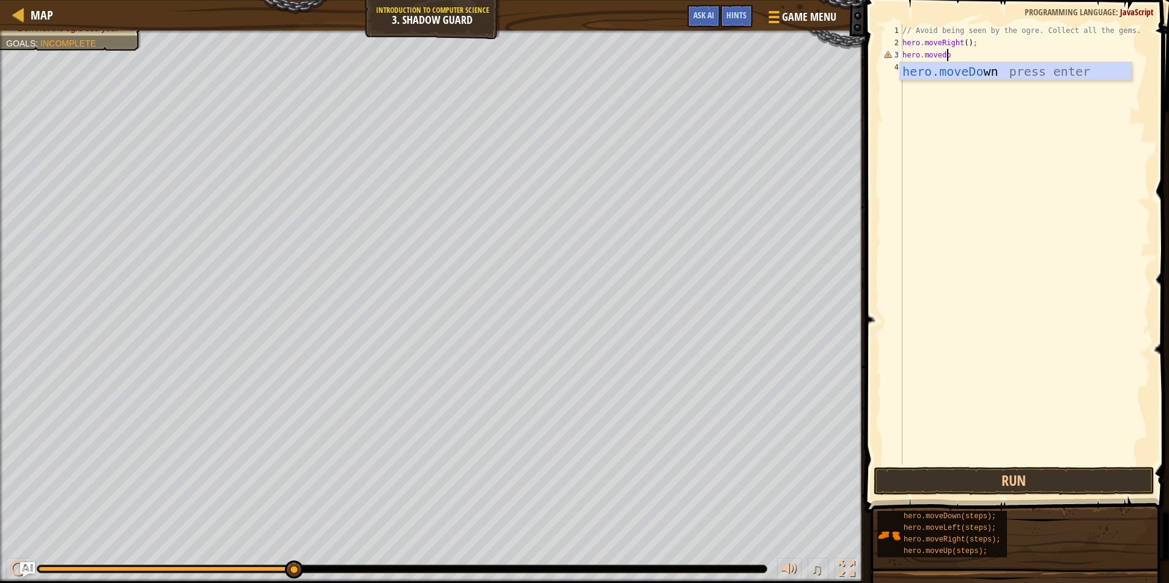
type textarea "hero.movedown"
click at [1070, 474] on button "Run" at bounding box center [1014, 481] width 281 height 28
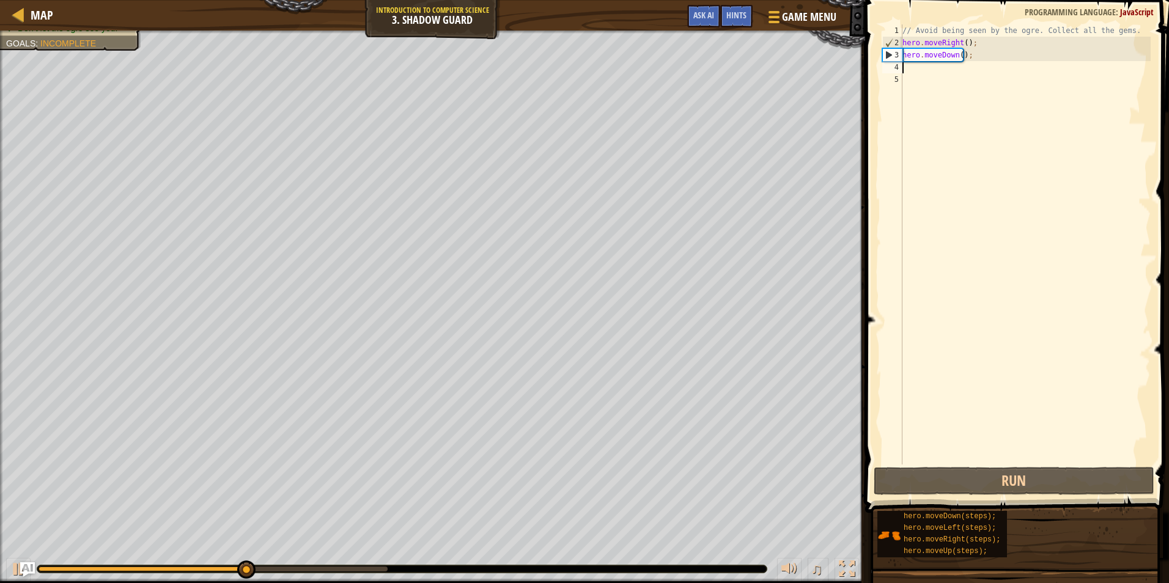
click at [969, 61] on div "// Avoid being seen by the ogre. Collect all the gems. hero . moveRight ( ) ; h…" at bounding box center [1025, 256] width 251 height 465
drag, startPoint x: 961, startPoint y: 59, endPoint x: 949, endPoint y: 53, distance: 14.5
click at [960, 59] on div "// Avoid being seen by the ogre. Collect all the gems. hero . moveRight ( ) ; h…" at bounding box center [1025, 256] width 251 height 465
click at [949, 53] on div "// Avoid being seen by the ogre. Collect all the gems. hero . moveRight ( ) ; h…" at bounding box center [1025, 256] width 251 height 465
drag, startPoint x: 953, startPoint y: 54, endPoint x: 962, endPoint y: 58, distance: 9.3
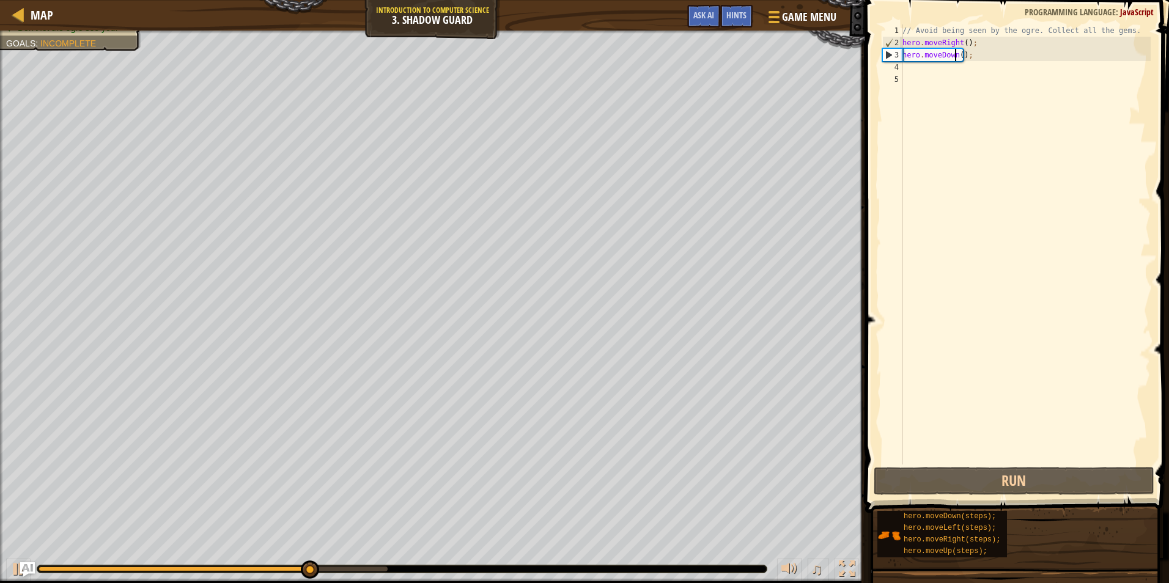
click at [955, 54] on div "// Avoid being seen by the ogre. Collect all the gems. hero . moveRight ( ) ; h…" at bounding box center [1025, 256] width 251 height 465
click at [963, 59] on div "// Avoid being seen by the ogre. Collect all the gems. hero . moveRight ( ) ; h…" at bounding box center [1025, 256] width 251 height 465
click at [964, 59] on div "// Avoid being seen by the ogre. Collect all the gems. hero . moveRight ( ) ; h…" at bounding box center [1025, 256] width 251 height 465
type textarea "hero.moveDown();"
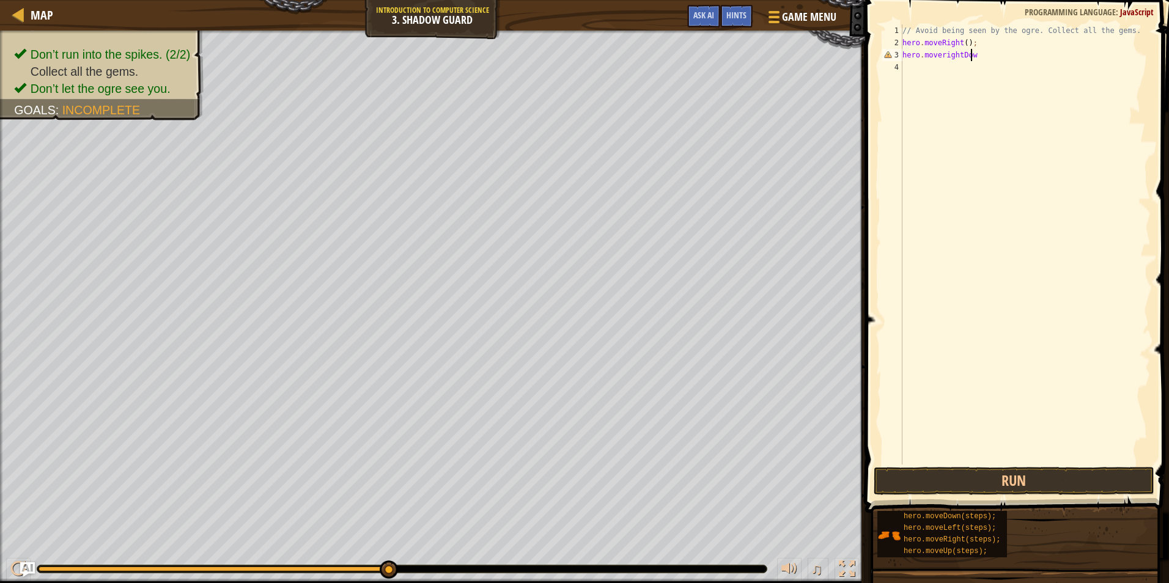
scroll to position [6, 5]
type textarea "hero.moverightDown()"
click at [979, 487] on button "Run" at bounding box center [1014, 481] width 281 height 28
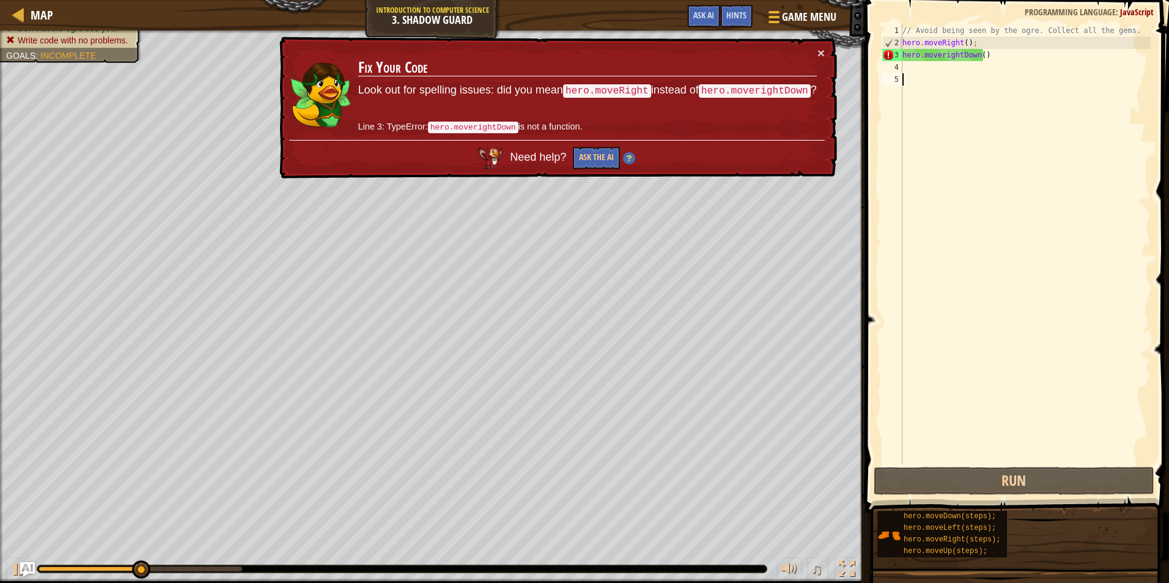
click at [999, 74] on div "// Avoid being seen by the ogre. Collect all the gems. hero . moveRight ( ) ; h…" at bounding box center [1025, 256] width 251 height 465
click at [980, 54] on div "// Avoid being seen by the ogre. Collect all the gems. hero . moveRight ( ) ; h…" at bounding box center [1025, 256] width 251 height 465
click at [975, 53] on div "// Avoid being seen by the ogre. Collect all the gems. hero . moveRight ( ) ; h…" at bounding box center [1025, 256] width 251 height 465
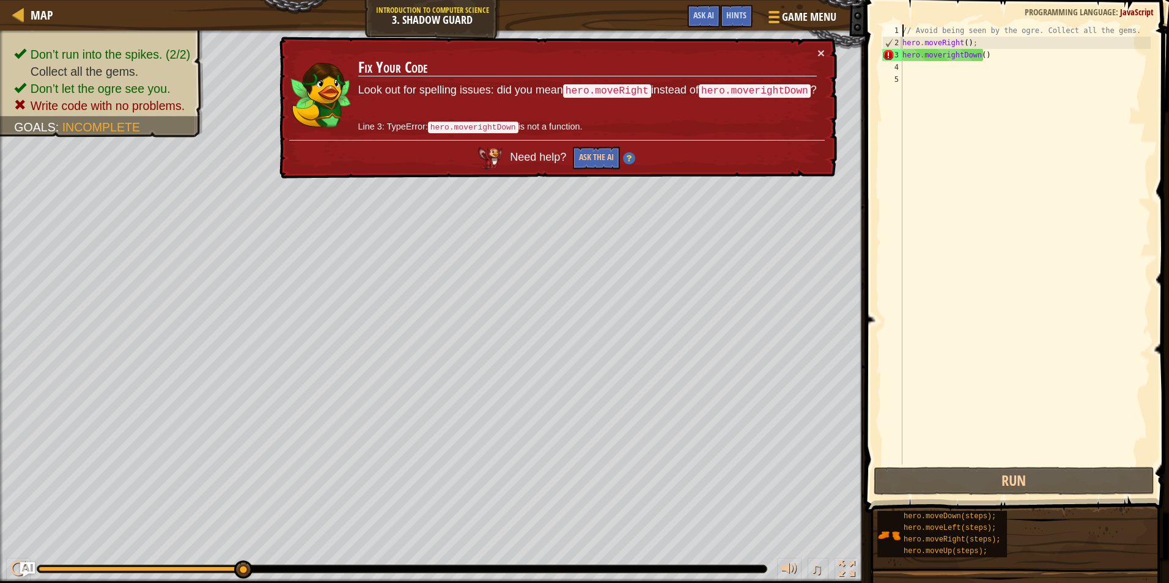
click at [985, 52] on div "// Avoid being seen by the ogre. Collect all the gems. hero . moveRight ( ) ; h…" at bounding box center [1025, 256] width 251 height 465
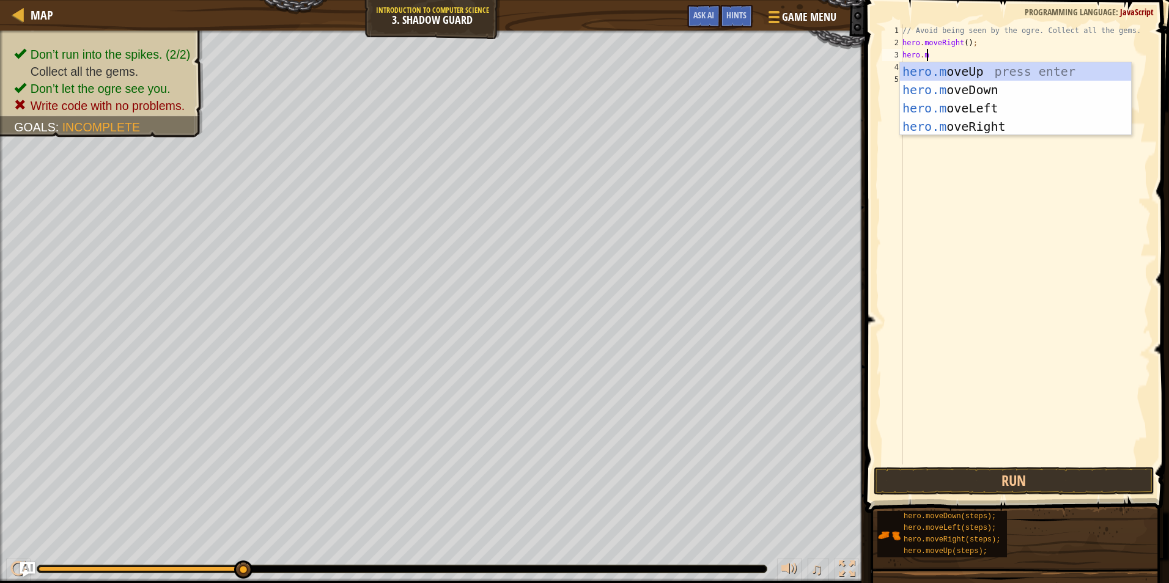
scroll to position [6, 2]
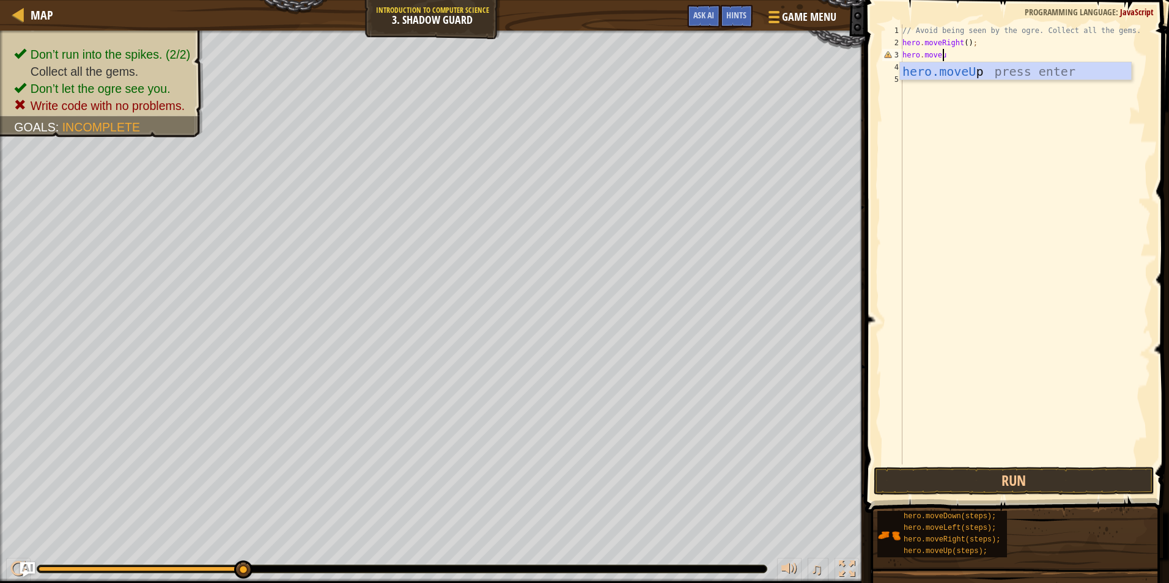
type textarea "hero.moveup"
click at [1038, 482] on button "Run" at bounding box center [1014, 481] width 281 height 28
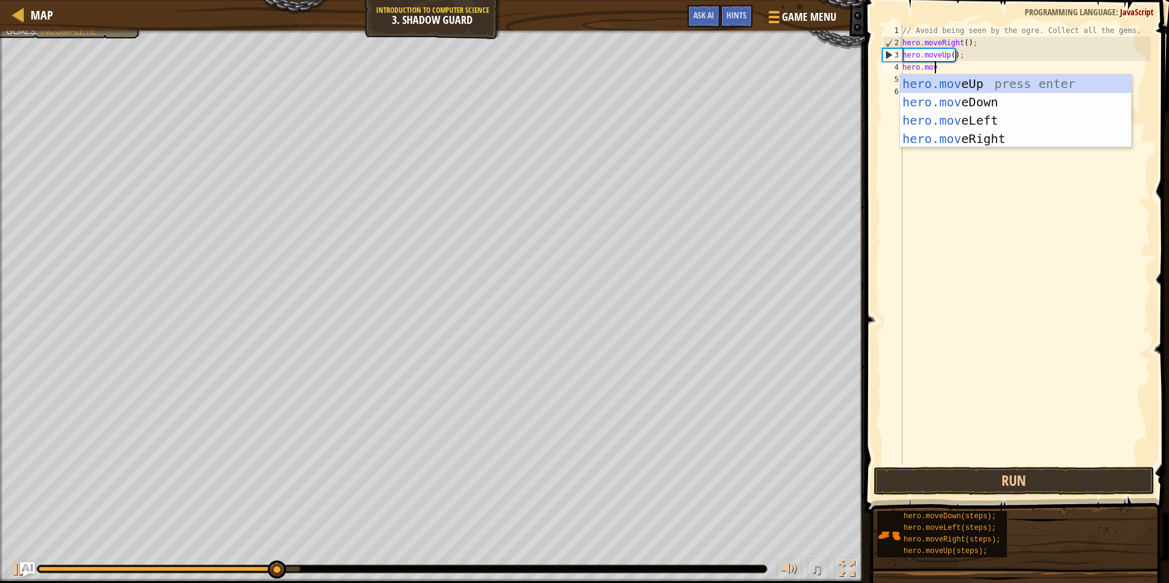
scroll to position [6, 2]
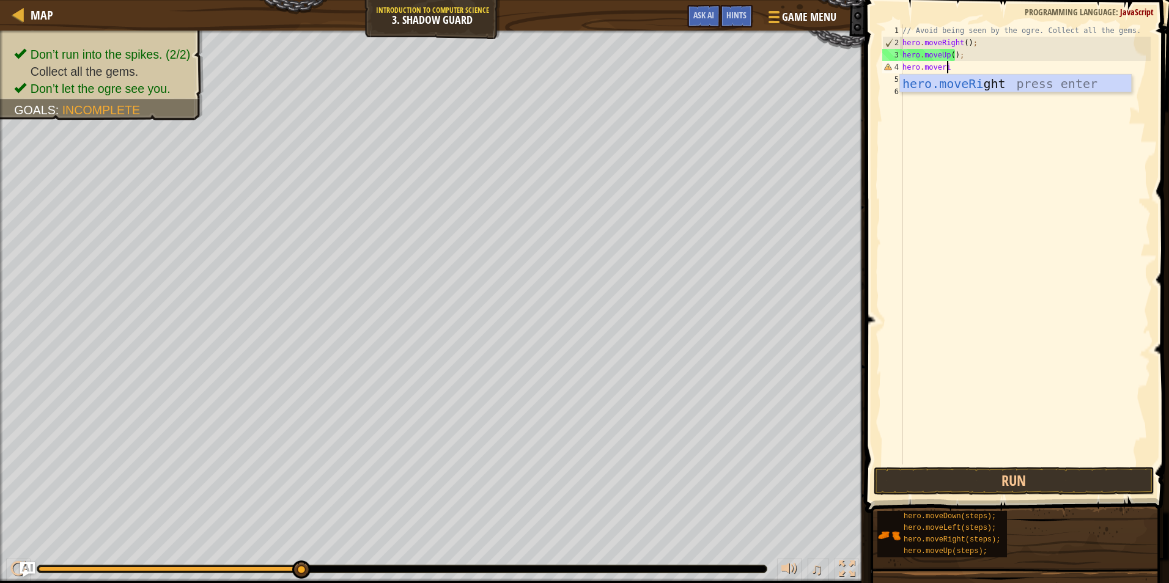
type textarea "hero.moveright"
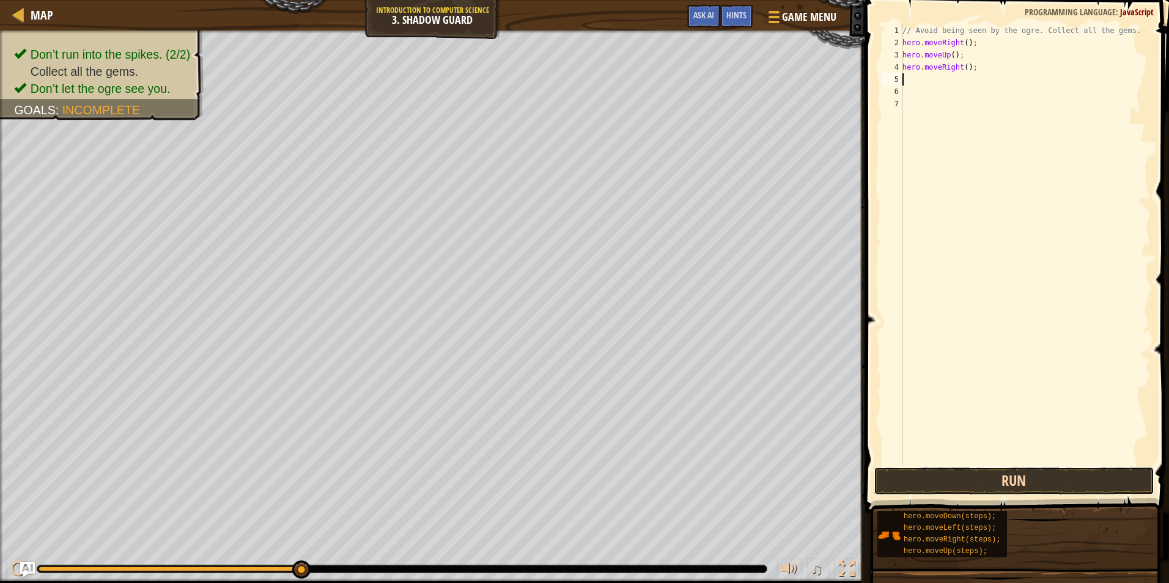
click at [1077, 479] on button "Run" at bounding box center [1014, 481] width 281 height 28
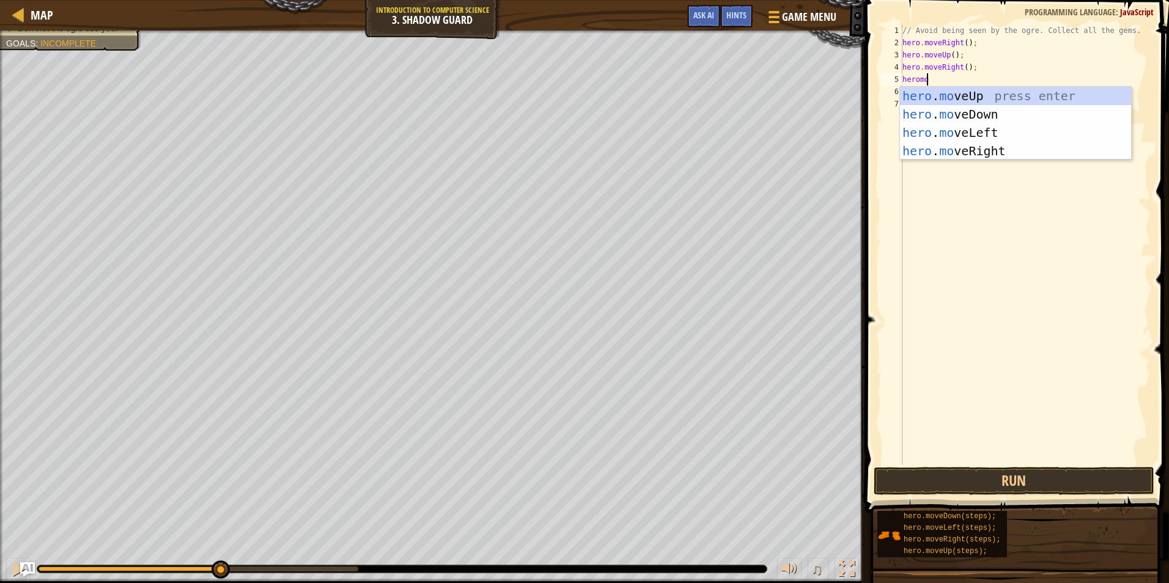
scroll to position [6, 1]
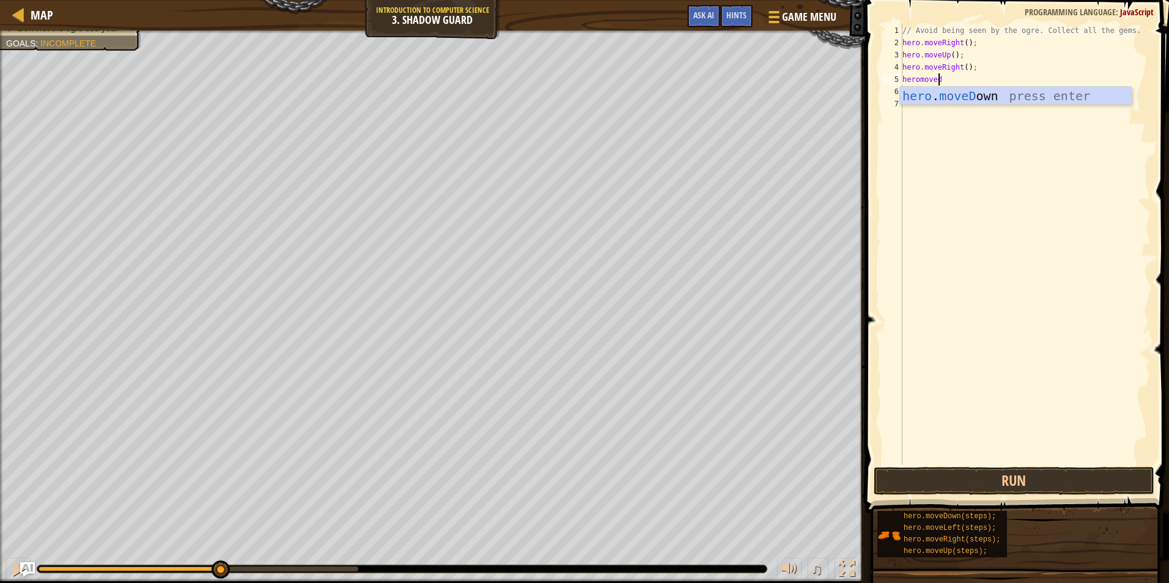
type textarea "heromovedown"
type textarea "heromoveleft"
type textarea "j"
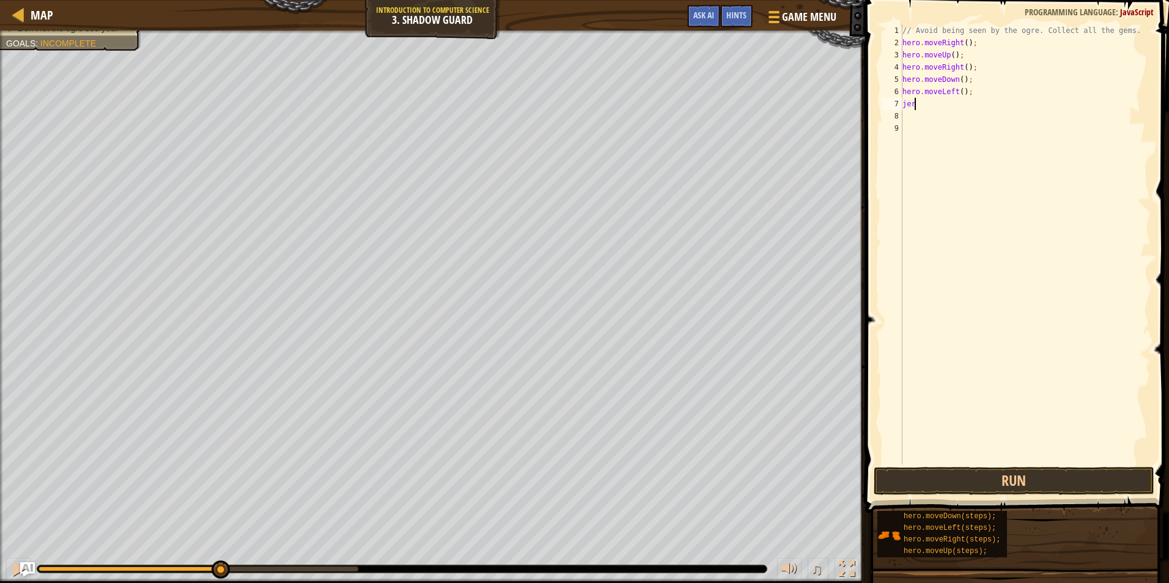
type textarea "j"
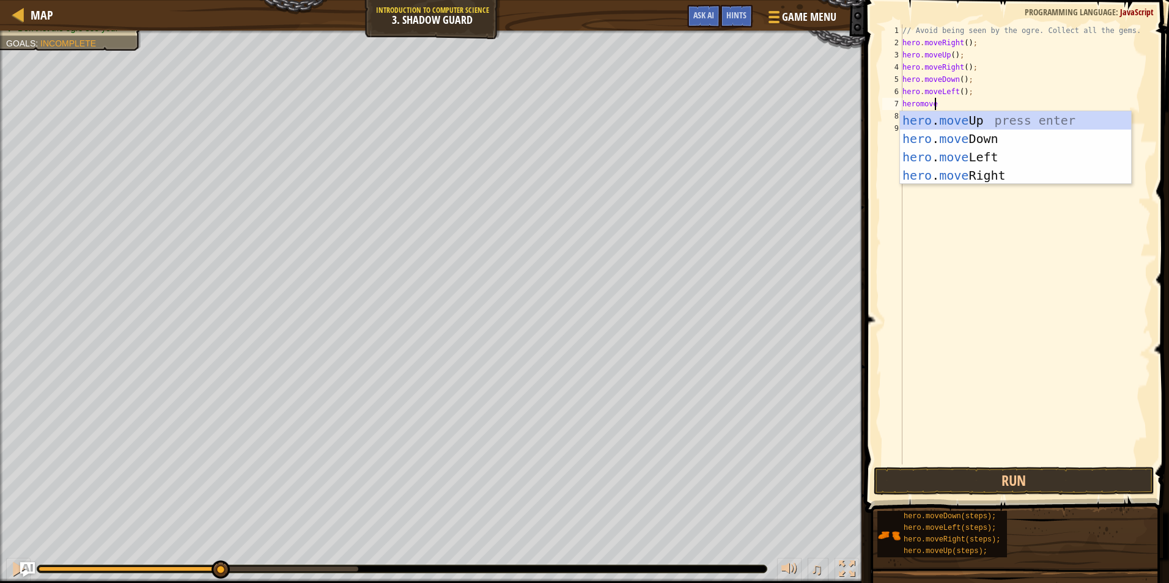
scroll to position [6, 2]
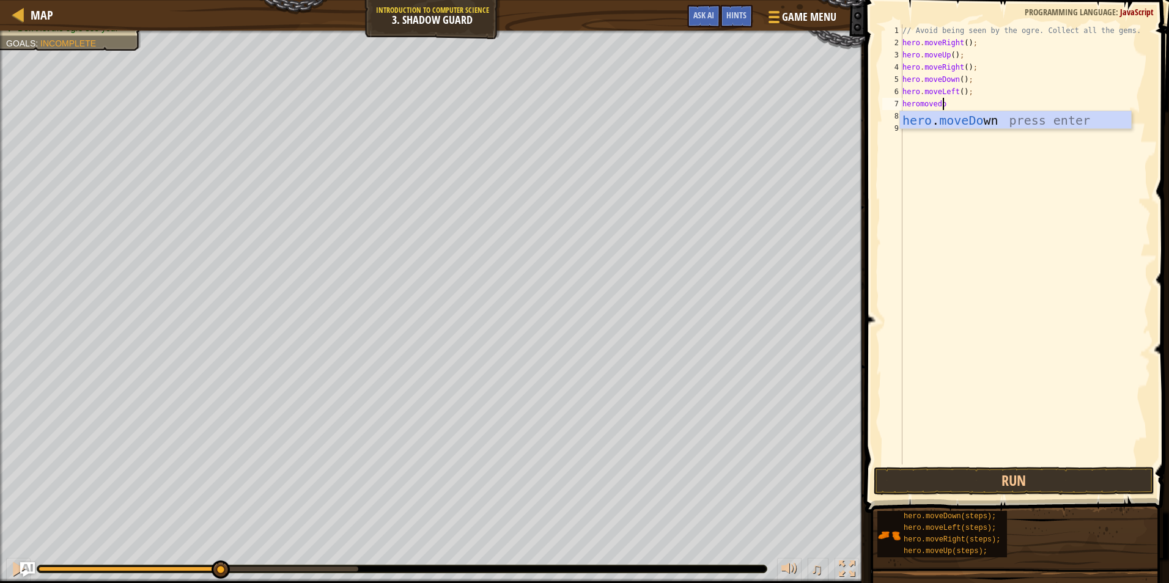
type textarea "heromovedown"
click at [963, 483] on button "Run" at bounding box center [1014, 481] width 281 height 28
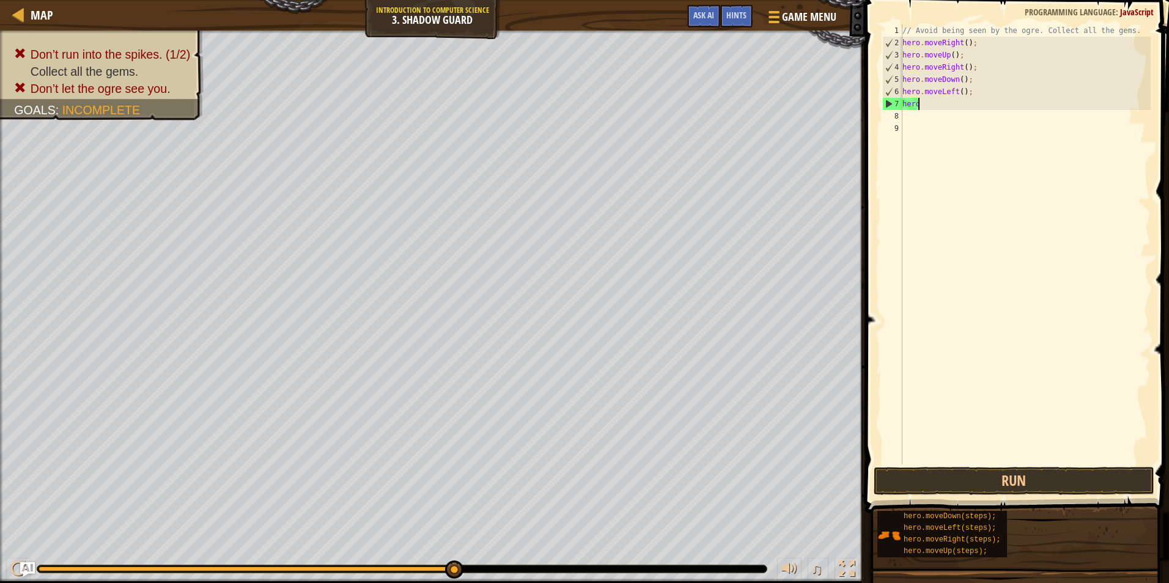
type textarea "h"
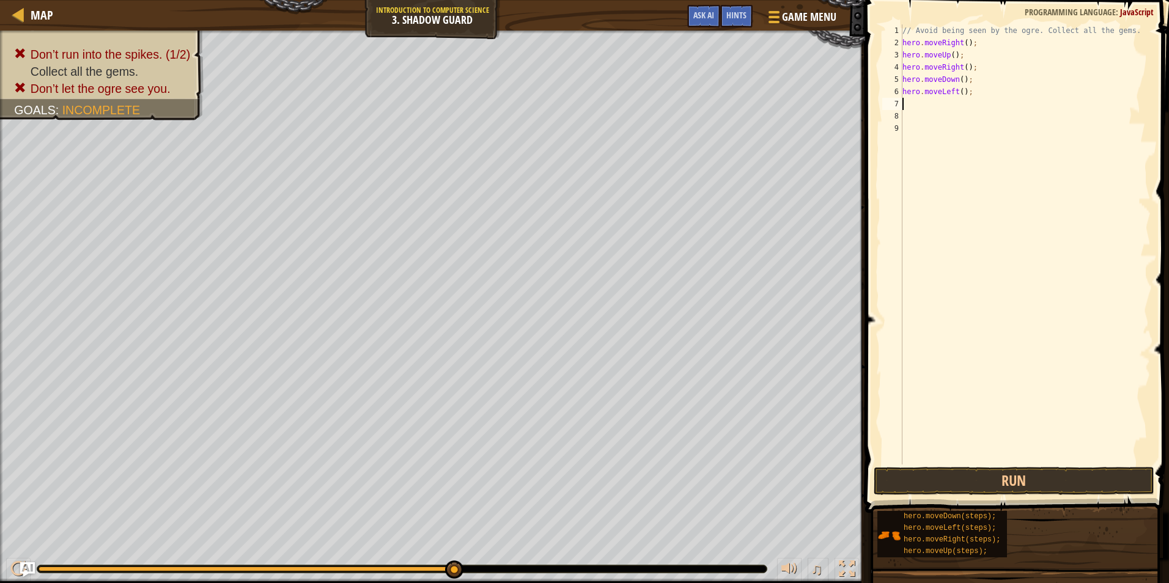
click at [975, 496] on span at bounding box center [1019, 239] width 314 height 549
click at [980, 478] on button "Run" at bounding box center [1014, 481] width 281 height 28
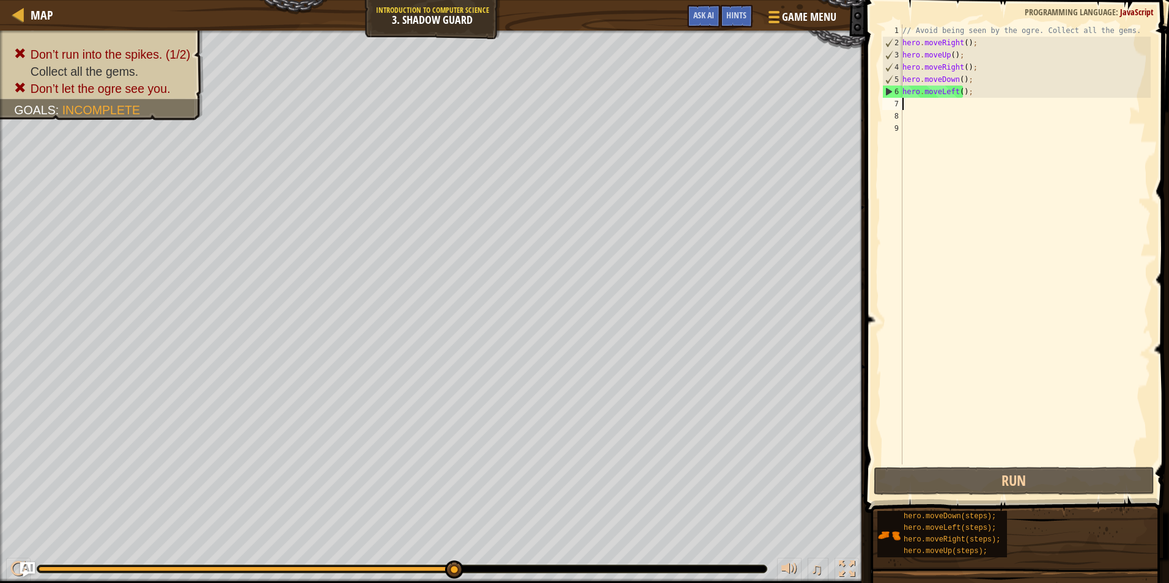
drag, startPoint x: 960, startPoint y: 106, endPoint x: 979, endPoint y: 98, distance: 20.3
click at [979, 98] on div "// Avoid being seen by the ogre. Collect all the gems. hero . moveRight ( ) ; h…" at bounding box center [1025, 256] width 251 height 465
click at [965, 89] on div "// Avoid being seen by the ogre. Collect all the gems. hero . moveRight ( ) ; h…" at bounding box center [1025, 256] width 251 height 465
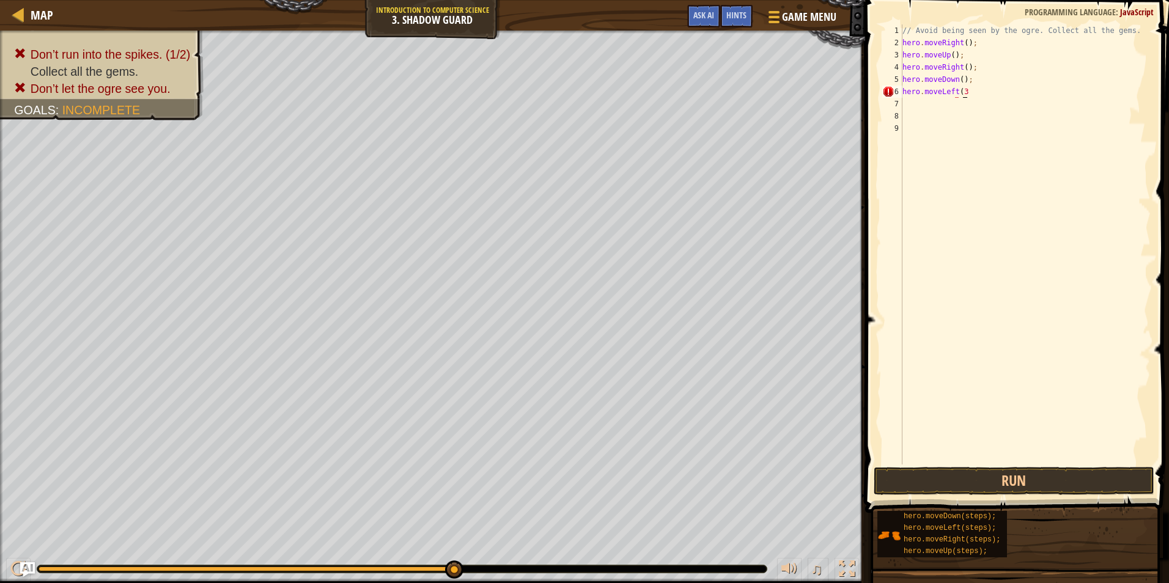
scroll to position [6, 4]
click at [1051, 470] on button "Run" at bounding box center [1014, 481] width 281 height 28
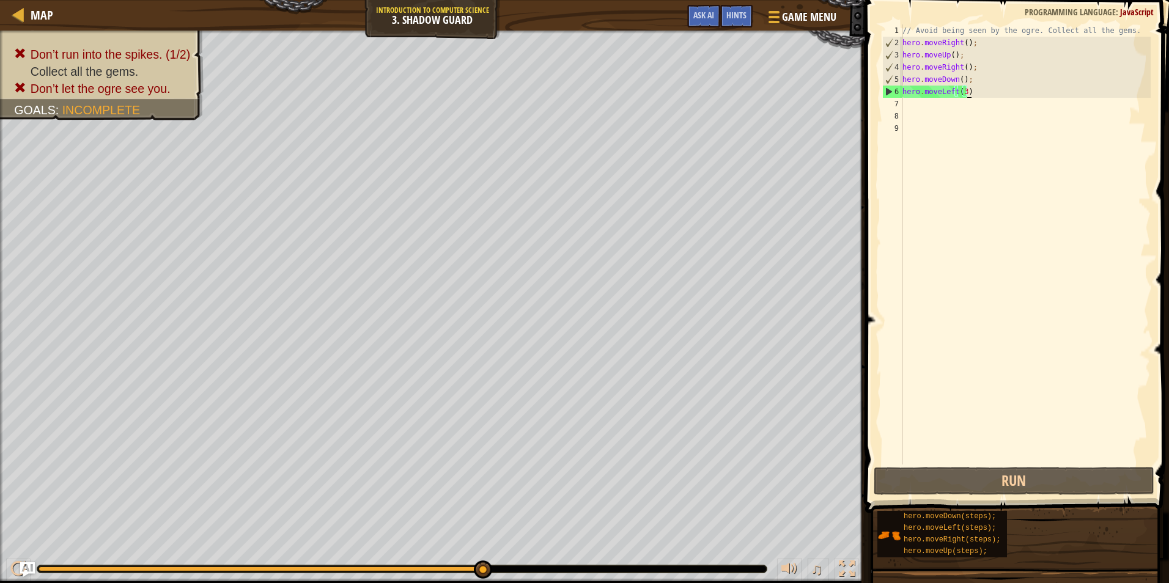
click at [966, 93] on div "// Avoid being seen by the ogre. Collect all the gems. hero . moveRight ( ) ; h…" at bounding box center [1025, 256] width 251 height 465
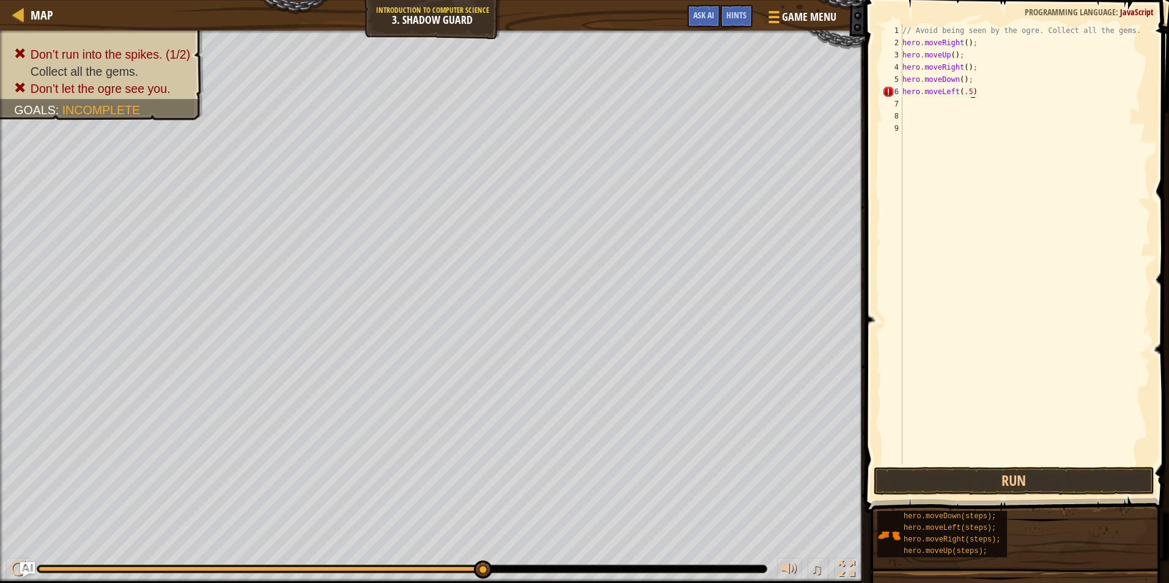
scroll to position [6, 5]
click at [999, 483] on button "Run" at bounding box center [1014, 481] width 281 height 28
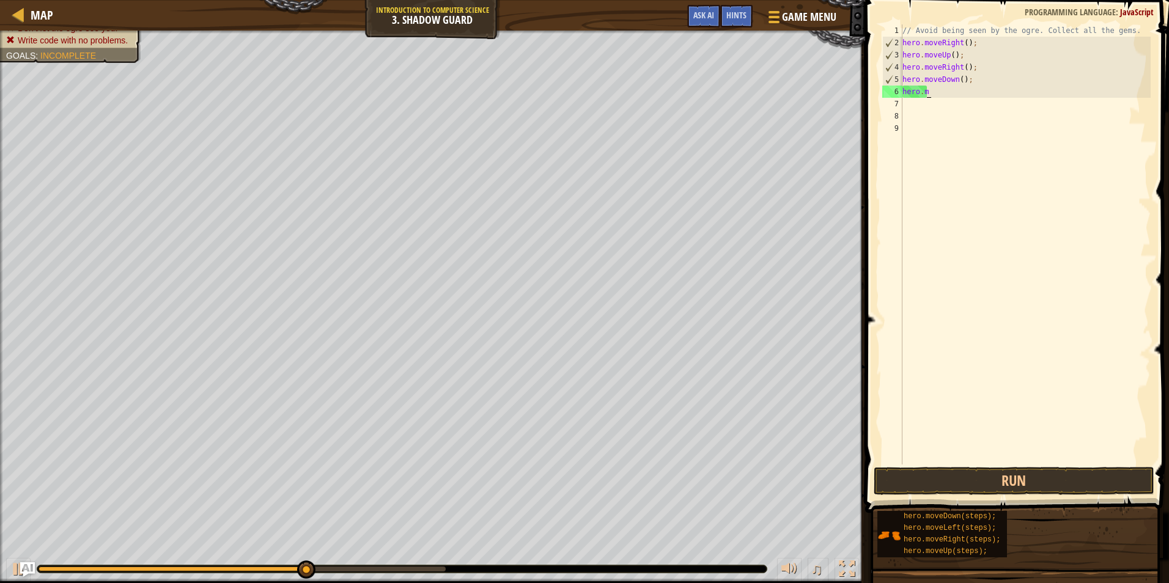
scroll to position [6, 1]
type textarea "h"
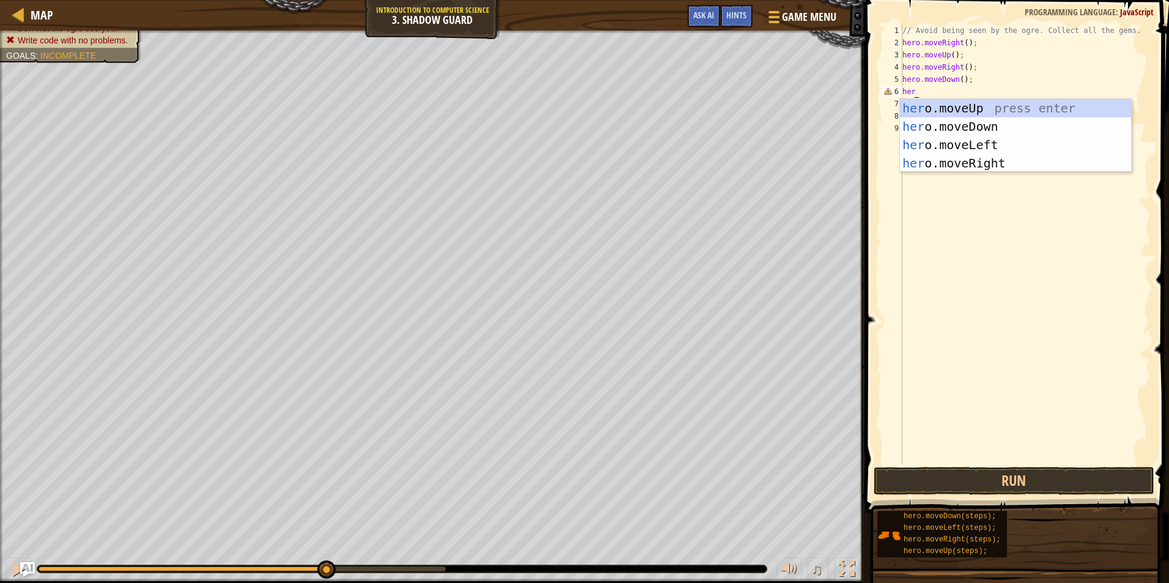
scroll to position [6, 0]
type textarea "h"
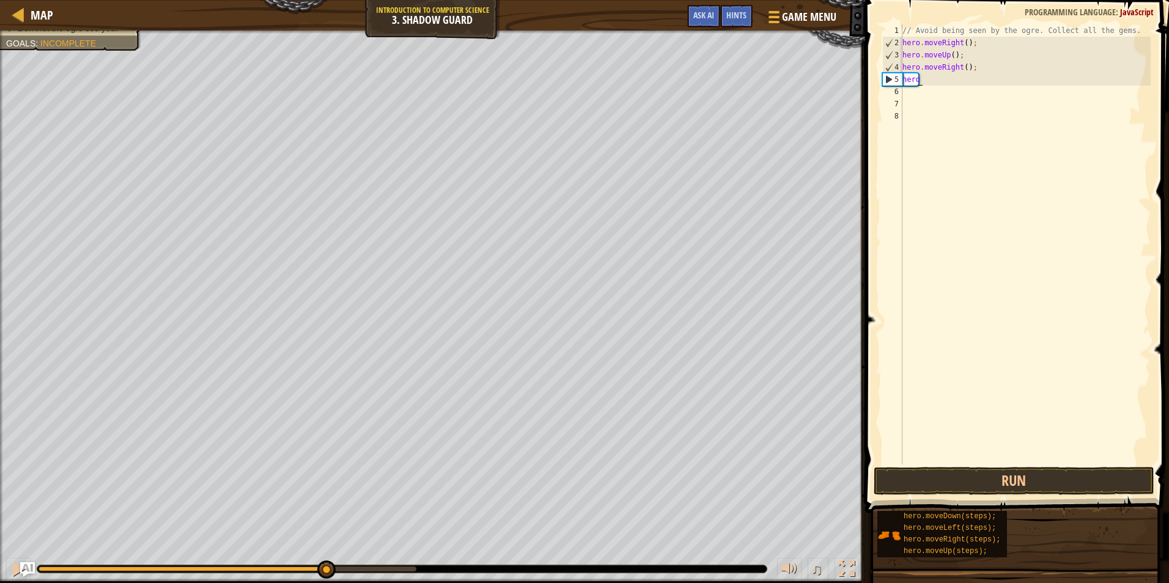
type textarea "h"
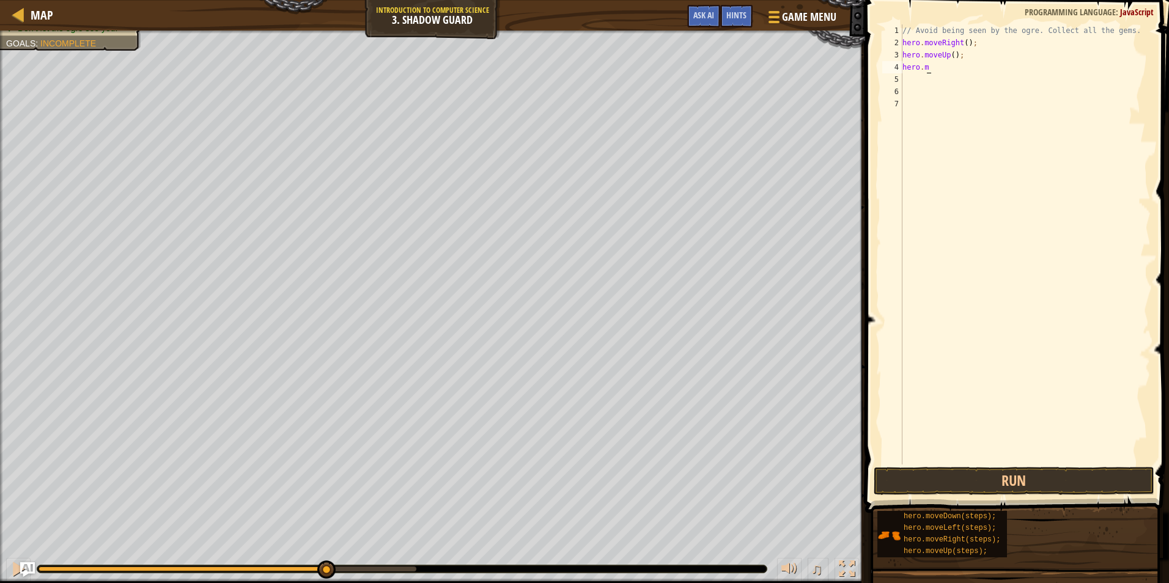
type textarea "h"
type textarea "/"
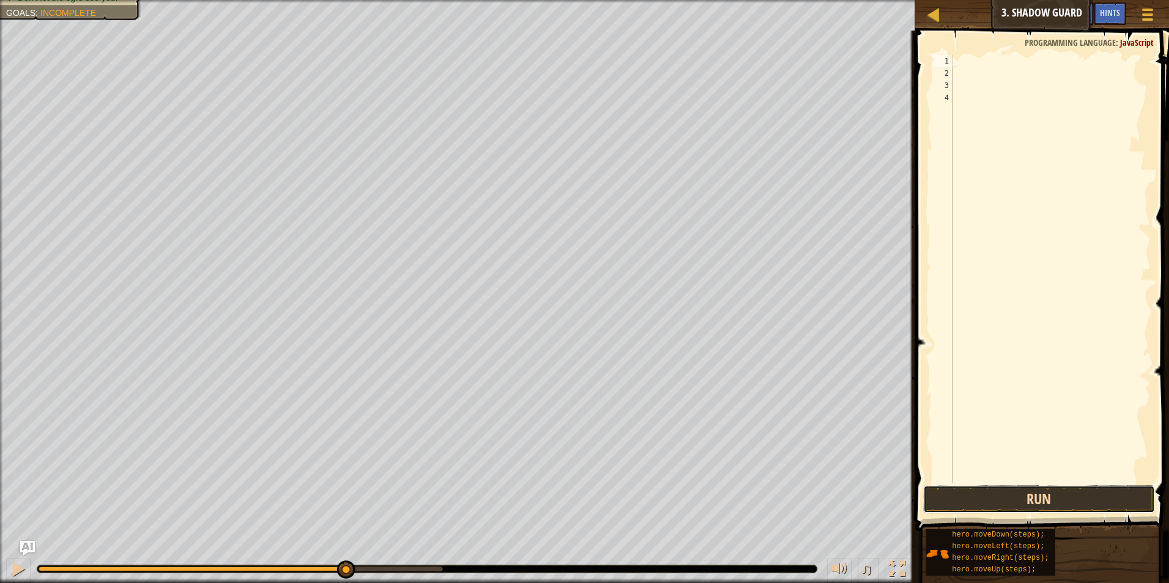
click at [997, 507] on button "Run" at bounding box center [1039, 500] width 232 height 28
click at [994, 508] on button "Run" at bounding box center [1039, 500] width 232 height 28
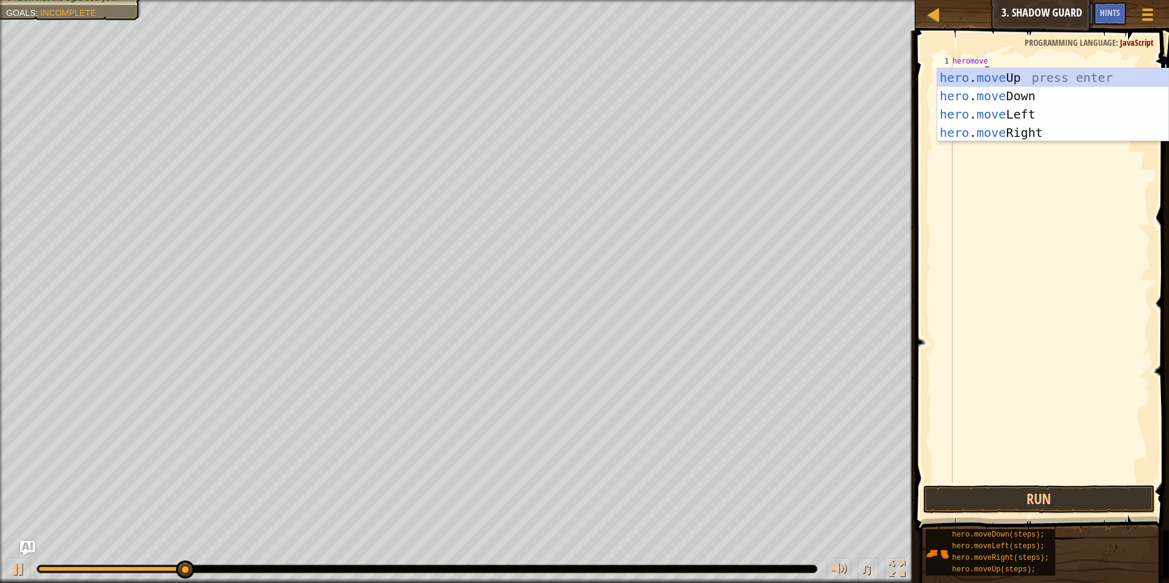
scroll to position [6, 2]
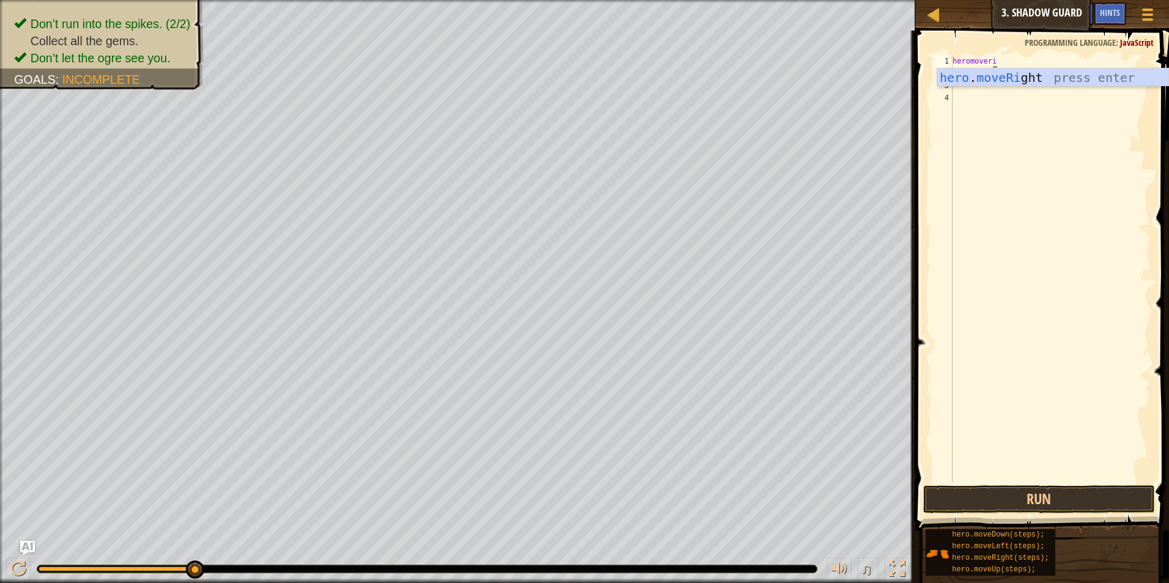
type textarea "heromoveright"
type textarea "j"
type textarea "e"
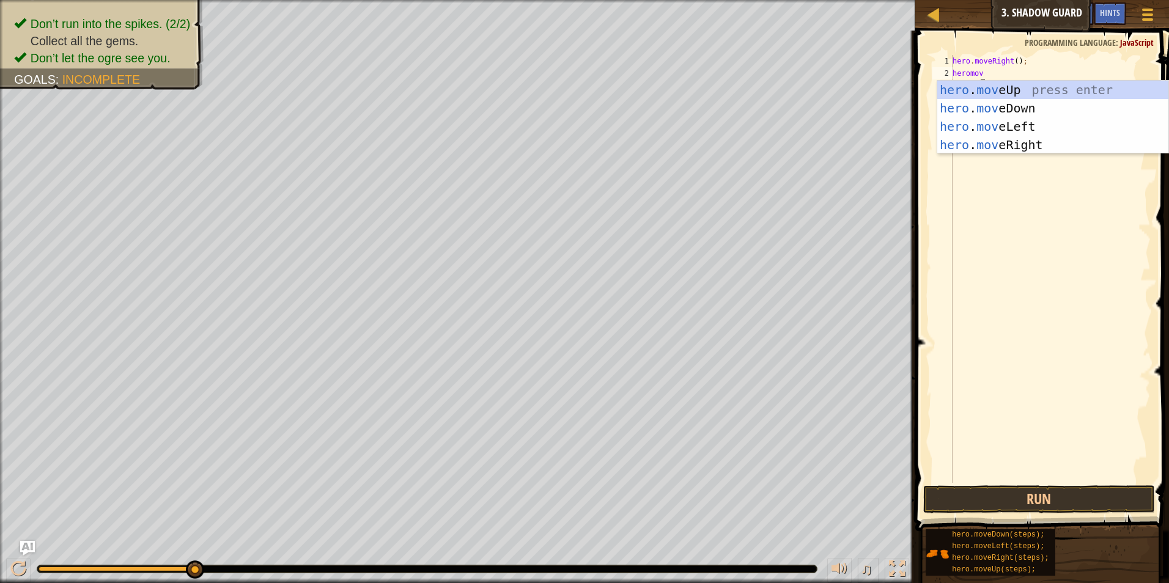
scroll to position [6, 2]
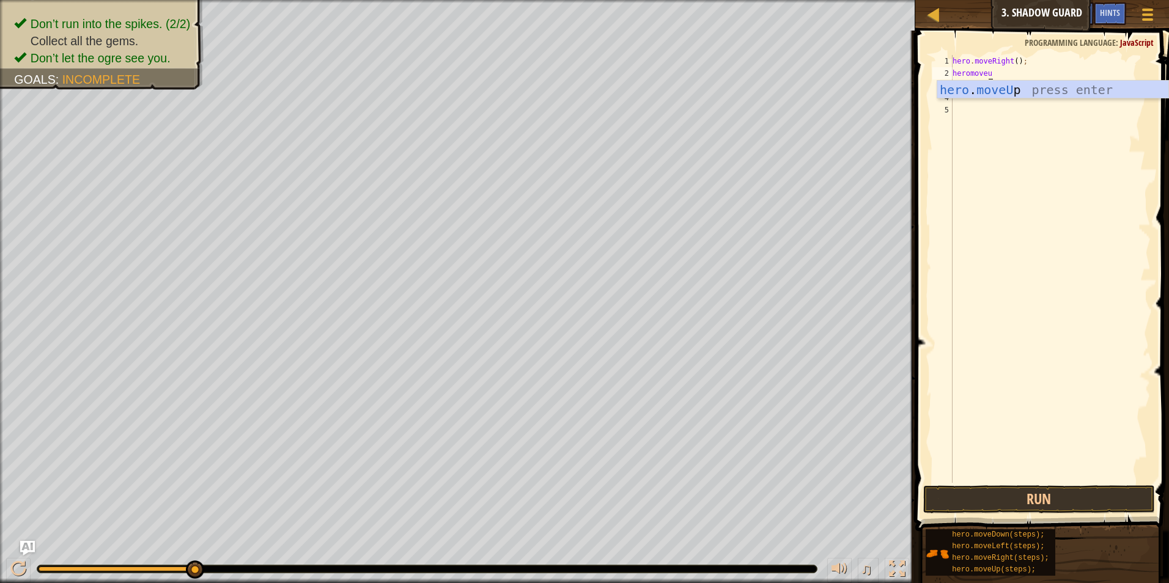
type textarea "heromoveup"
type textarea "h"
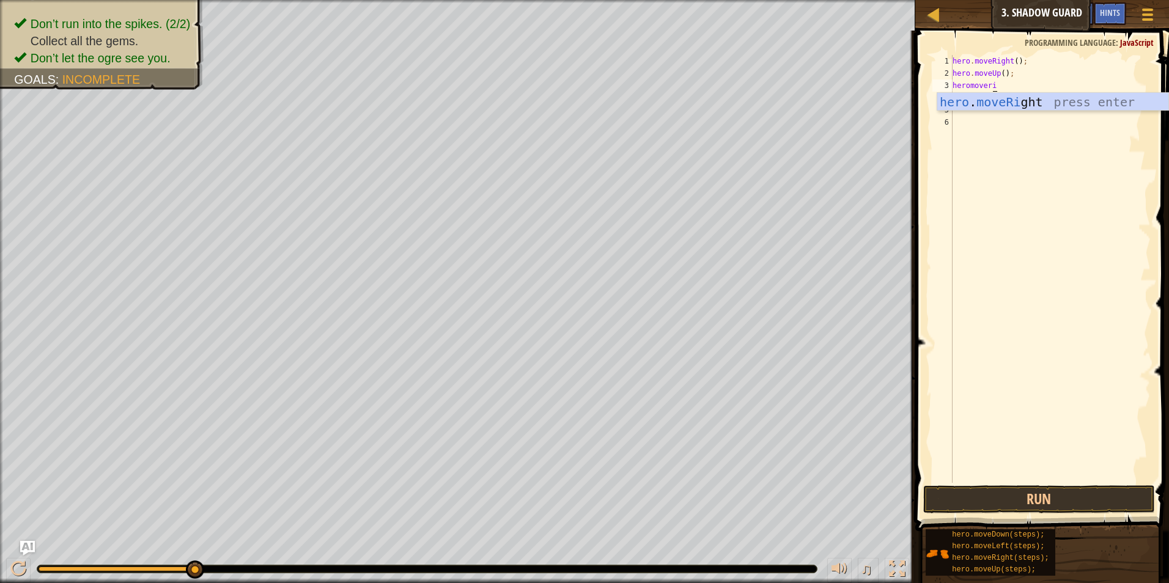
type textarea "heromoveright"
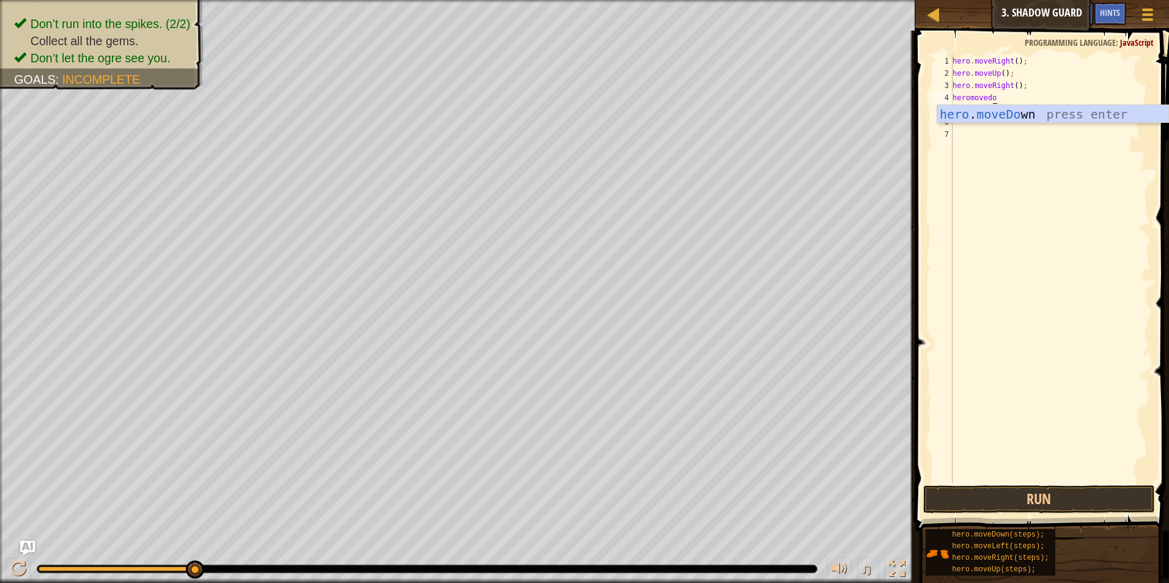
type textarea "heromovedown"
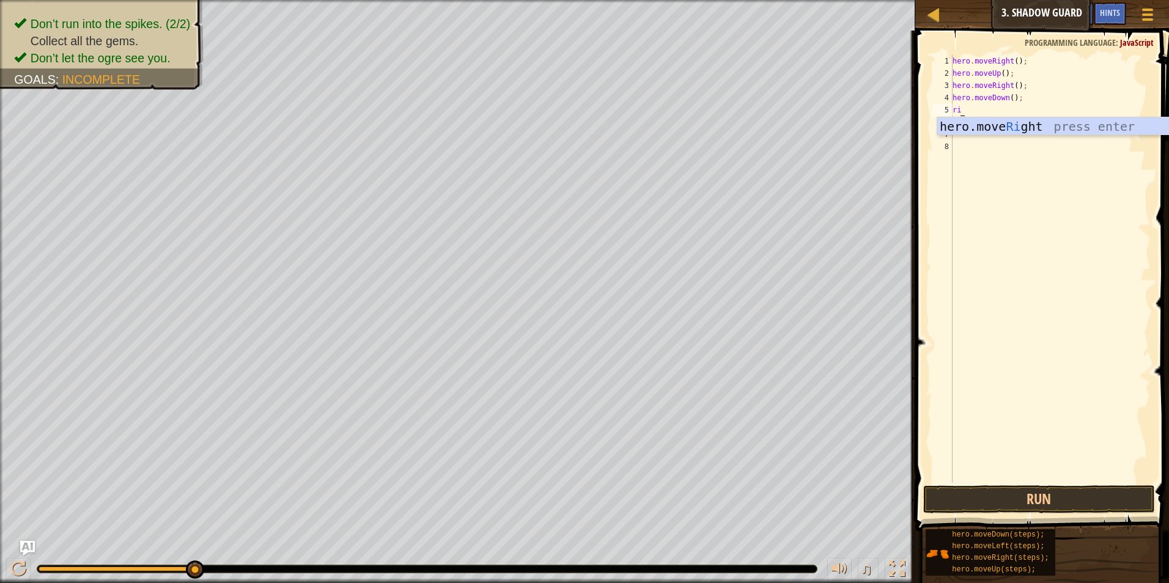
type textarea "r"
type textarea "heromoveright"
click at [1000, 498] on button "Run" at bounding box center [1039, 500] width 232 height 28
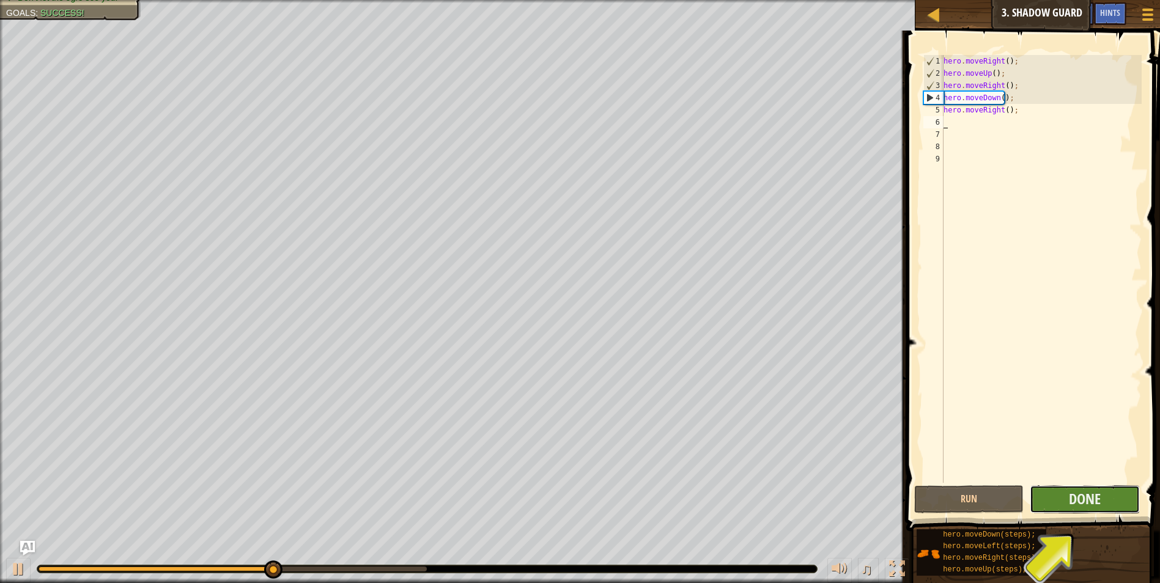
click at [1103, 493] on button "Done" at bounding box center [1085, 500] width 110 height 28
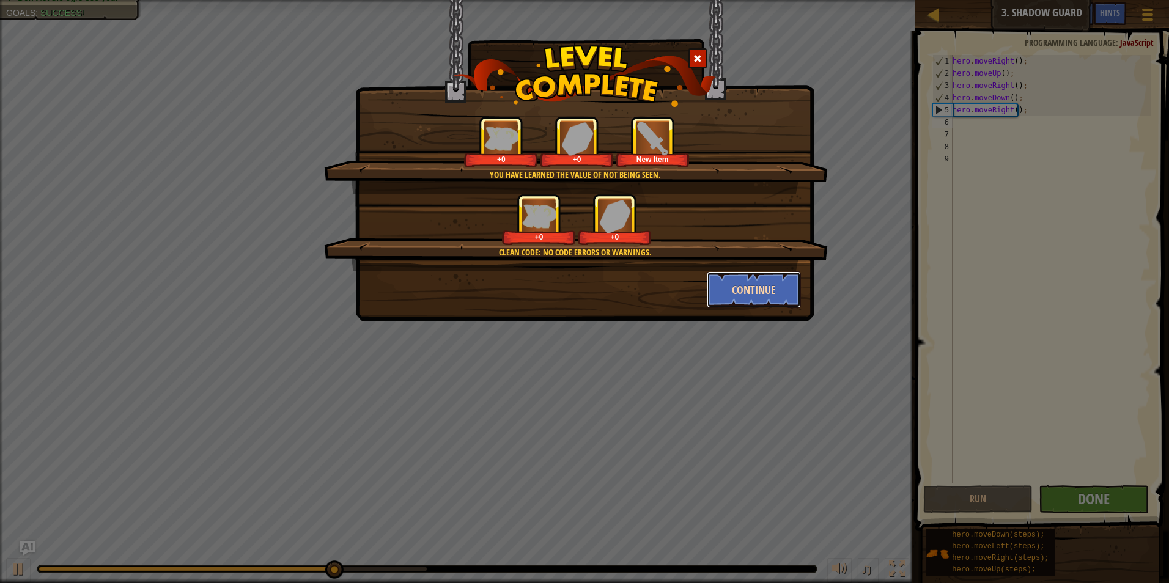
click at [722, 289] on button "Continue" at bounding box center [754, 290] width 95 height 37
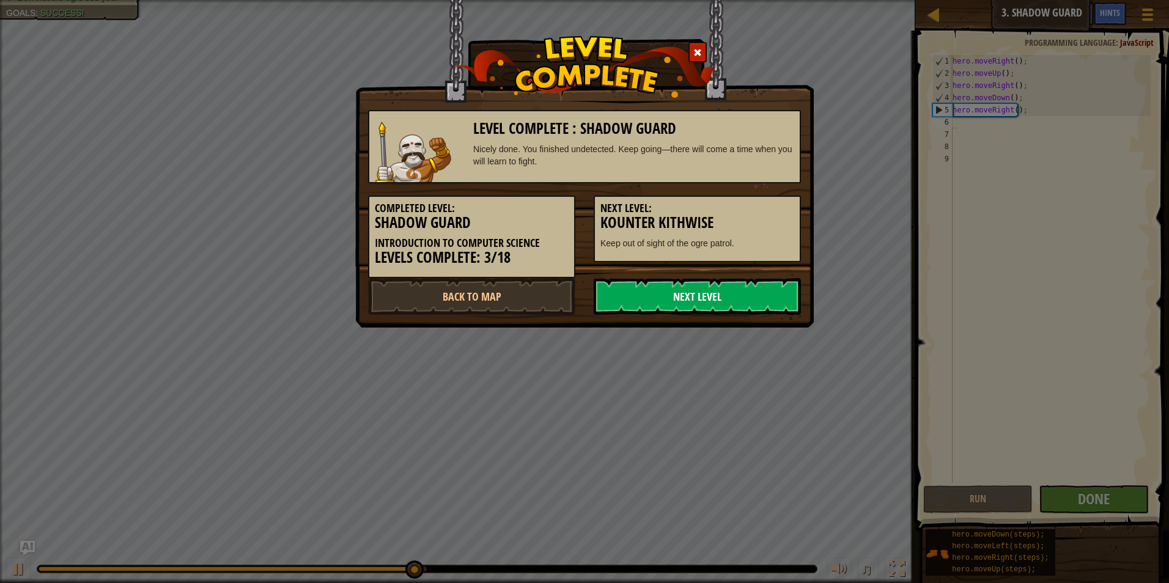
click at [721, 297] on link "Next Level" at bounding box center [697, 296] width 207 height 37
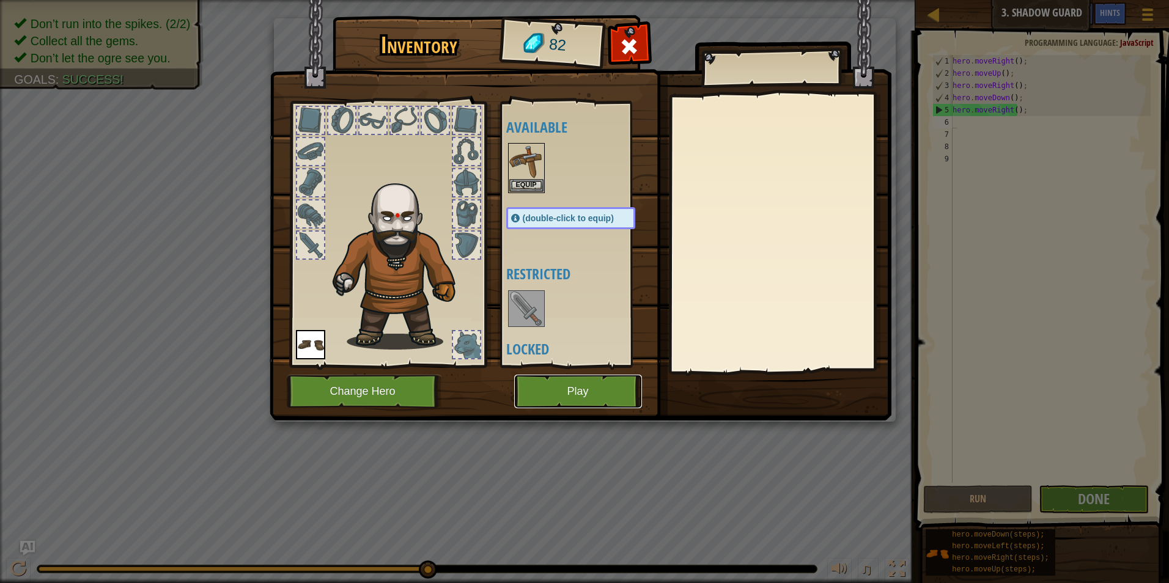
click at [607, 385] on button "Play" at bounding box center [578, 392] width 128 height 34
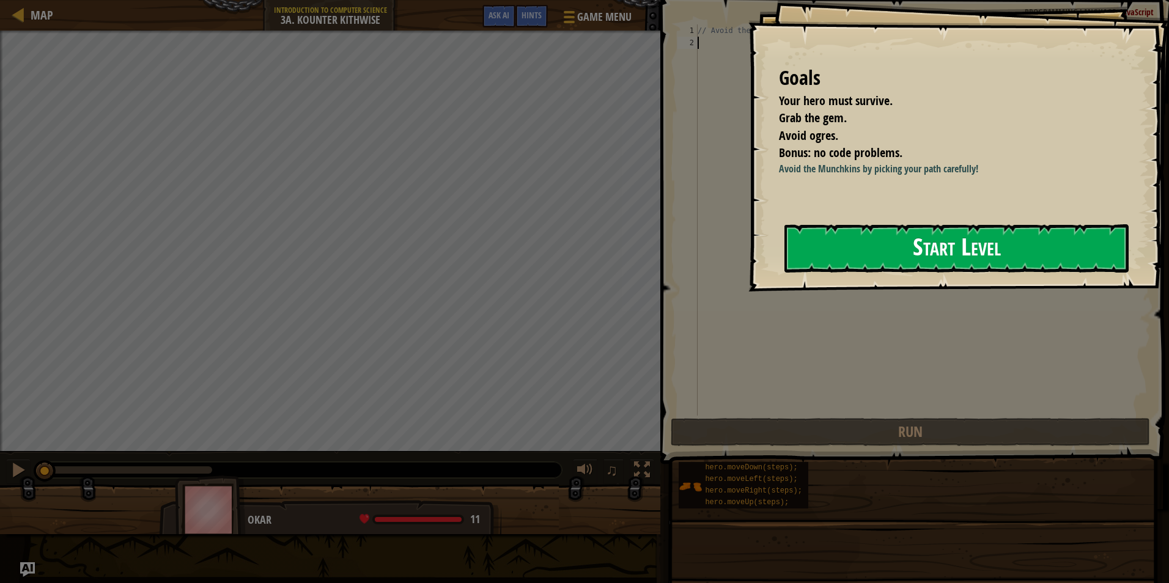
click at [947, 256] on button "Start Level" at bounding box center [957, 248] width 344 height 48
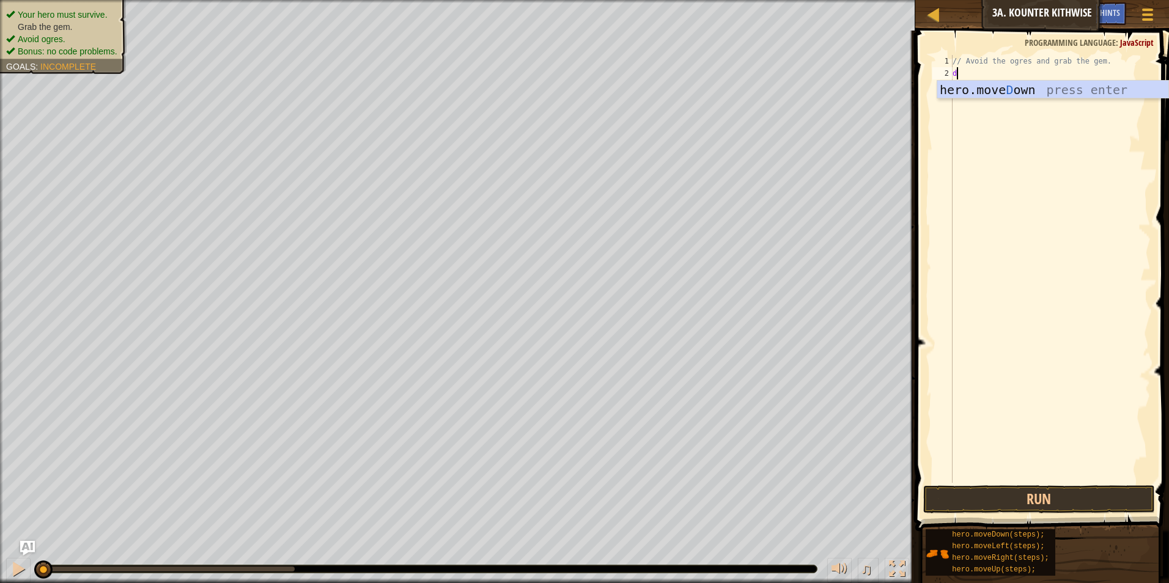
scroll to position [6, 0]
type textarea "down"
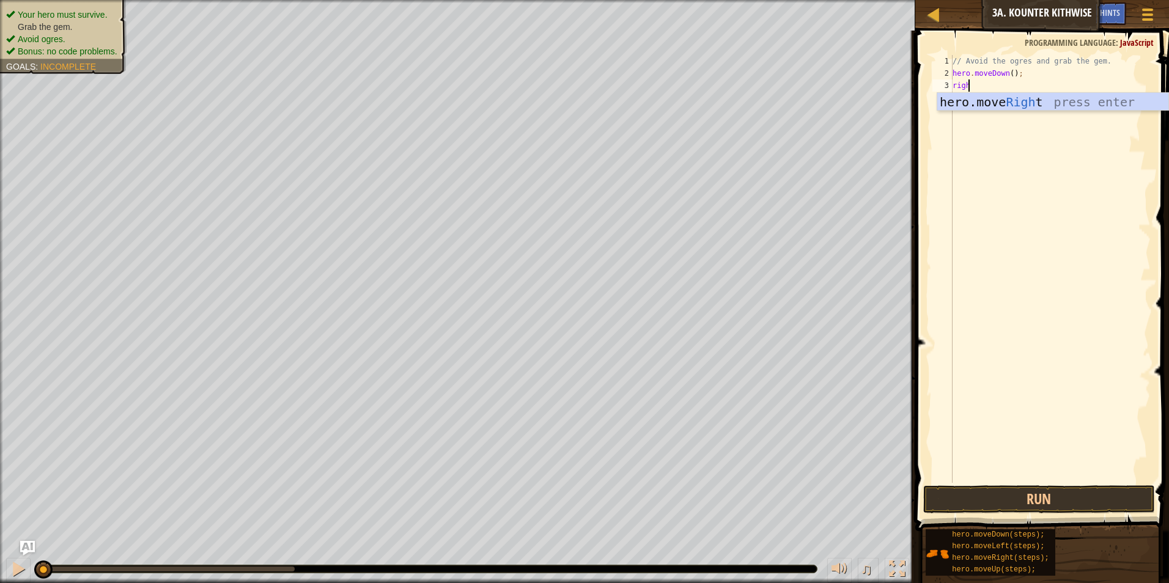
scroll to position [6, 1]
type textarea "right"
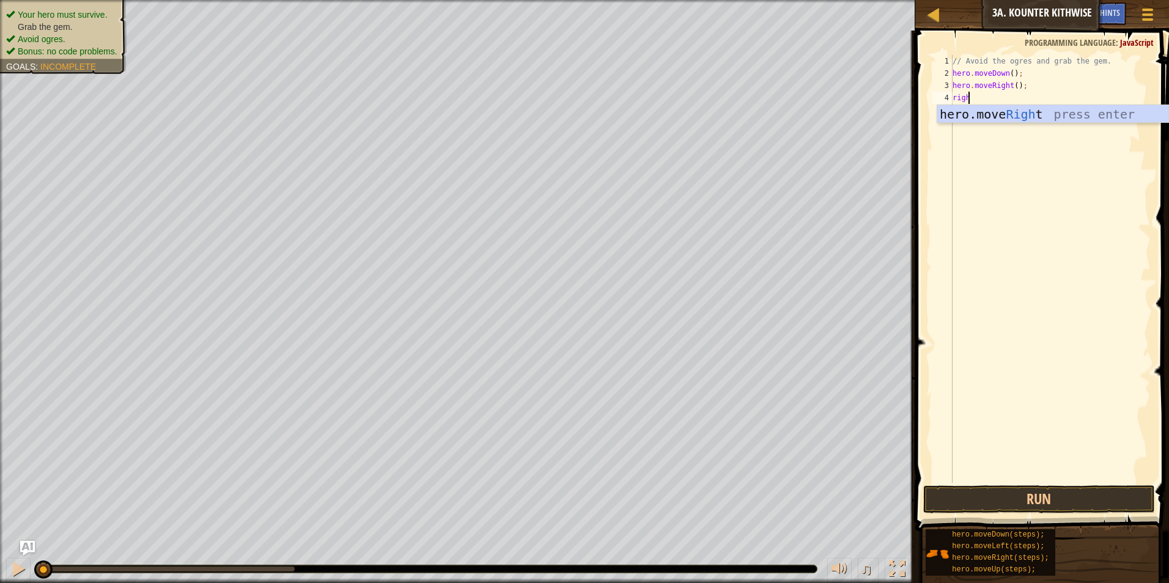
type textarea "right"
click at [1042, 505] on button "Run" at bounding box center [1039, 500] width 232 height 28
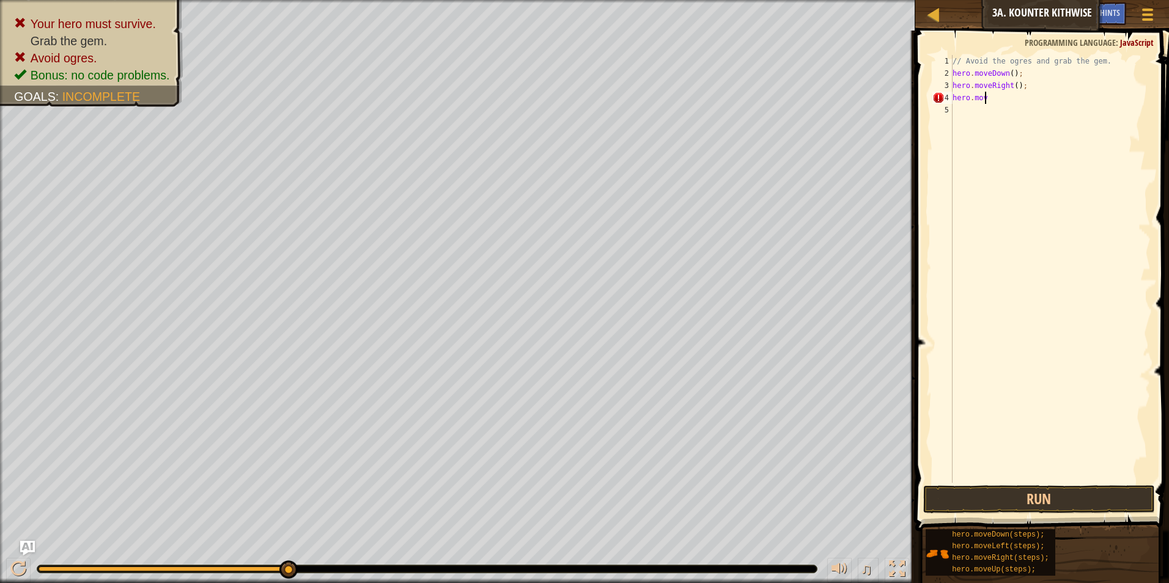
type textarea "h"
type textarea "wait"
type textarea "heromovedown"
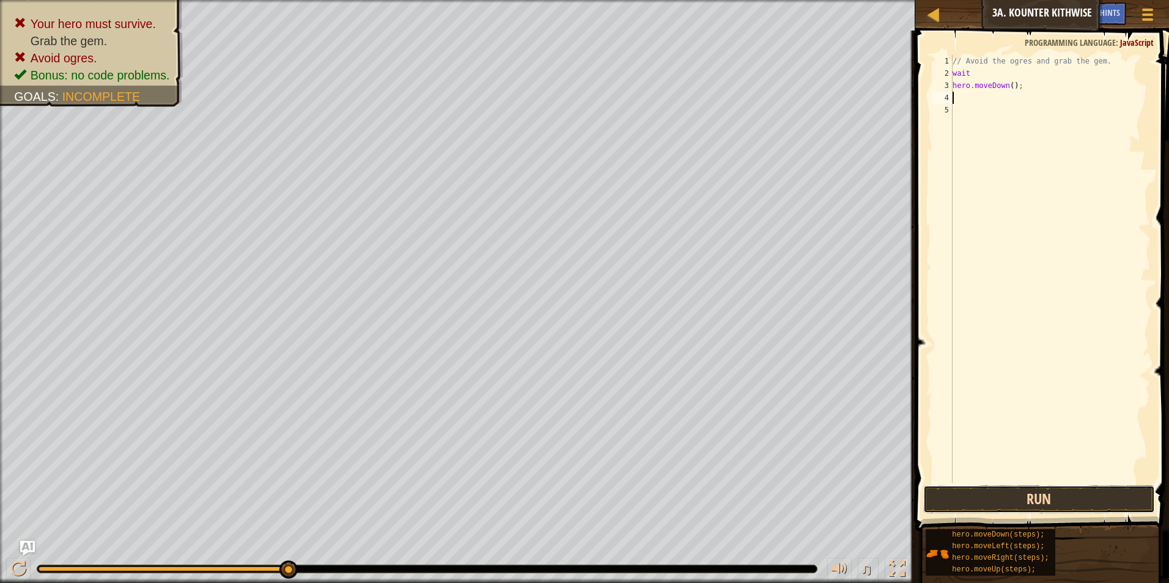
click at [1056, 500] on button "Run" at bounding box center [1039, 500] width 232 height 28
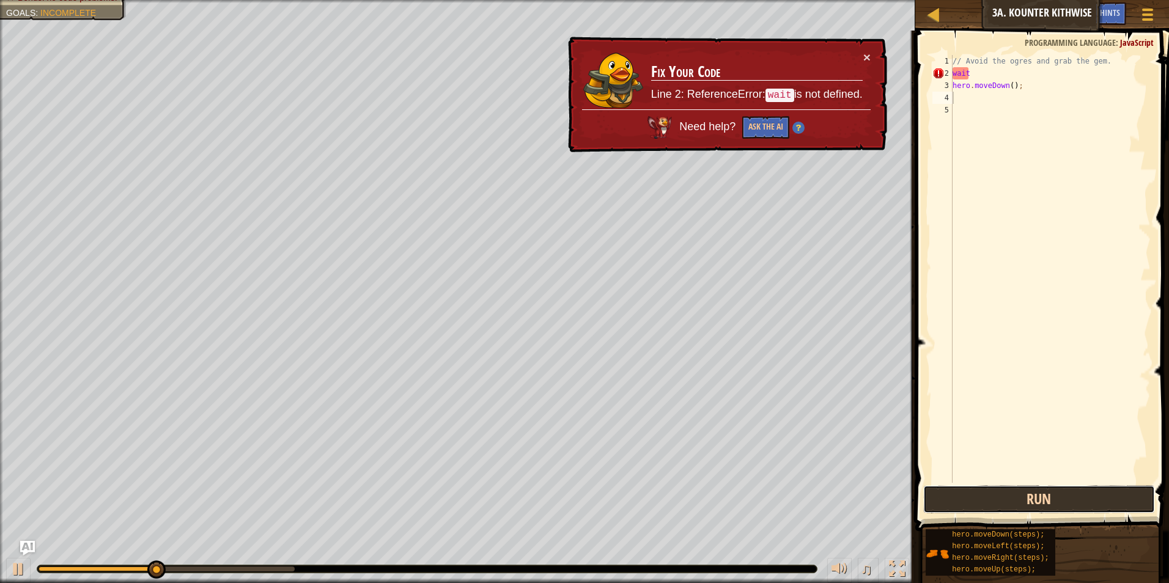
click at [1056, 500] on button "Run" at bounding box center [1039, 500] width 232 height 28
click at [988, 76] on div "// Avoid the ogres and grab the gem. wait hero . moveDown ( ) ;" at bounding box center [1050, 281] width 201 height 453
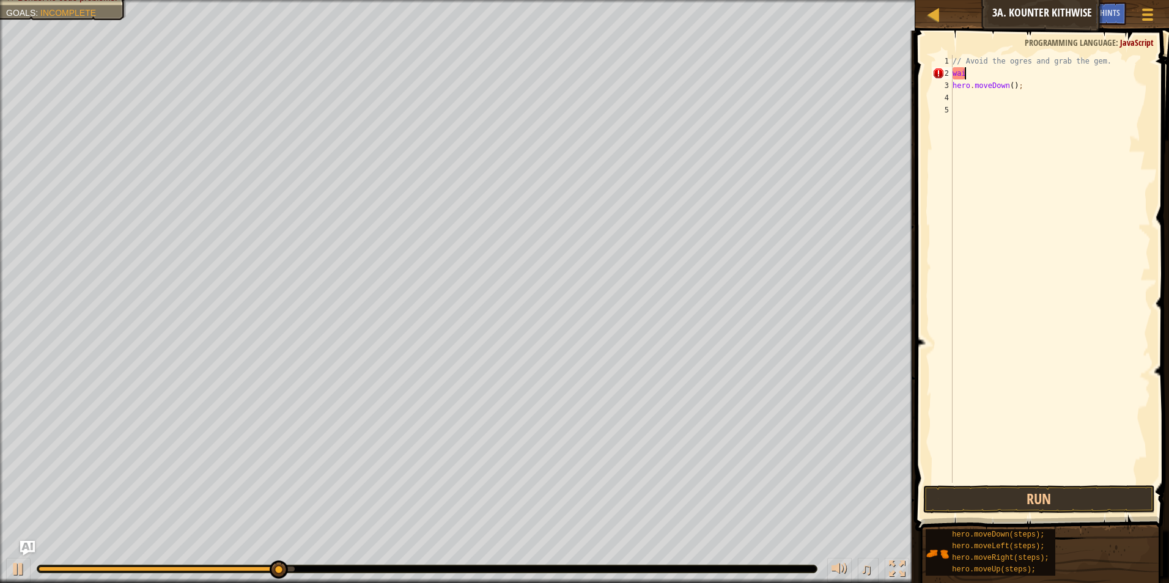
type textarea "w"
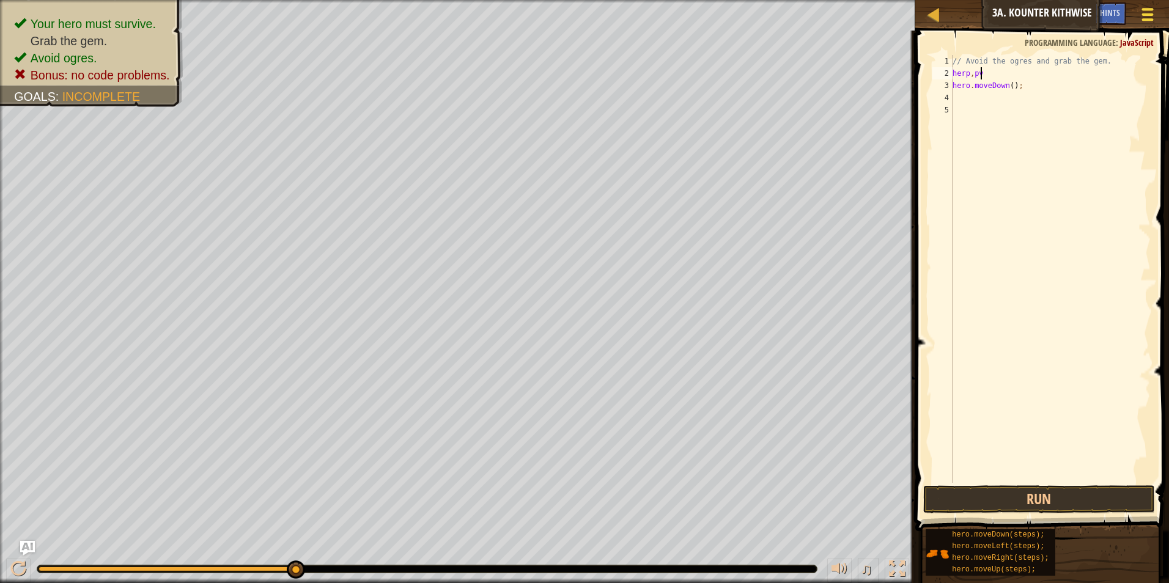
scroll to position [6, 1]
type textarea "h"
type textarea "down"
type textarea "hero.moveDown();"
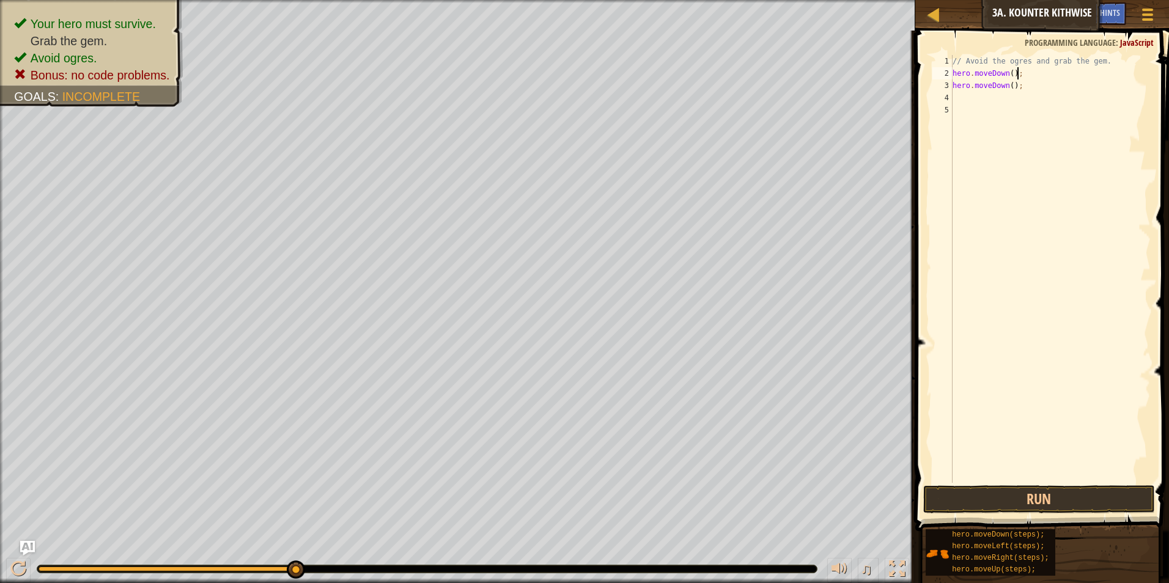
click at [982, 99] on div "// Avoid the ogres and grab the gem. hero . moveDown ( ) ; hero . moveDown ( ) ;" at bounding box center [1050, 281] width 201 height 453
type textarea "right"
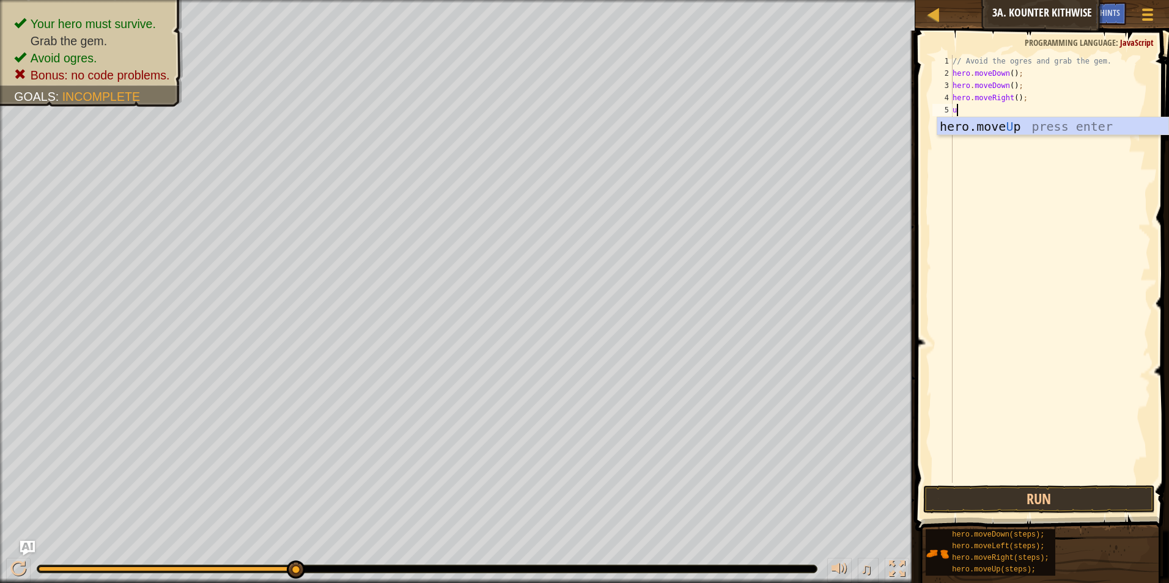
type textarea "up"
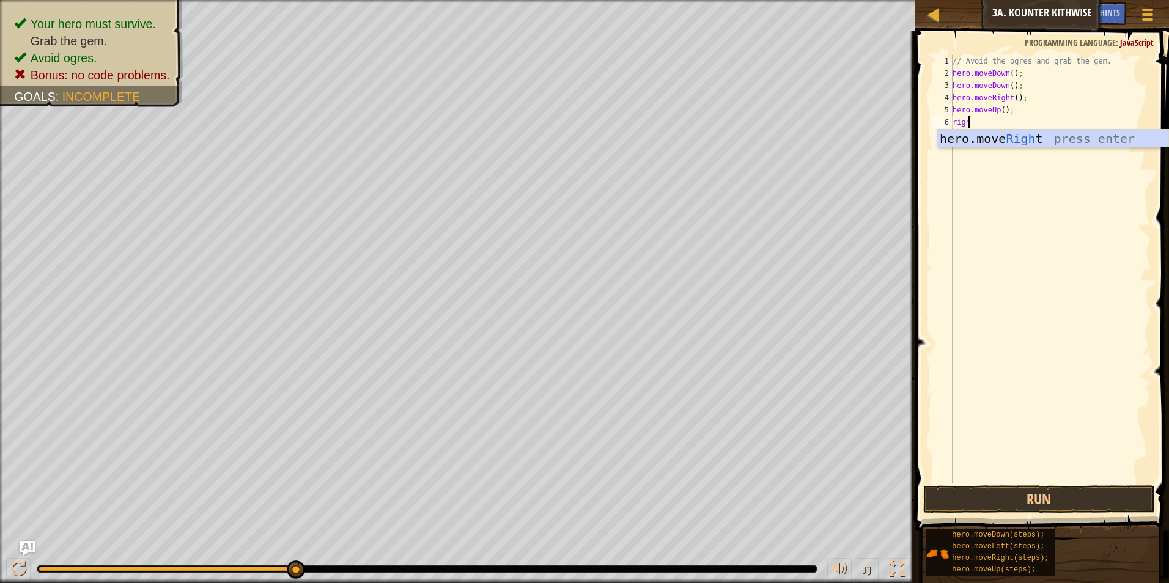
scroll to position [6, 1]
type textarea "right"
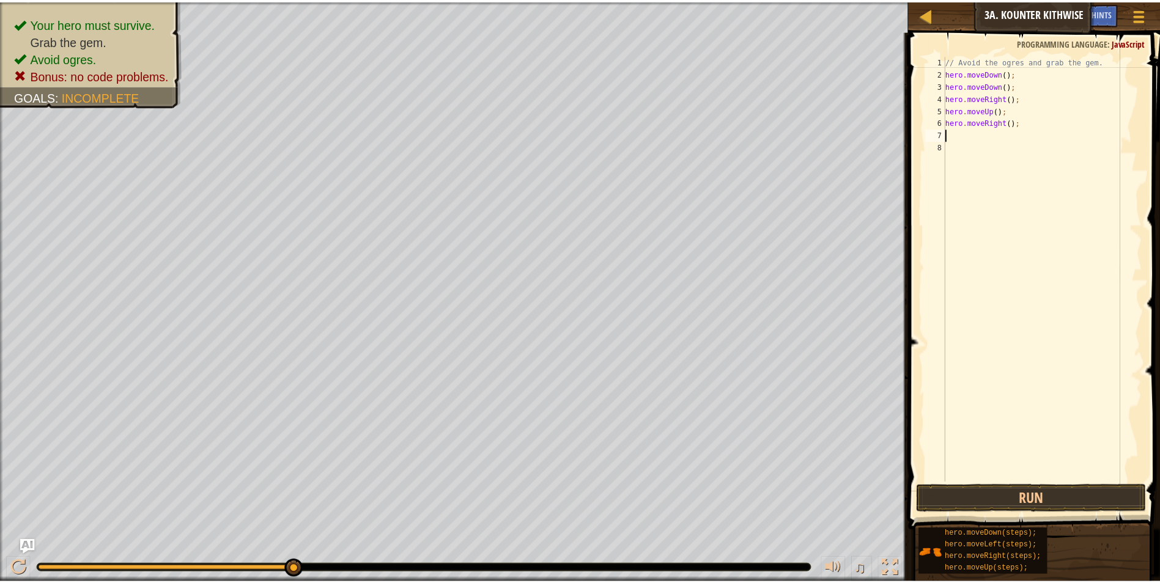
scroll to position [6, 0]
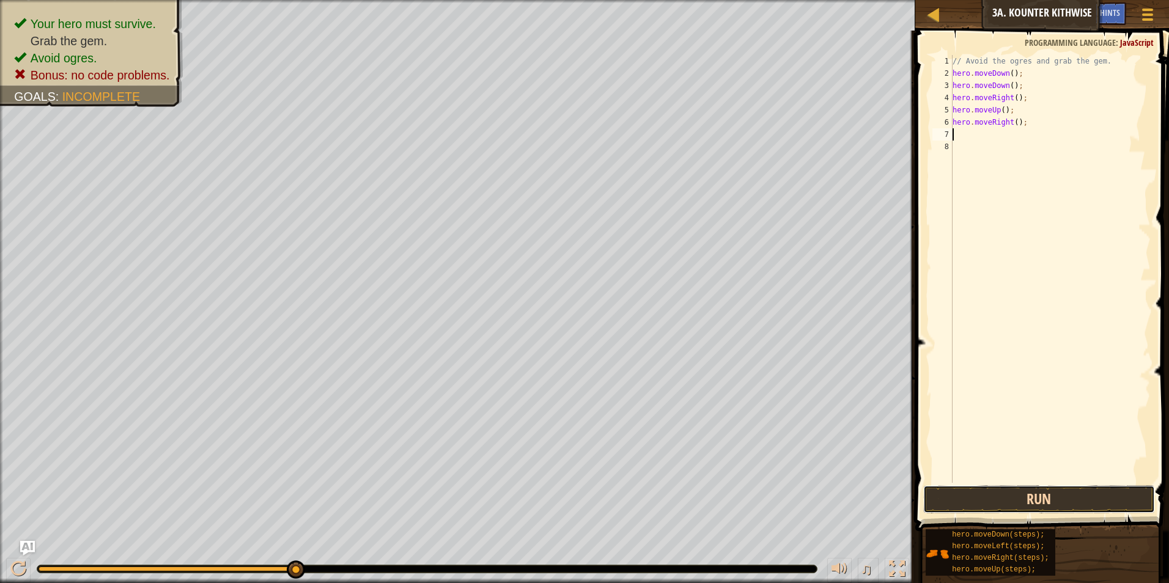
click at [1065, 490] on button "Run" at bounding box center [1039, 500] width 232 height 28
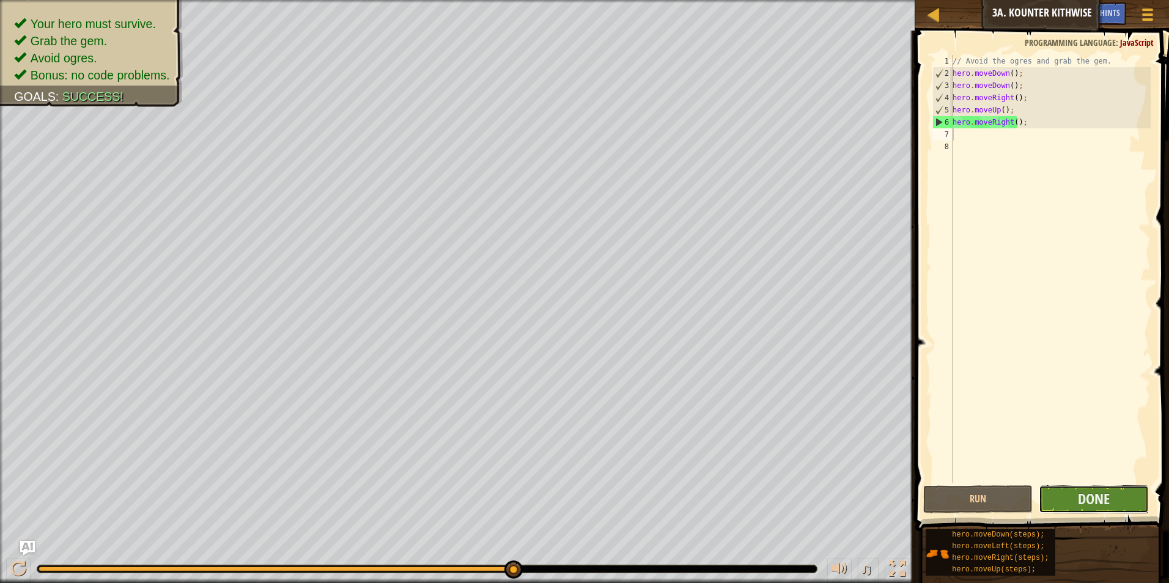
click at [1058, 494] on button "Done" at bounding box center [1094, 500] width 110 height 28
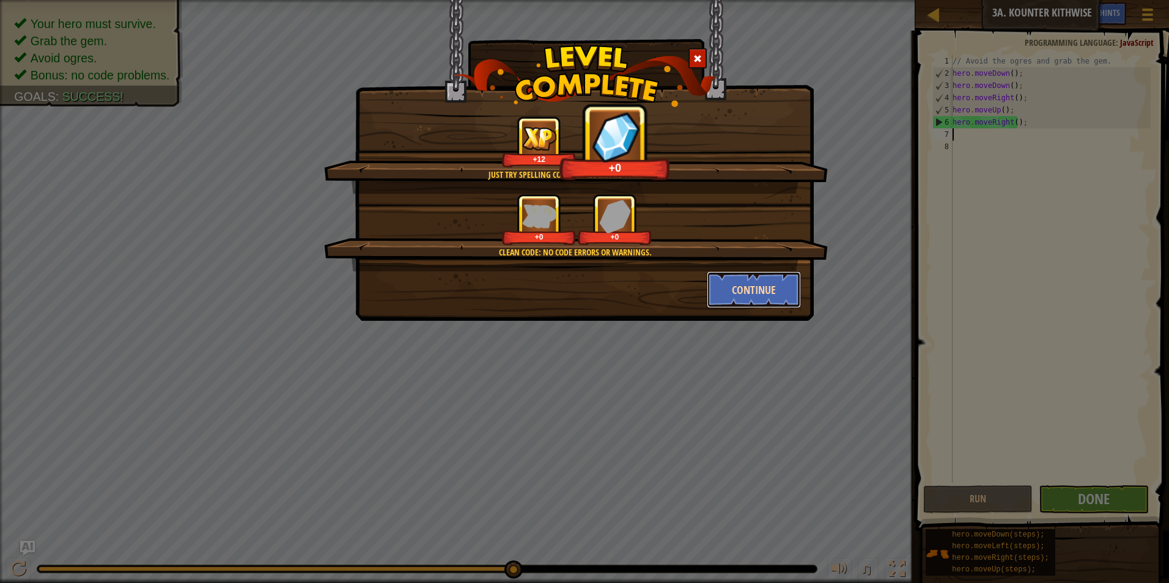
click at [714, 283] on button "Continue" at bounding box center [754, 290] width 95 height 37
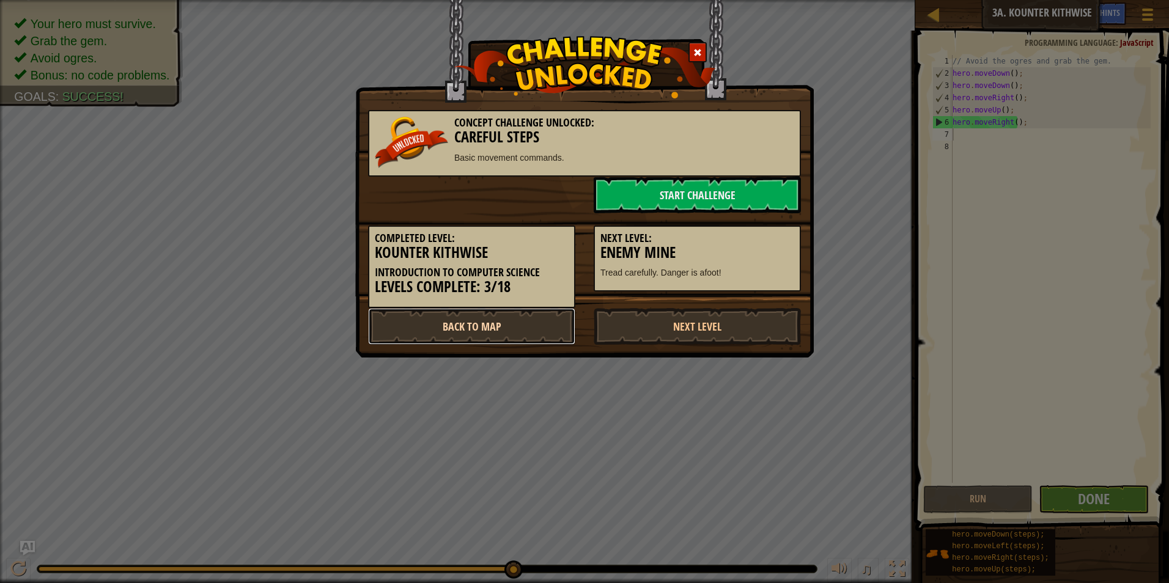
click at [535, 333] on link "Back to Map" at bounding box center [471, 326] width 207 height 37
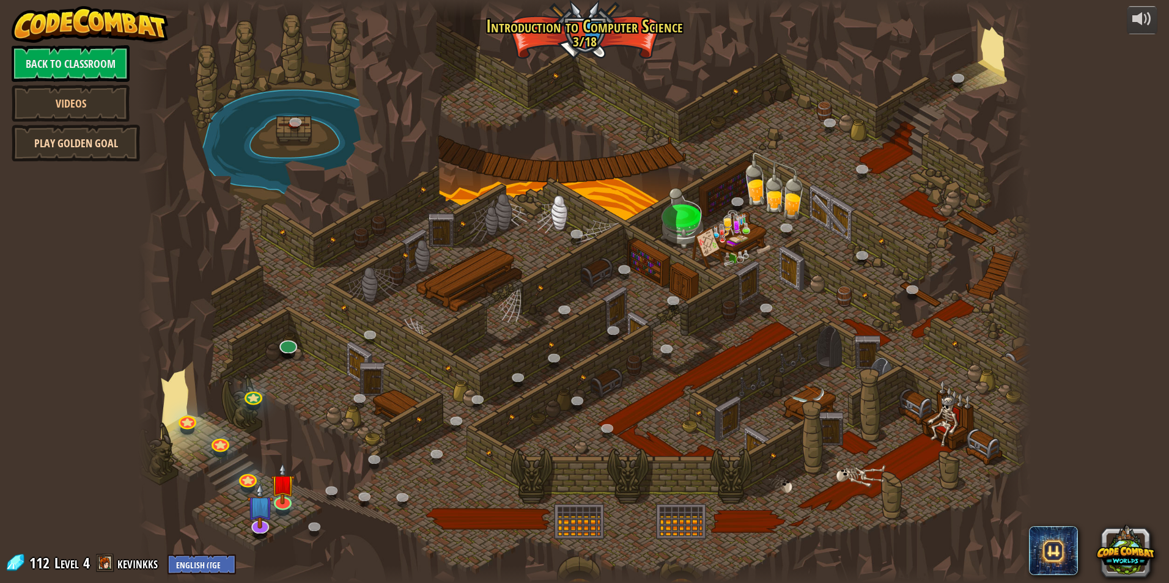
click at [82, 150] on link "Play Golden Goal" at bounding box center [76, 143] width 128 height 37
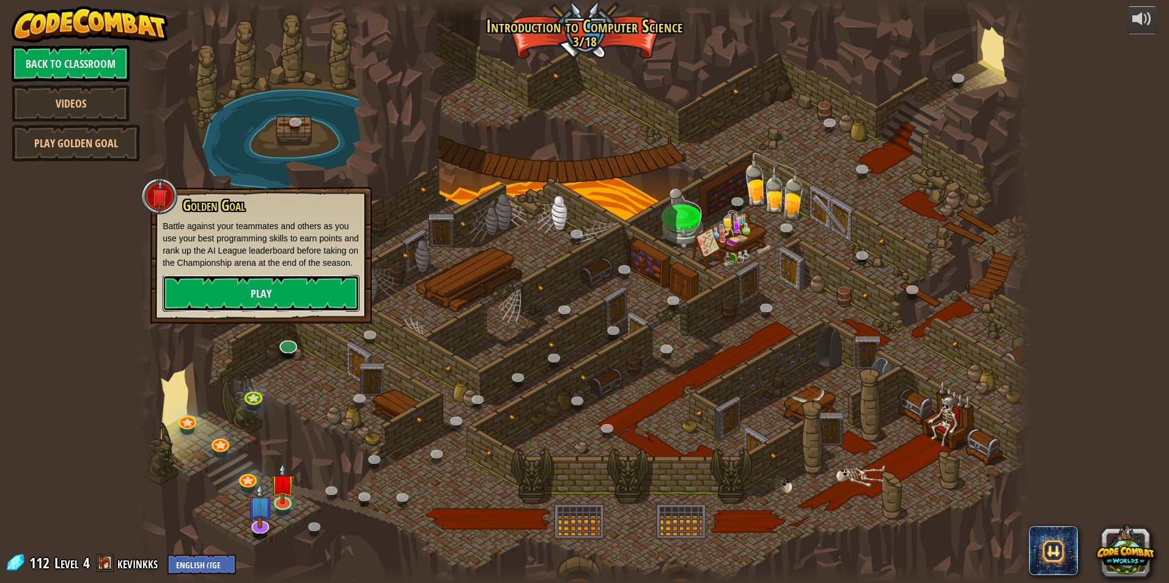
click at [165, 286] on link "Play" at bounding box center [261, 293] width 197 height 37
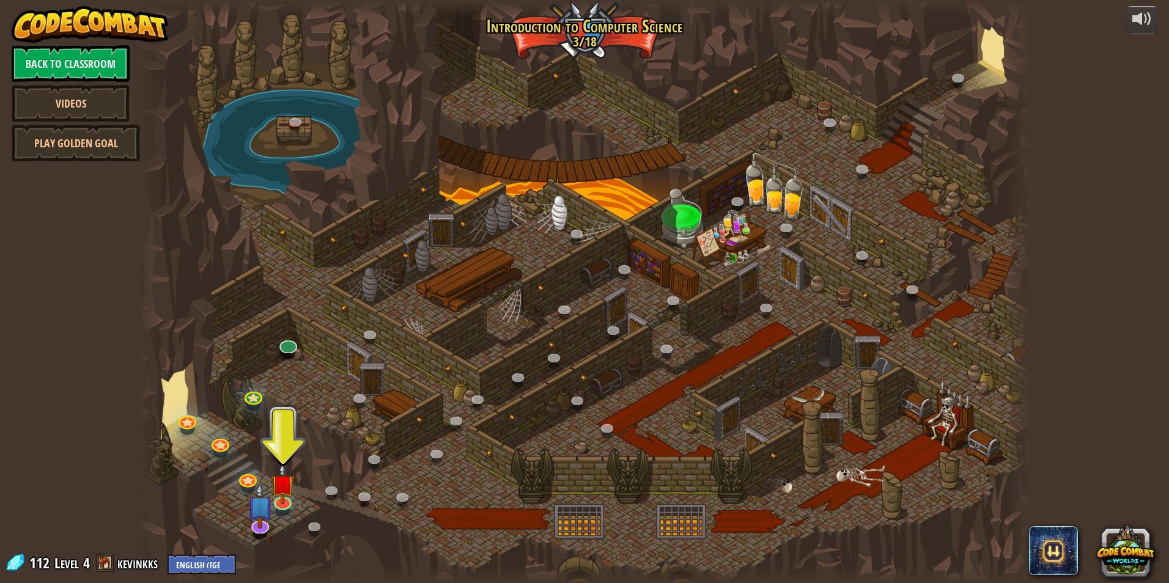
click at [70, 40] on img at bounding box center [90, 24] width 157 height 37
click at [75, 68] on link "Back to Classroom" at bounding box center [71, 63] width 118 height 37
